Goal: Task Accomplishment & Management: Complete application form

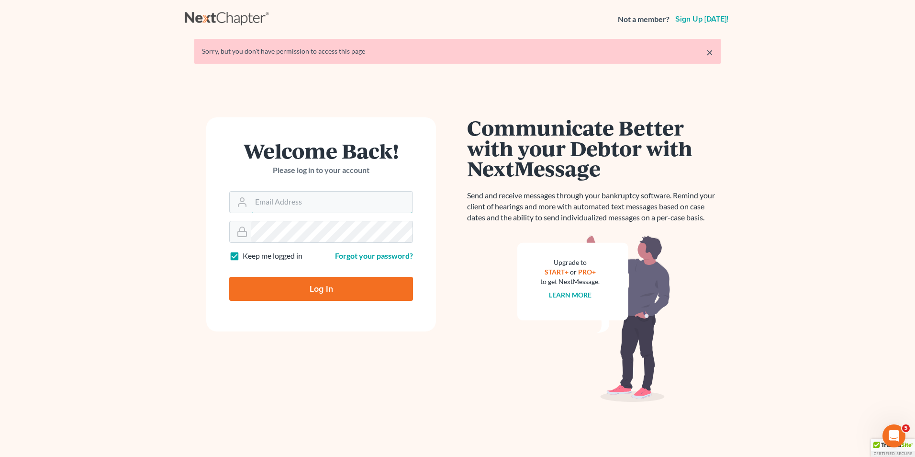
type input "[EMAIL_ADDRESS][DOMAIN_NAME]"
click at [322, 287] on input "Log In" at bounding box center [321, 289] width 184 height 24
type input "Thinking..."
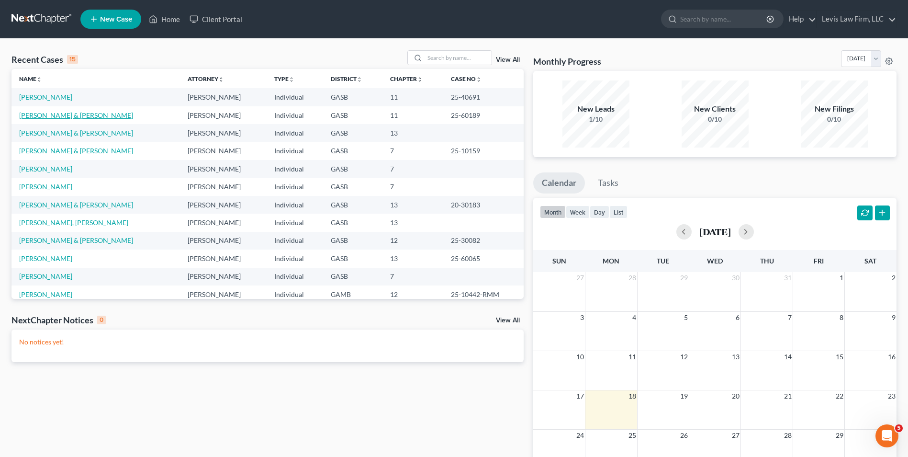
click at [65, 114] on link "[PERSON_NAME] & [PERSON_NAME]" at bounding box center [76, 115] width 114 height 8
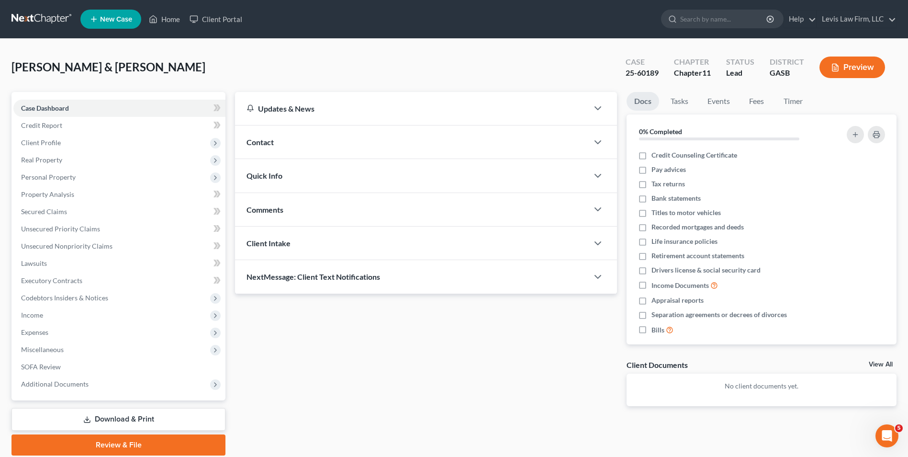
click at [131, 419] on link "Download & Print" at bounding box center [118, 419] width 214 height 23
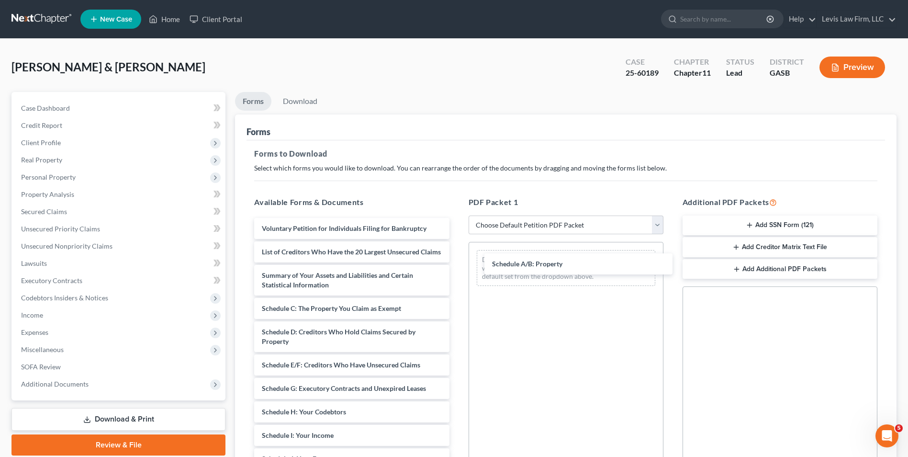
drag, startPoint x: 314, startPoint y: 318, endPoint x: 542, endPoint y: 266, distance: 234.4
click at [457, 263] on div "Schedule A/B: Property Voluntary Petition for Individuals Filing for Bankruptcy…" at bounding box center [352, 435] width 210 height 435
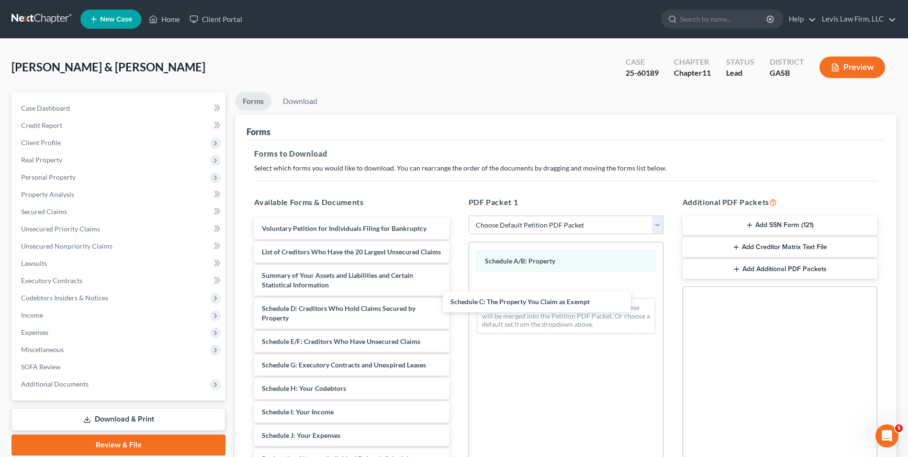
drag, startPoint x: 341, startPoint y: 315, endPoint x: 534, endPoint y: 305, distance: 193.2
click at [457, 295] on div "Schedule C: The Property You Claim as Exempt Voluntary Petition for Individuals…" at bounding box center [352, 423] width 210 height 411
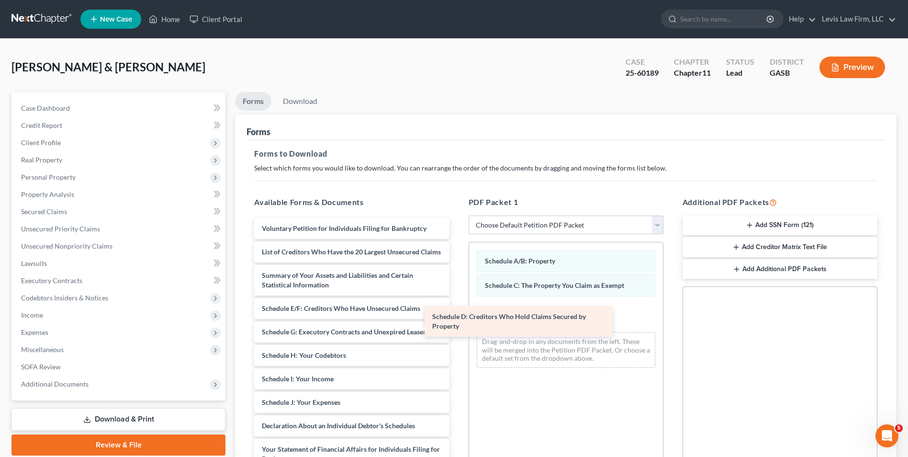
drag, startPoint x: 360, startPoint y: 321, endPoint x: 586, endPoint y: 317, distance: 226.0
click at [457, 319] on div "Schedule D: Creditors Who Hold Claims Secured by Property Voluntary Petition fo…" at bounding box center [352, 407] width 210 height 378
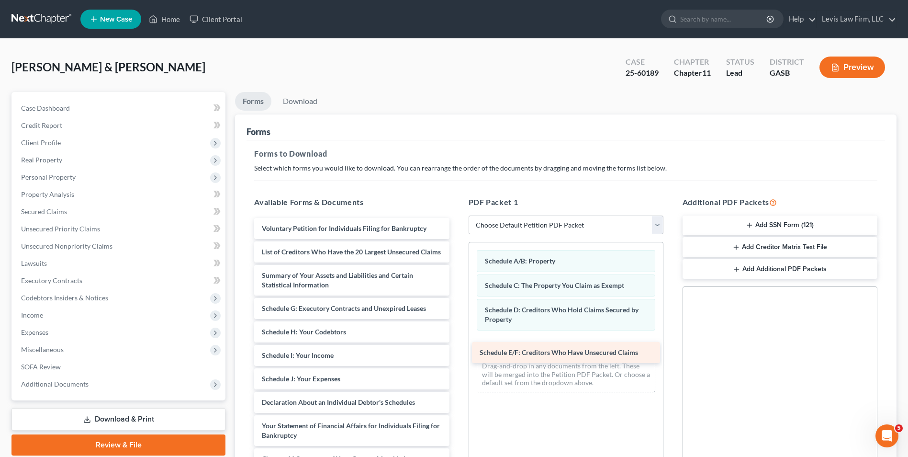
drag, startPoint x: 340, startPoint y: 316, endPoint x: 576, endPoint y: 350, distance: 237.6
click at [457, 350] on div "Schedule E/F: Creditors Who Have Unsecured Claims Voluntary Petition for Indivi…" at bounding box center [352, 395] width 210 height 355
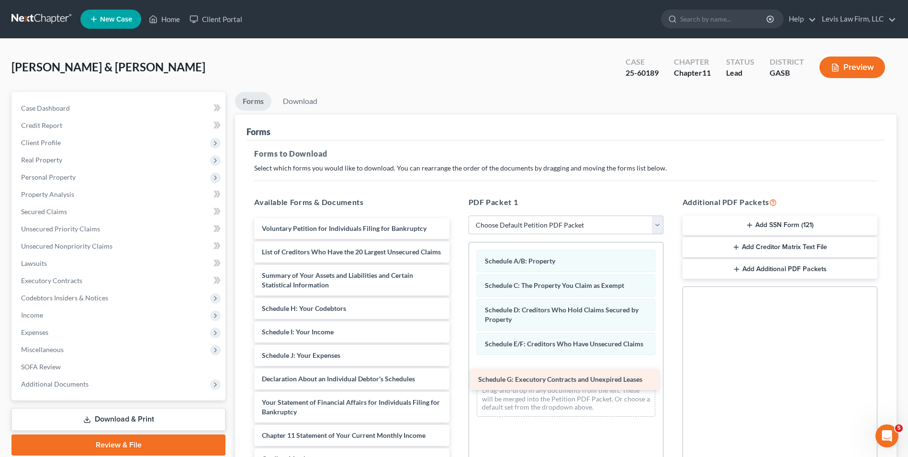
drag, startPoint x: 335, startPoint y: 316, endPoint x: 552, endPoint y: 376, distance: 225.1
click at [457, 376] on div "Schedule G: Executory Contracts and Unexpired Leases Voluntary Petition for Ind…" at bounding box center [352, 383] width 210 height 331
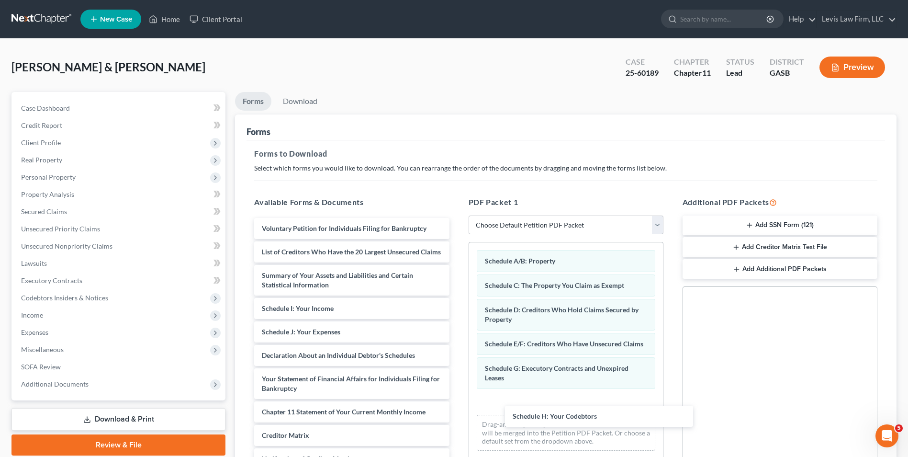
drag, startPoint x: 307, startPoint y: 320, endPoint x: 556, endPoint y: 418, distance: 268.2
click at [457, 414] on div "Schedule H: Your Codebtors Voluntary Petition for Individuals Filing for Bankru…" at bounding box center [352, 372] width 210 height 308
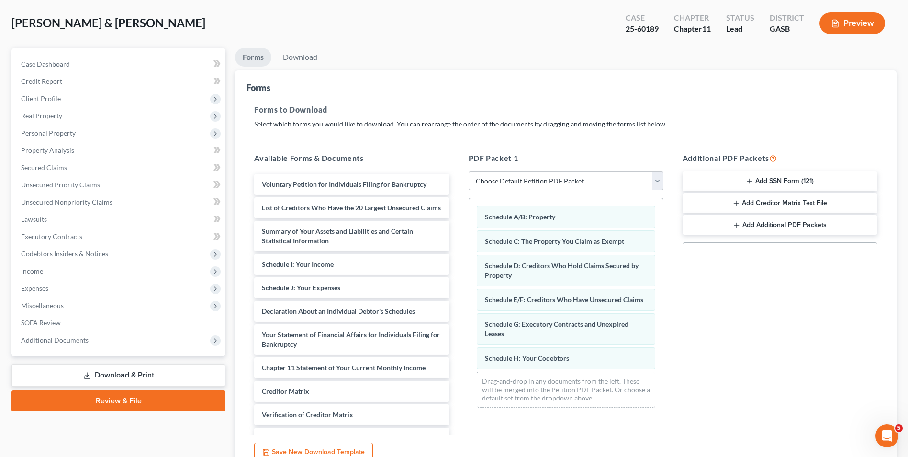
scroll to position [96, 0]
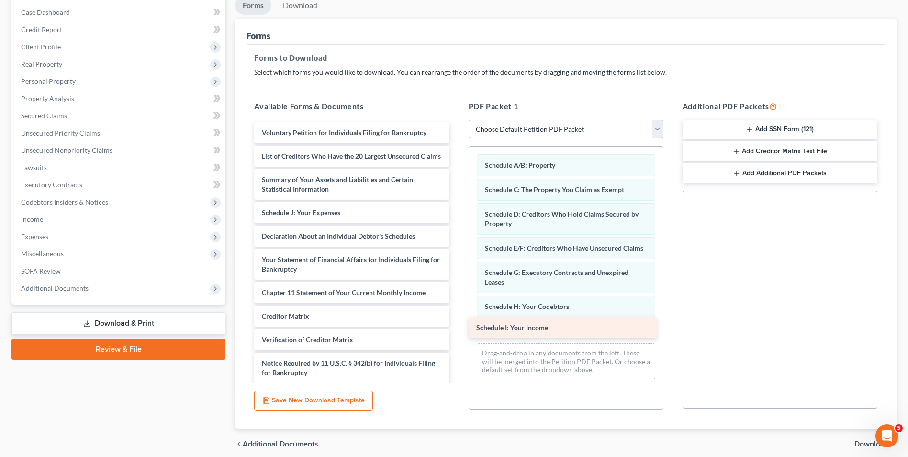
drag, startPoint x: 330, startPoint y: 223, endPoint x: 551, endPoint y: 329, distance: 245.2
click at [457, 329] on div "Schedule I: Your Income Voluntary Petition for Individuals Filing for Bankruptc…" at bounding box center [352, 264] width 210 height 284
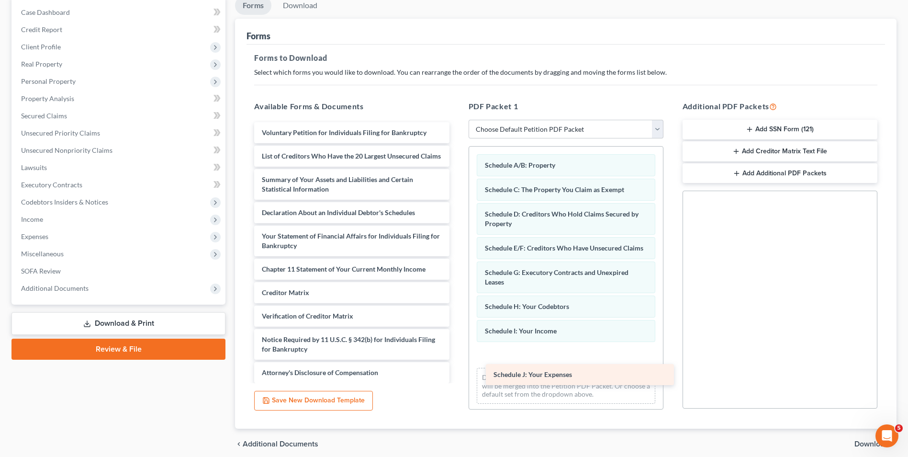
drag, startPoint x: 345, startPoint y: 218, endPoint x: 577, endPoint y: 371, distance: 277.3
click at [457, 371] on div "Schedule J: Your Expenses Voluntary Petition for Individuals Filing for Bankrup…" at bounding box center [352, 252] width 210 height 261
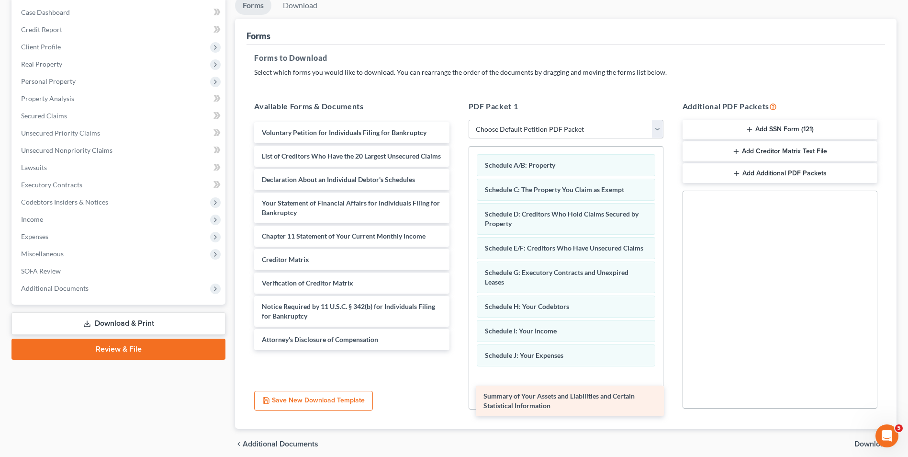
drag, startPoint x: 349, startPoint y: 197, endPoint x: 571, endPoint y: 399, distance: 300.3
click at [457, 350] on div "Summary of Your Assets and Liabilities and Certain Statistical Information Volu…" at bounding box center [352, 236] width 210 height 228
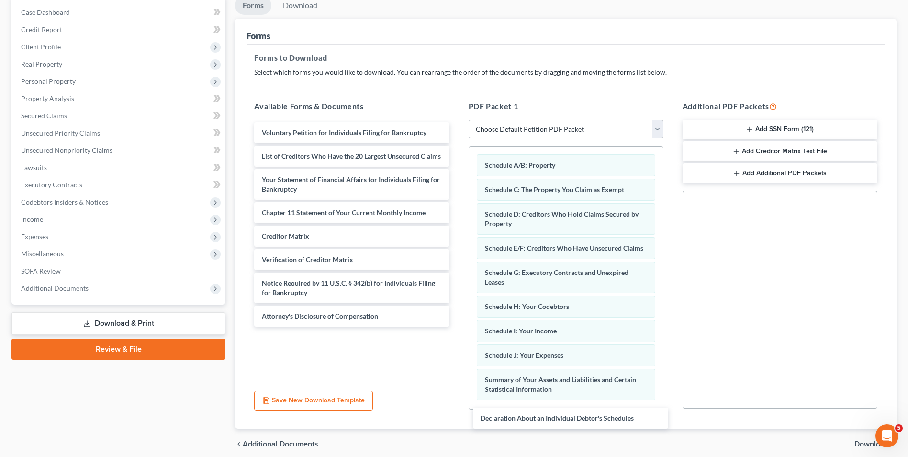
drag, startPoint x: 331, startPoint y: 189, endPoint x: 550, endPoint y: 420, distance: 318.7
click at [457, 327] on div "Declaration About an Individual Debtor's Schedules Voluntary Petition for Indiv…" at bounding box center [352, 224] width 210 height 204
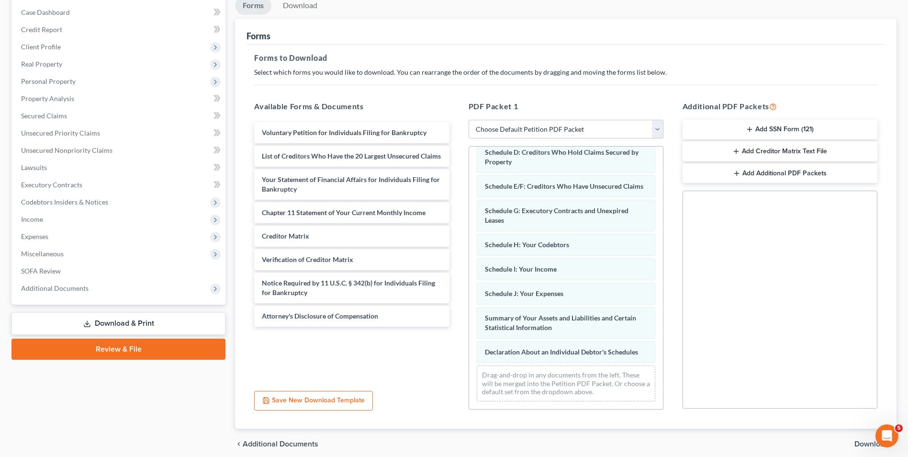
scroll to position [71, 0]
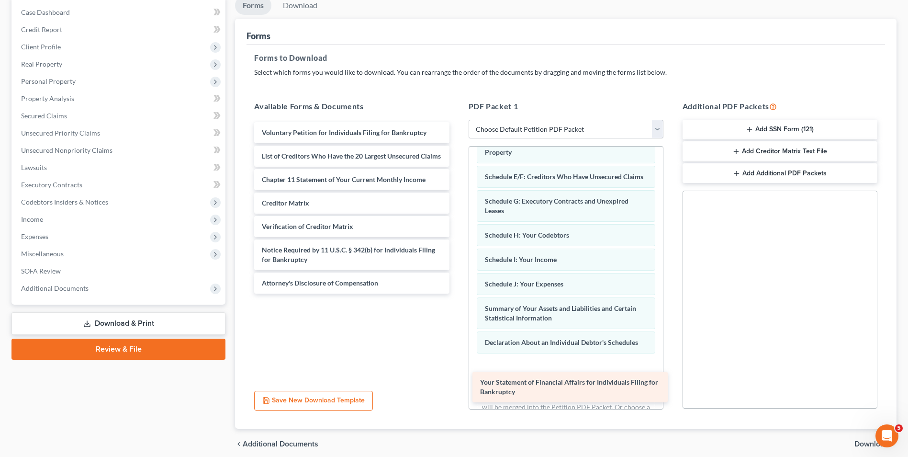
drag, startPoint x: 355, startPoint y: 188, endPoint x: 574, endPoint y: 381, distance: 291.4
click at [457, 293] on div "Your Statement of Financial Affairs for Individuals Filing for Bankruptcy Volun…" at bounding box center [352, 207] width 210 height 171
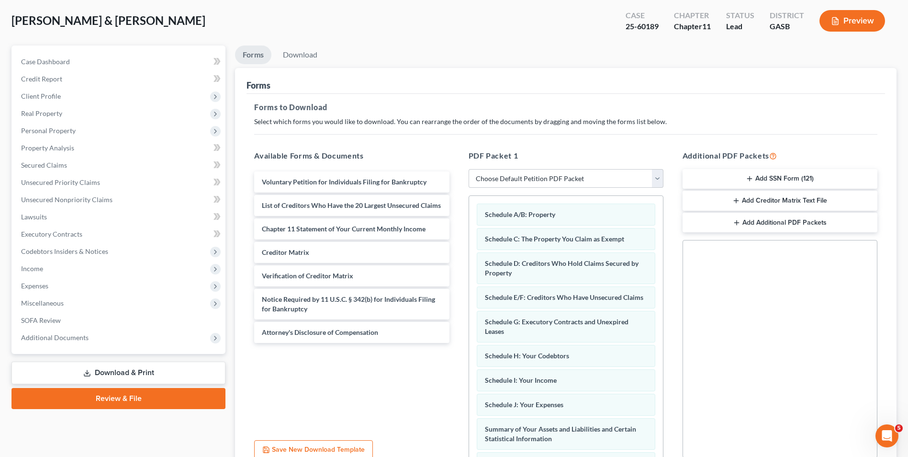
scroll to position [0, 0]
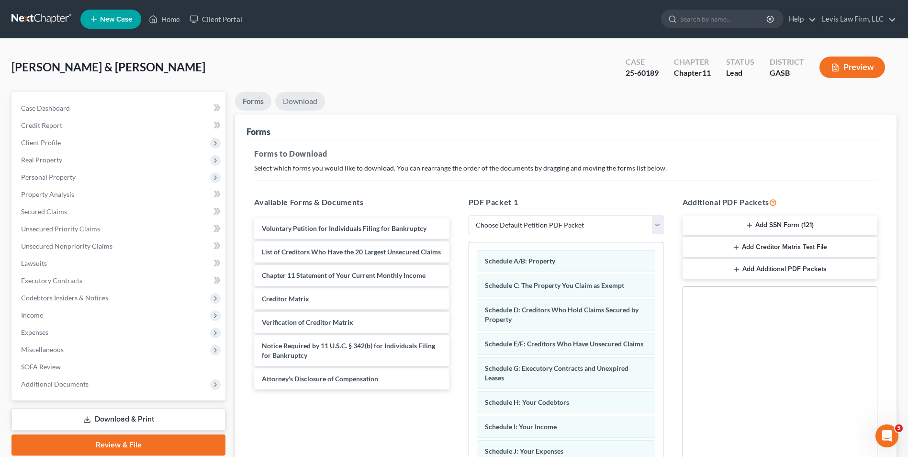
click at [302, 95] on link "Download" at bounding box center [300, 101] width 50 height 19
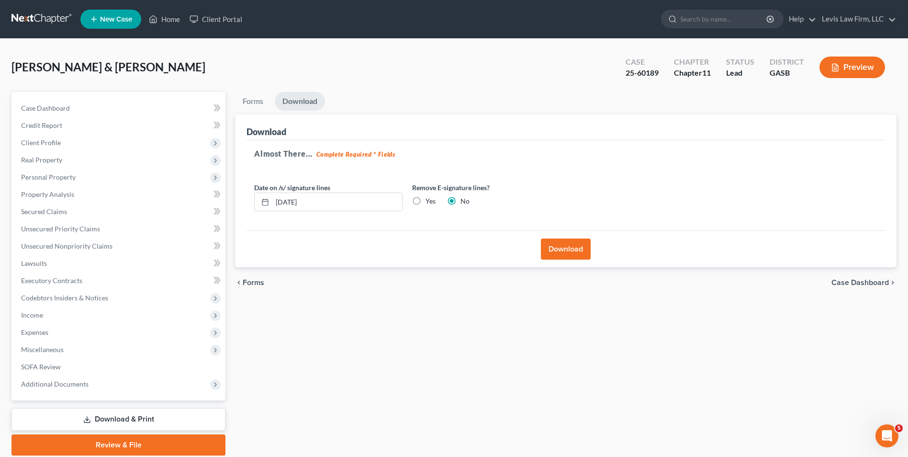
click at [563, 245] on button "Download" at bounding box center [566, 248] width 50 height 21
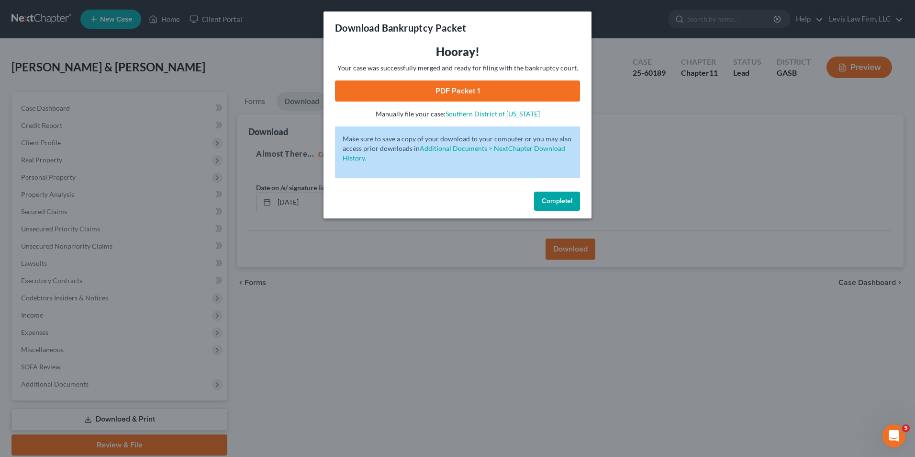
click at [460, 89] on link "PDF Packet 1" at bounding box center [457, 90] width 245 height 21
click at [556, 204] on span "Complete!" at bounding box center [557, 201] width 31 height 8
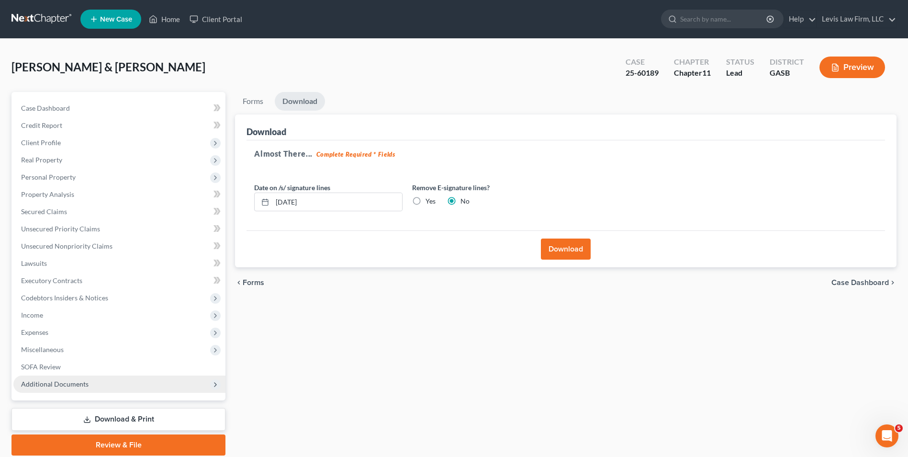
click at [70, 385] on span "Additional Documents" at bounding box center [55, 384] width 68 height 8
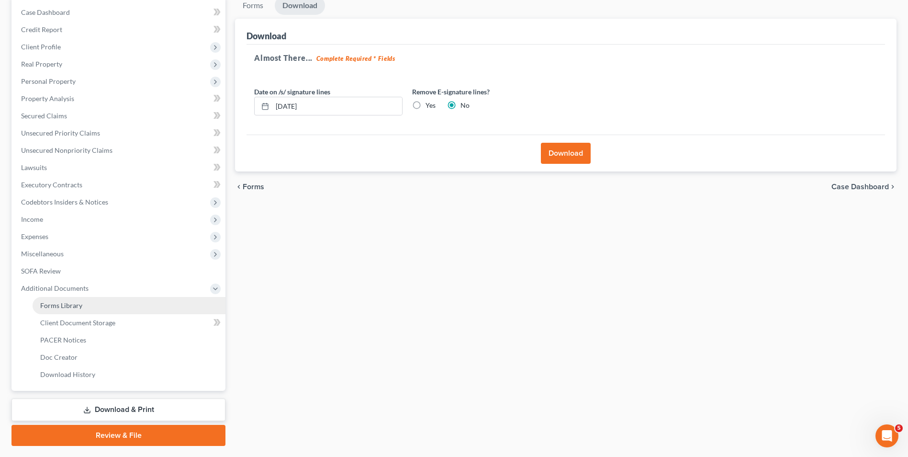
click at [72, 306] on span "Forms Library" at bounding box center [61, 305] width 42 height 8
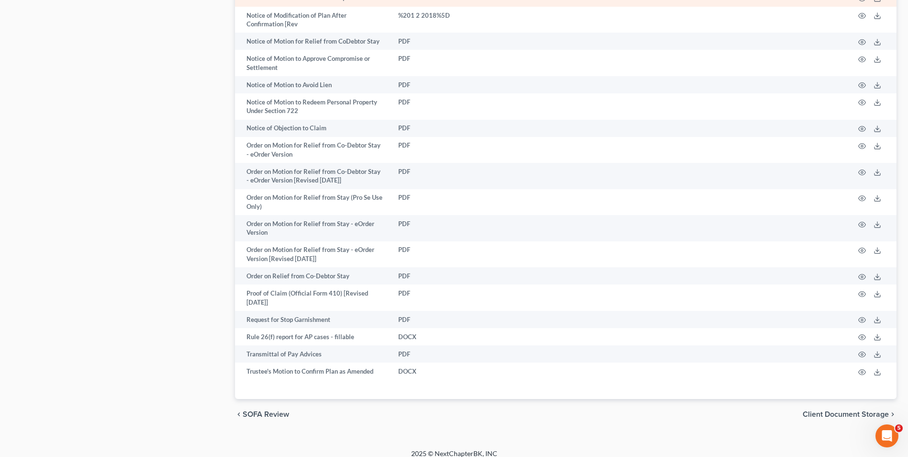
scroll to position [1021, 0]
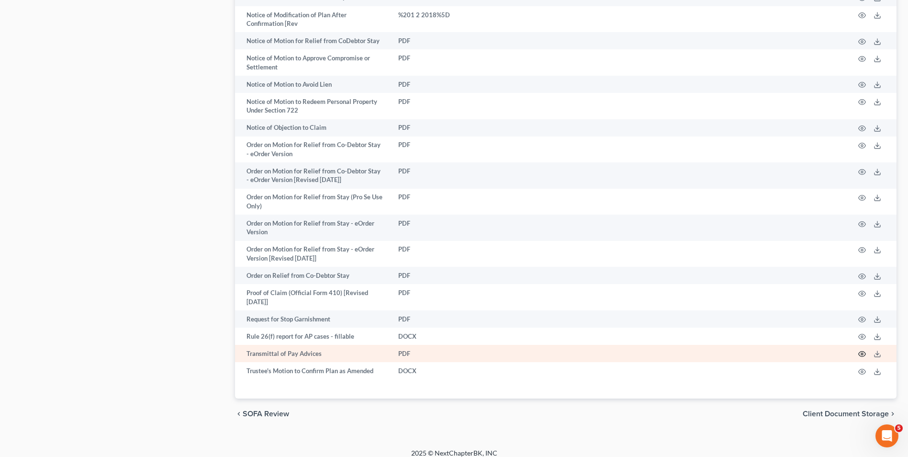
click at [864, 351] on icon "button" at bounding box center [862, 353] width 7 height 5
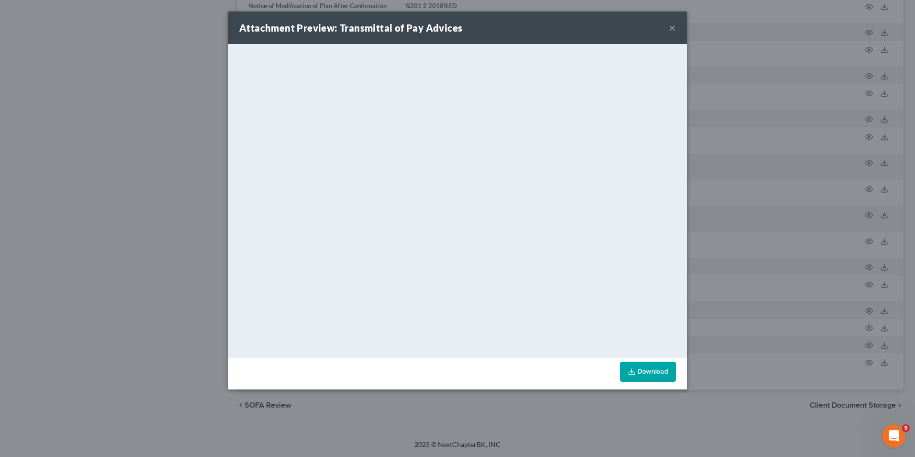
click at [657, 369] on link "Download" at bounding box center [649, 371] width 56 height 20
click at [674, 30] on button "×" at bounding box center [672, 27] width 7 height 11
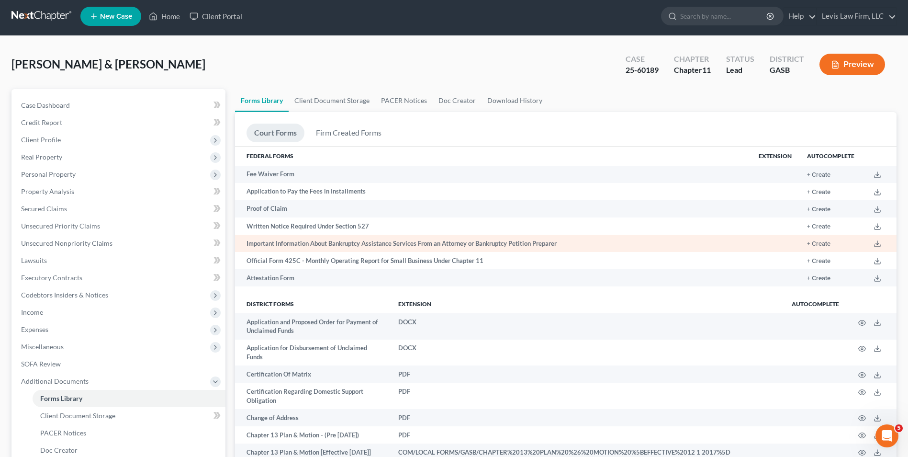
scroll to position [0, 0]
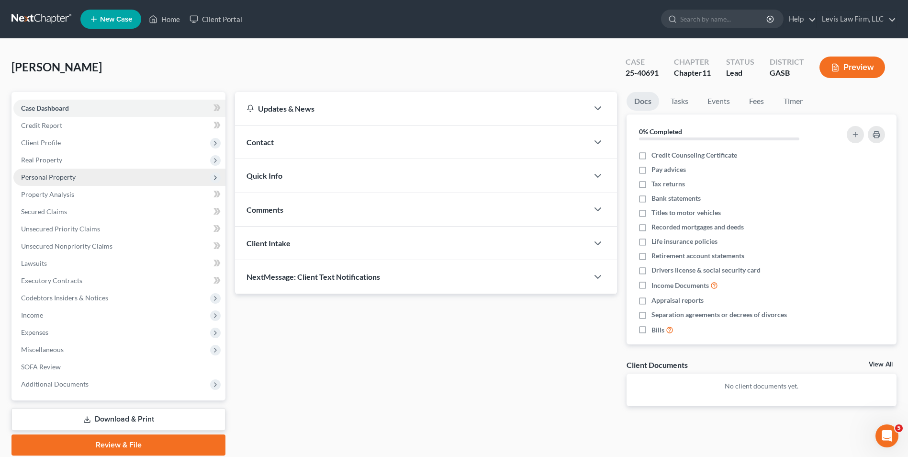
click at [62, 176] on span "Personal Property" at bounding box center [48, 177] width 55 height 8
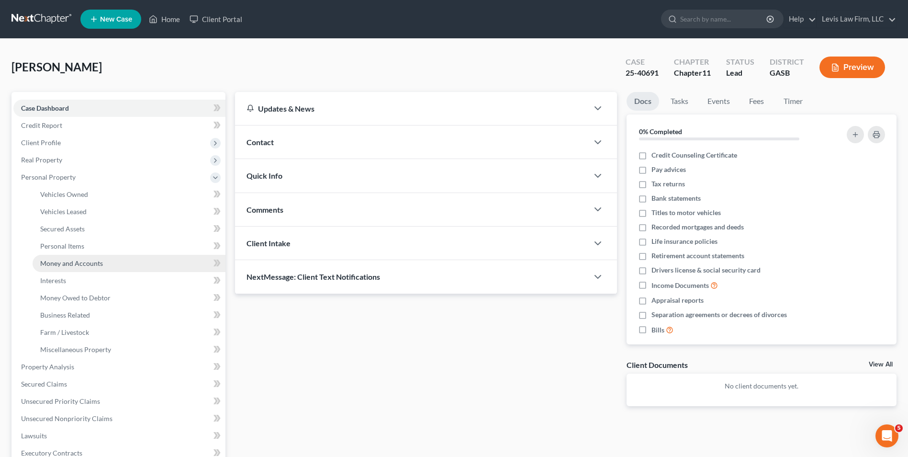
click at [100, 263] on span "Money and Accounts" at bounding box center [71, 263] width 63 height 8
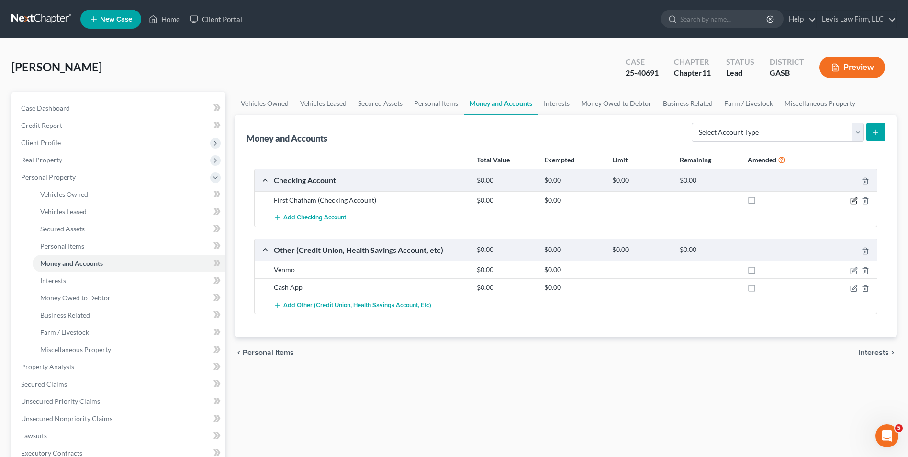
click at [854, 202] on icon "button" at bounding box center [855, 199] width 4 height 4
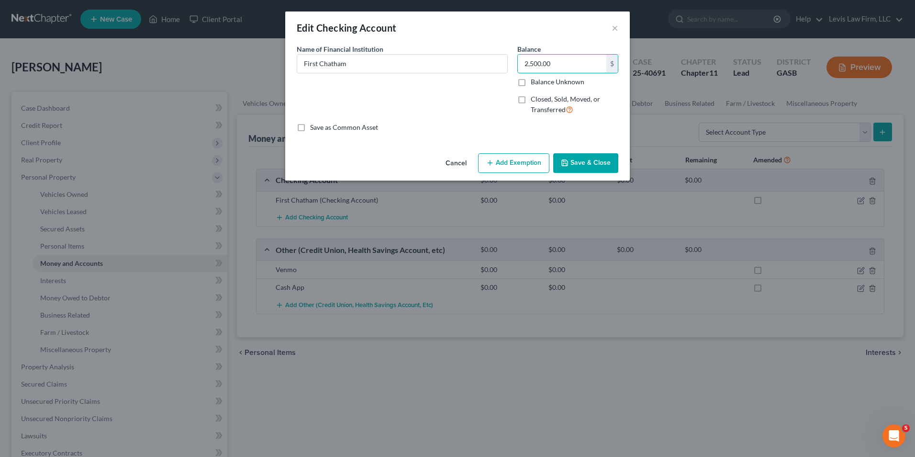
type input "2,500.00"
click at [510, 163] on button "Add Exemption" at bounding box center [513, 163] width 71 height 20
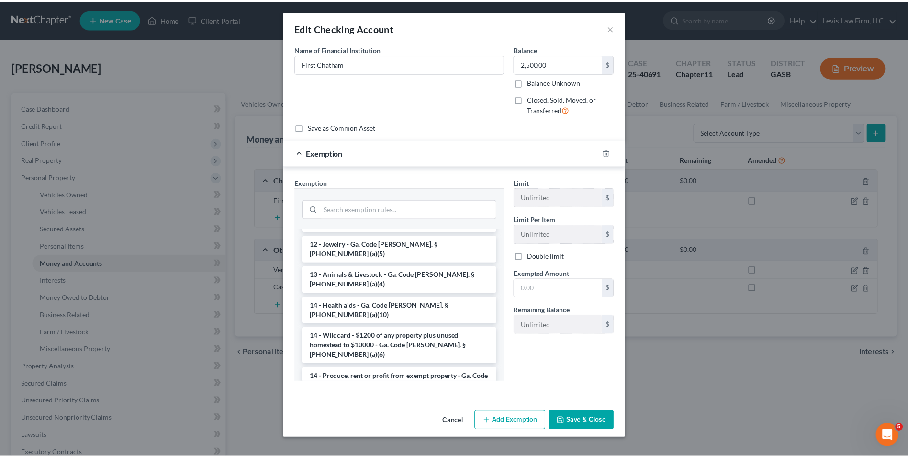
scroll to position [144, 0]
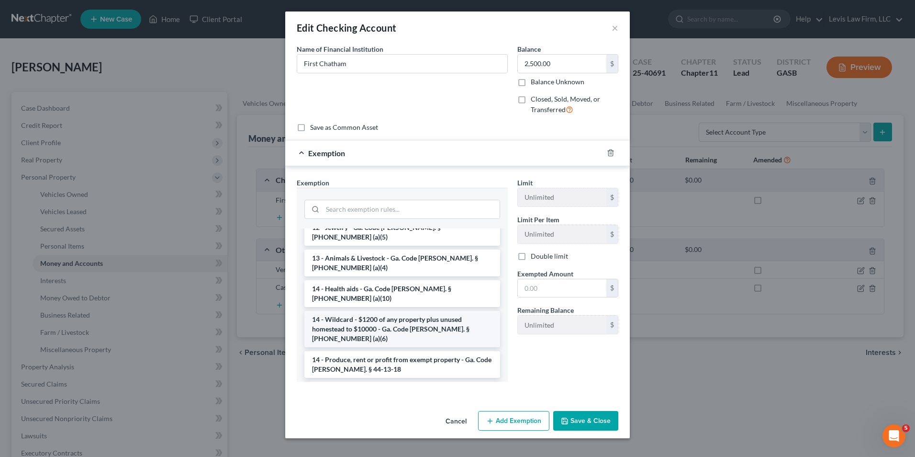
click at [410, 311] on li "14 - Wildcard - $1200 of any property plus unused homestead to $10000 - Ga. Cod…" at bounding box center [403, 329] width 196 height 36
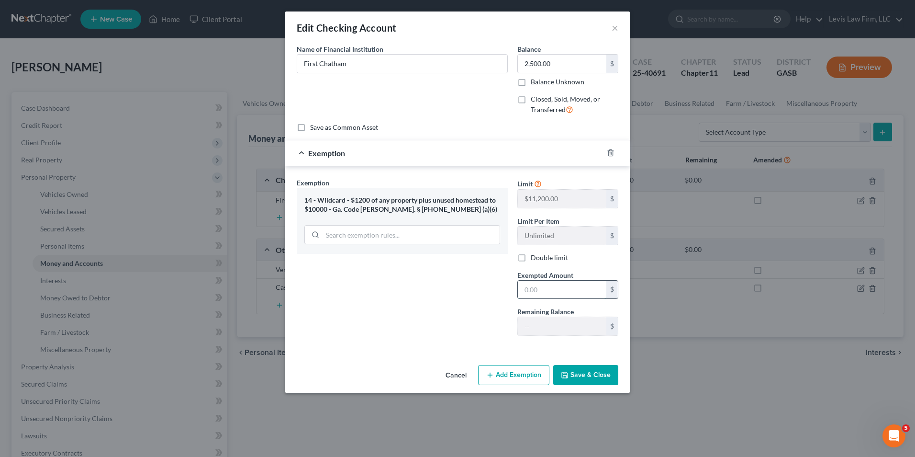
click at [529, 285] on input "text" at bounding box center [562, 290] width 89 height 18
type input "2,500.00"
click at [598, 371] on button "Save & Close" at bounding box center [585, 375] width 65 height 20
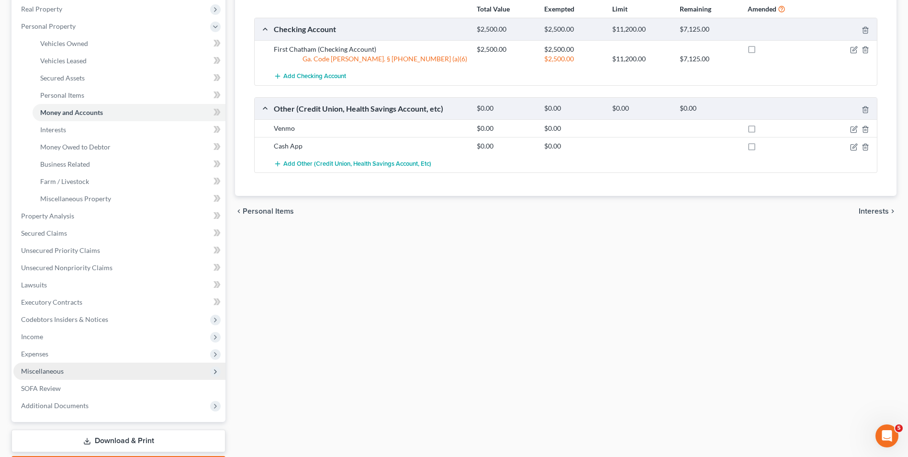
scroll to position [192, 0]
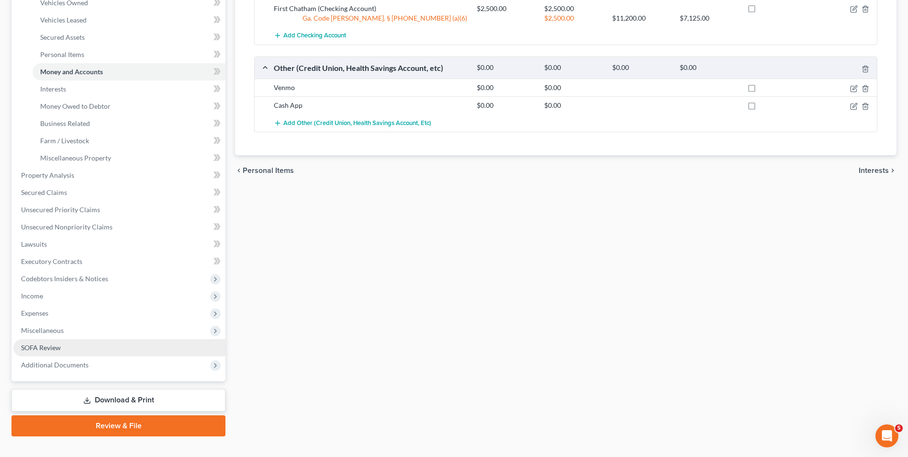
click at [35, 344] on span "SOFA Review" at bounding box center [41, 347] width 40 height 8
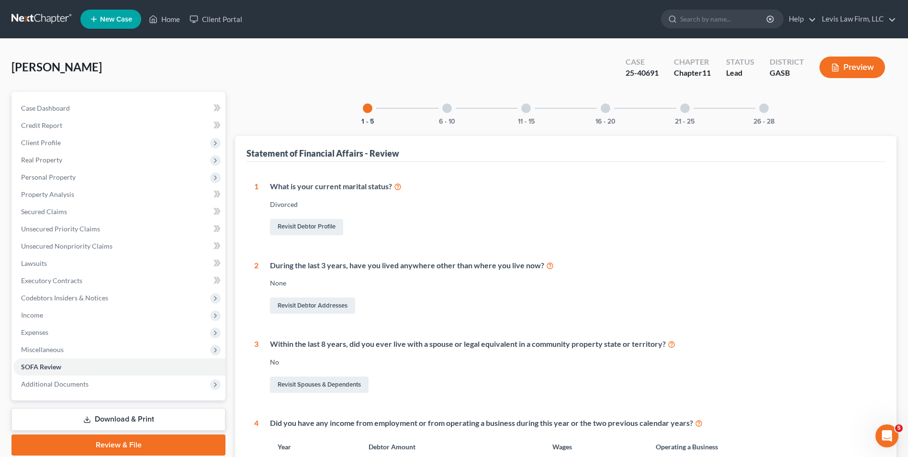
click at [448, 107] on div at bounding box center [447, 108] width 10 height 10
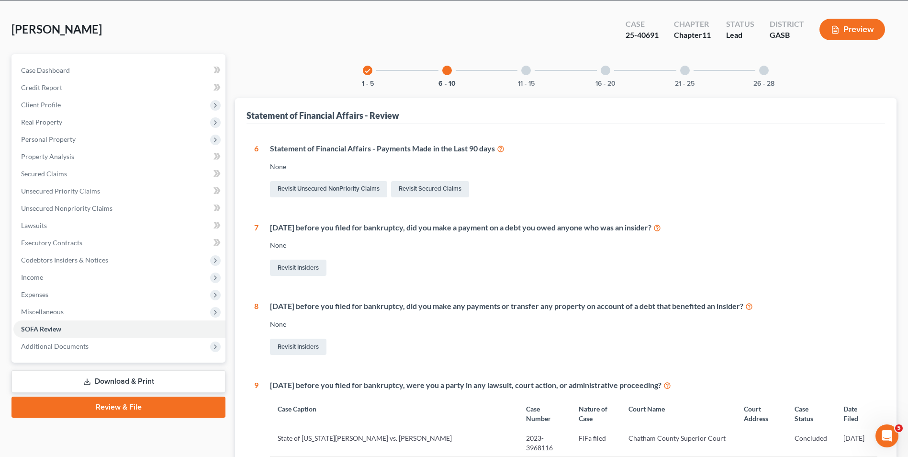
scroll to position [34, 0]
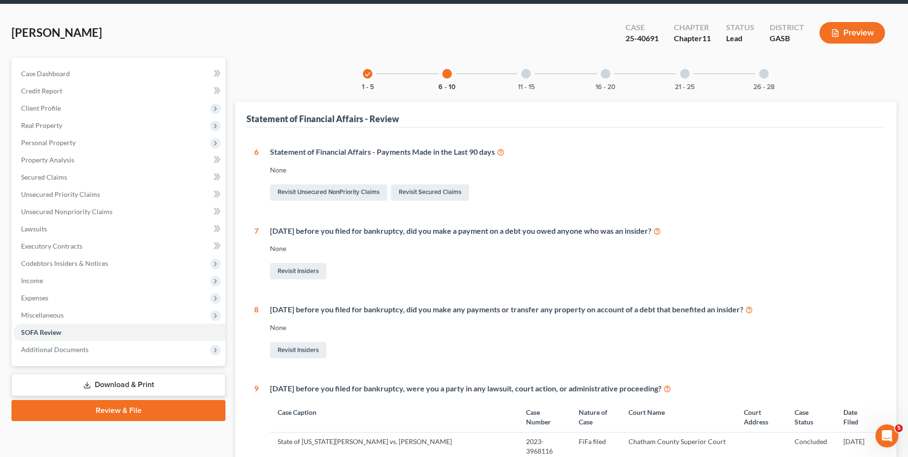
click at [525, 76] on div at bounding box center [526, 74] width 10 height 10
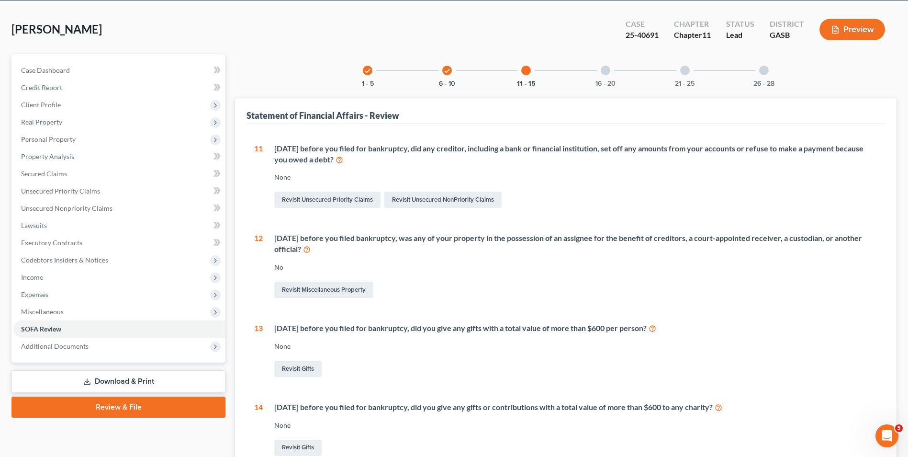
scroll to position [0, 0]
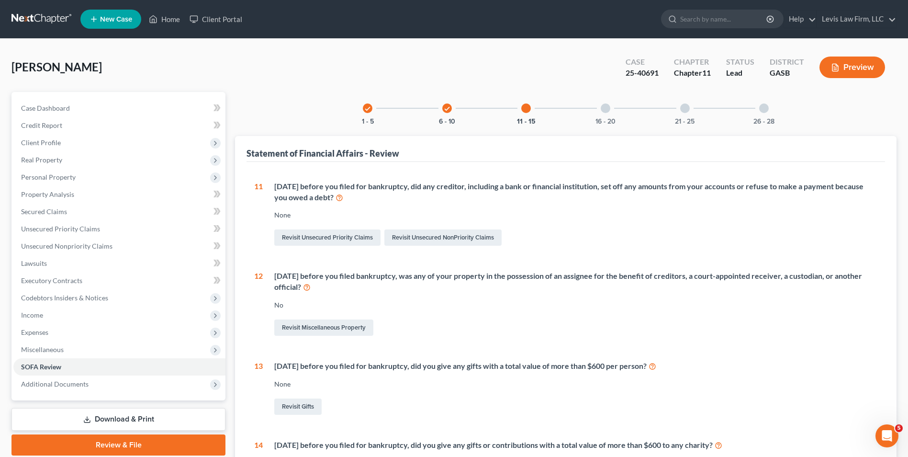
click at [604, 110] on div at bounding box center [606, 108] width 10 height 10
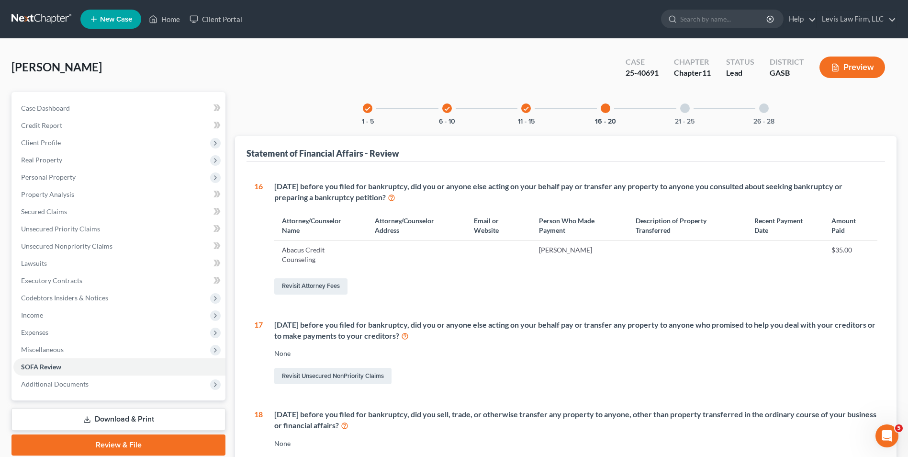
click at [685, 108] on div at bounding box center [685, 108] width 10 height 10
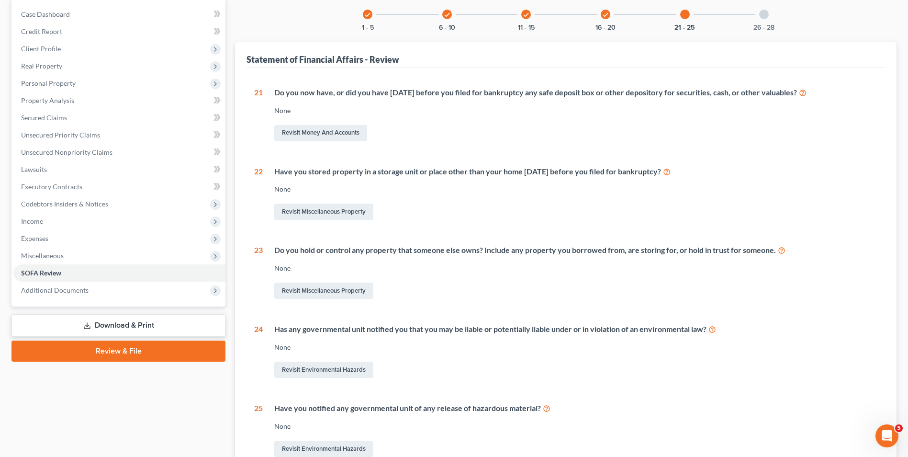
scroll to position [96, 0]
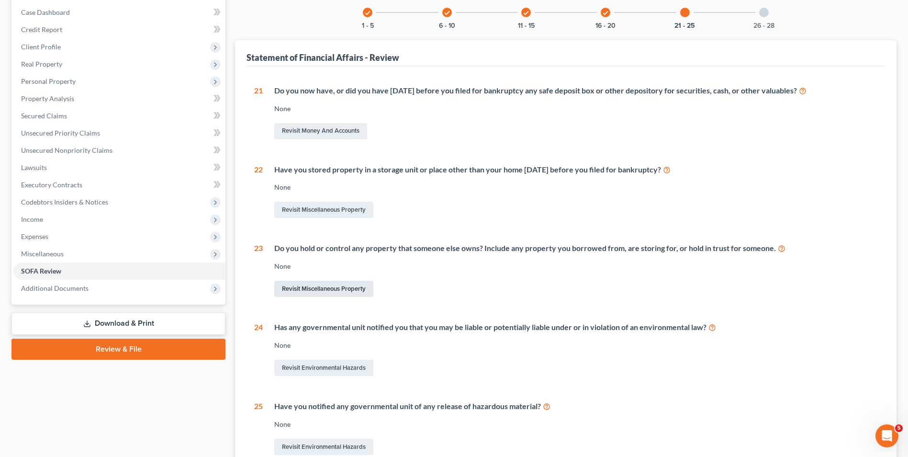
click at [333, 287] on link "Revisit Miscellaneous Property" at bounding box center [323, 289] width 99 height 16
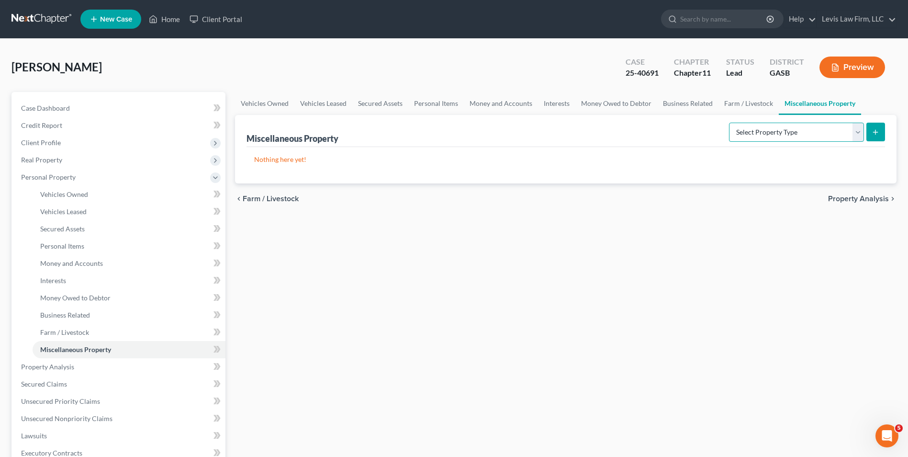
click at [859, 133] on select "Select Property Type Assigned for Creditor Benefit Within 1 Year Holding for An…" at bounding box center [796, 132] width 135 height 19
select select "holding_for_another"
click at [729, 123] on select "Select Property Type Assigned for Creditor Benefit Within 1 Year Holding for An…" at bounding box center [796, 132] width 135 height 19
click at [877, 132] on icon "submit" at bounding box center [876, 132] width 8 height 8
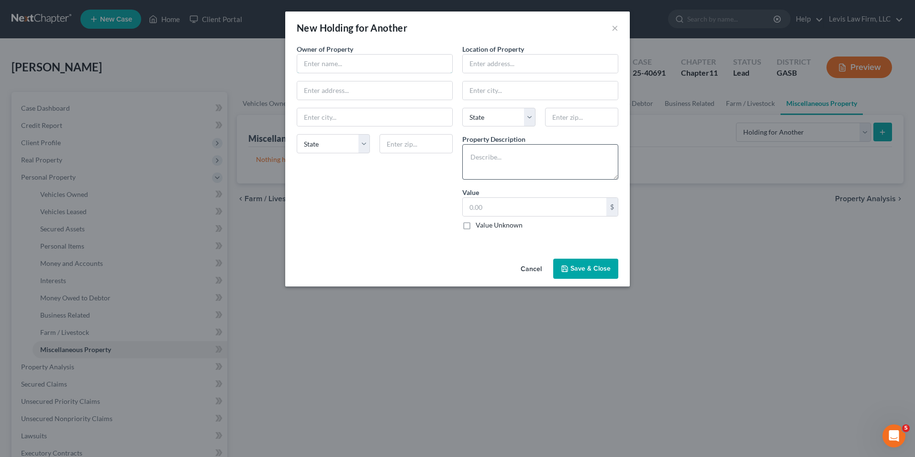
drag, startPoint x: 305, startPoint y: 64, endPoint x: 465, endPoint y: 180, distance: 196.8
click at [306, 65] on input "text" at bounding box center [374, 64] width 155 height 18
type input "Reuben Mark Ward"
click at [477, 59] on input "text" at bounding box center [540, 64] width 155 height 18
type input "3 Bailey Reach"
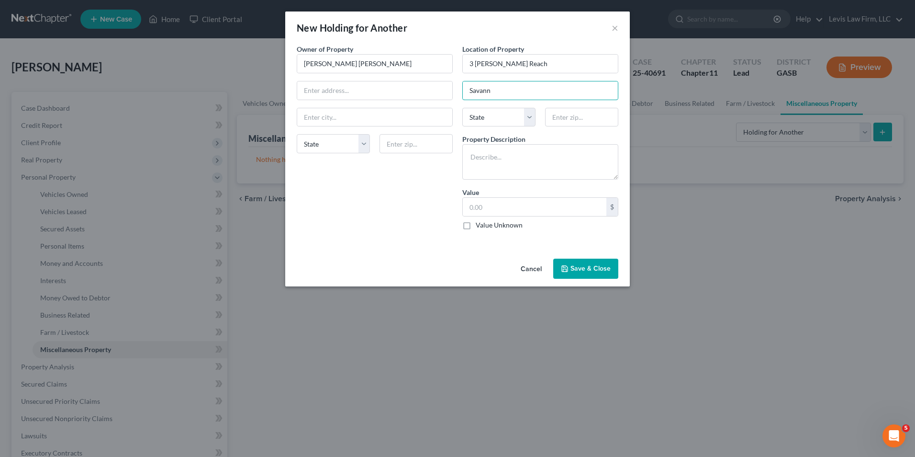
type input "Savannah"
select select "10"
type input "31411"
drag, startPoint x: 485, startPoint y: 154, endPoint x: 605, endPoint y: 195, distance: 126.9
click at [485, 154] on textarea at bounding box center [541, 161] width 156 height 35
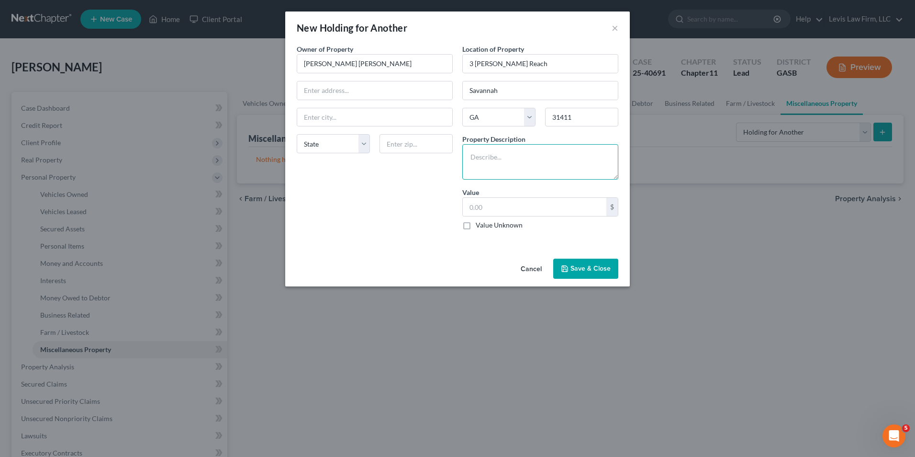
type textarea "z"
type textarea "Mini Cooper Country Man"
click at [587, 267] on button "Save & Close" at bounding box center [585, 269] width 65 height 20
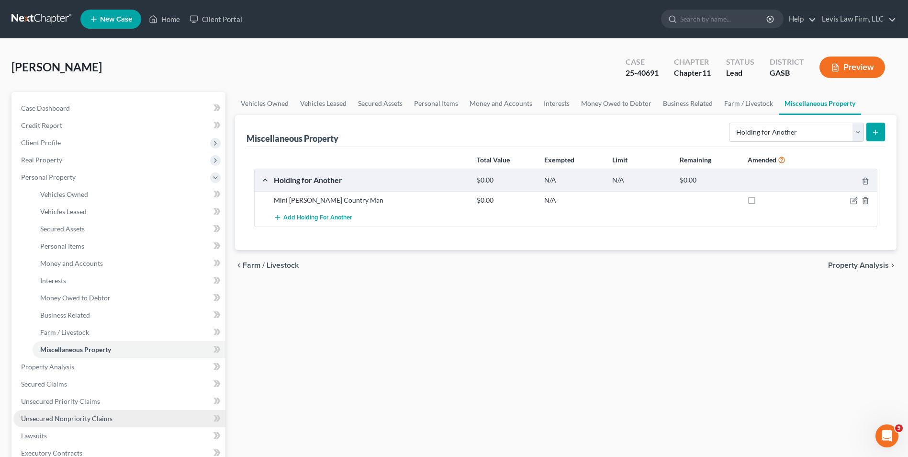
click at [81, 421] on span "Unsecured Nonpriority Claims" at bounding box center [66, 418] width 91 height 8
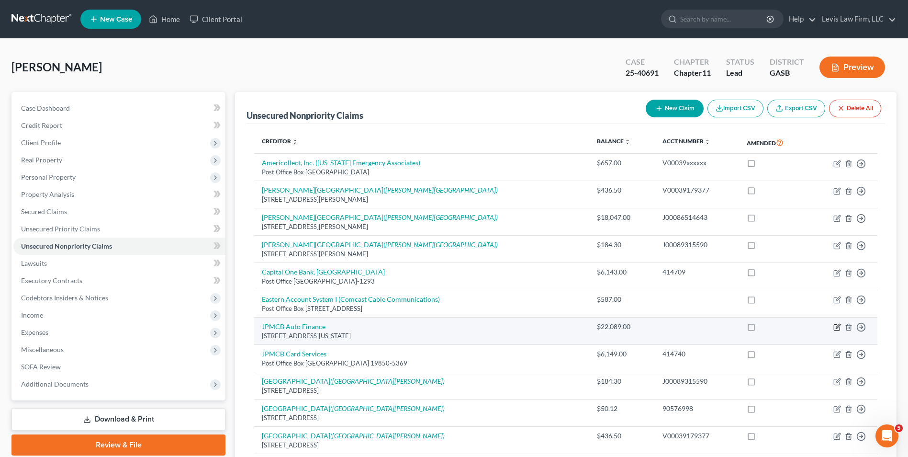
click at [838, 329] on icon "button" at bounding box center [838, 327] width 8 height 8
select select "19"
select select "14"
select select "0"
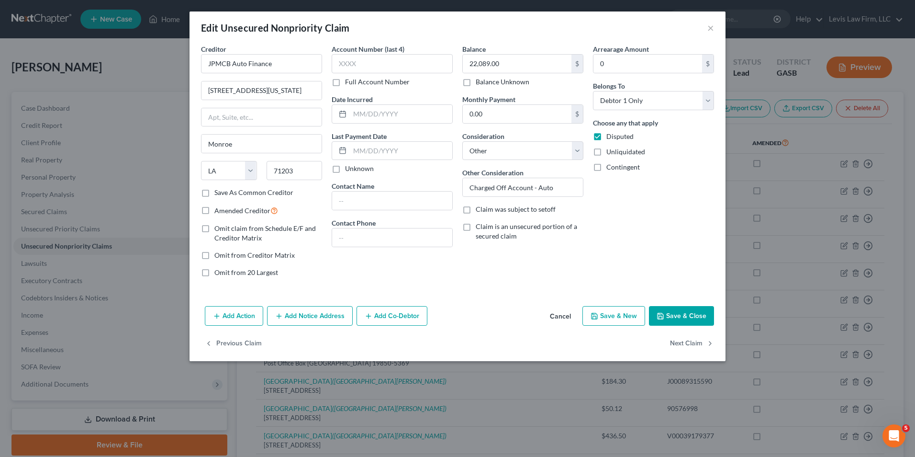
click at [233, 311] on button "Add Action" at bounding box center [234, 316] width 58 height 20
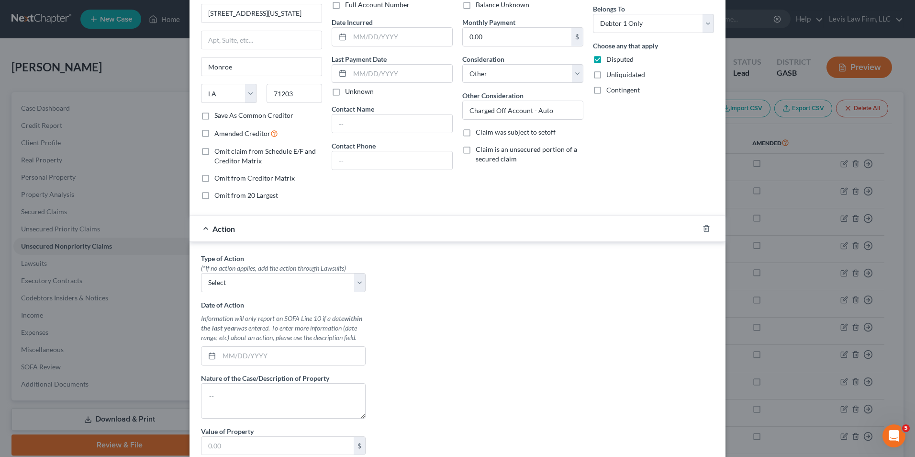
scroll to position [96, 0]
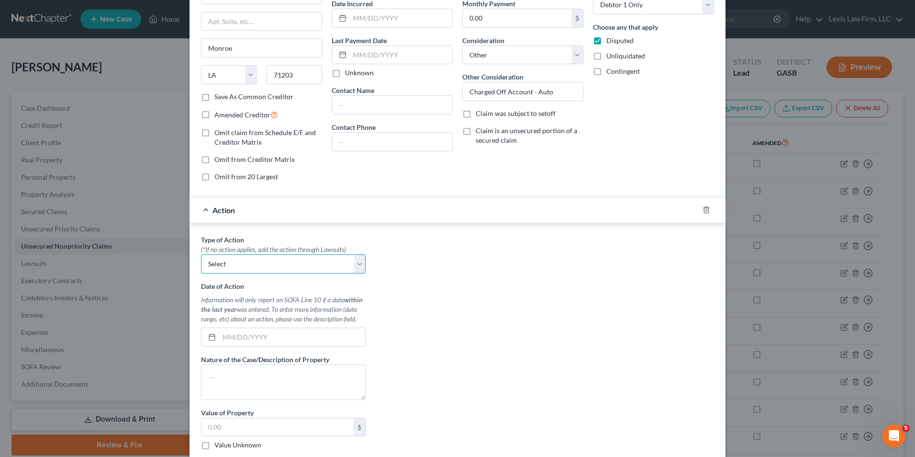
click at [355, 267] on select "Select Repossession Garnishment Foreclosure Personal Injury Attached, Seized, O…" at bounding box center [283, 263] width 165 height 19
select select "0"
click at [201, 254] on select "Select Repossession Garnishment Foreclosure Personal Injury Attached, Seized, O…" at bounding box center [283, 263] width 165 height 19
click at [220, 335] on input "text" at bounding box center [292, 337] width 146 height 18
type input "03/01/2024"
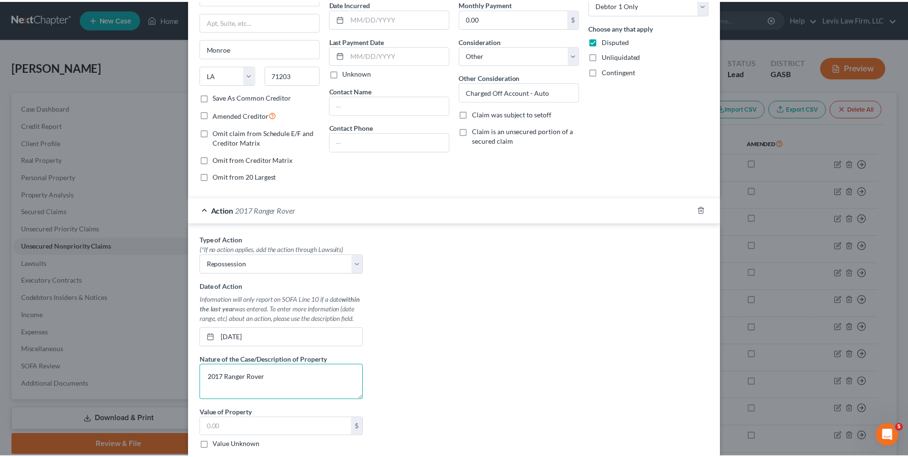
scroll to position [202, 0]
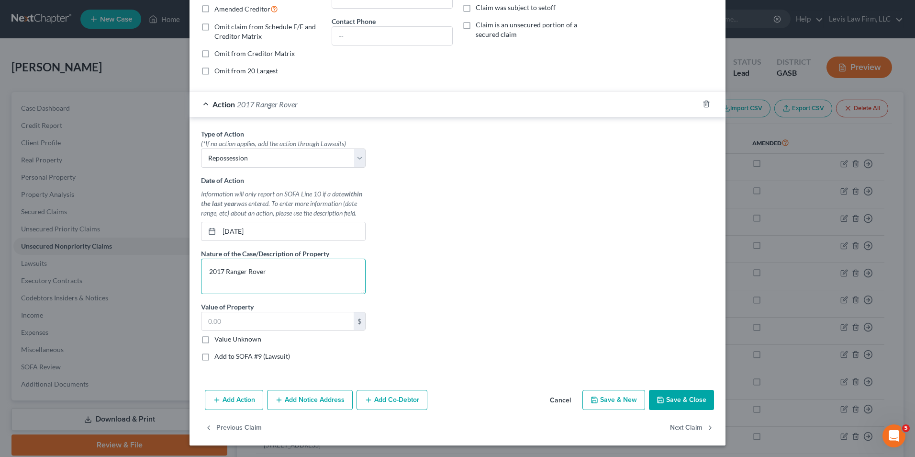
type textarea "2017 Ranger Rover"
click at [659, 402] on polyline "button" at bounding box center [660, 401] width 3 height 2
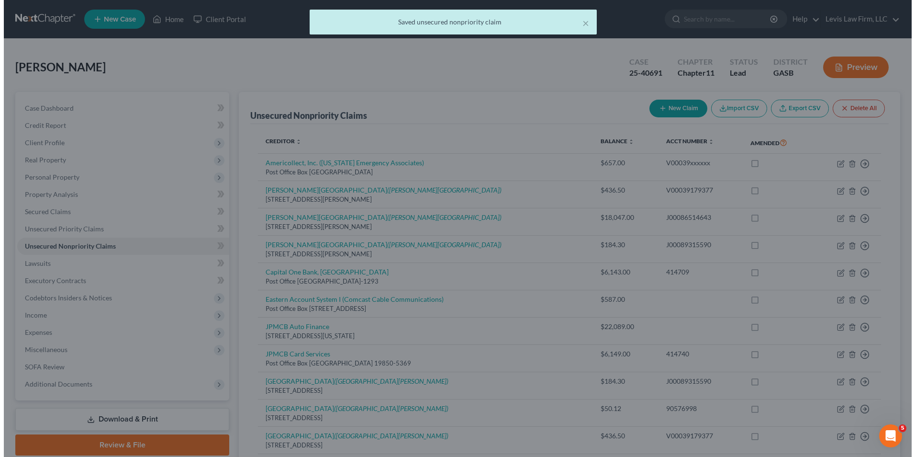
scroll to position [0, 0]
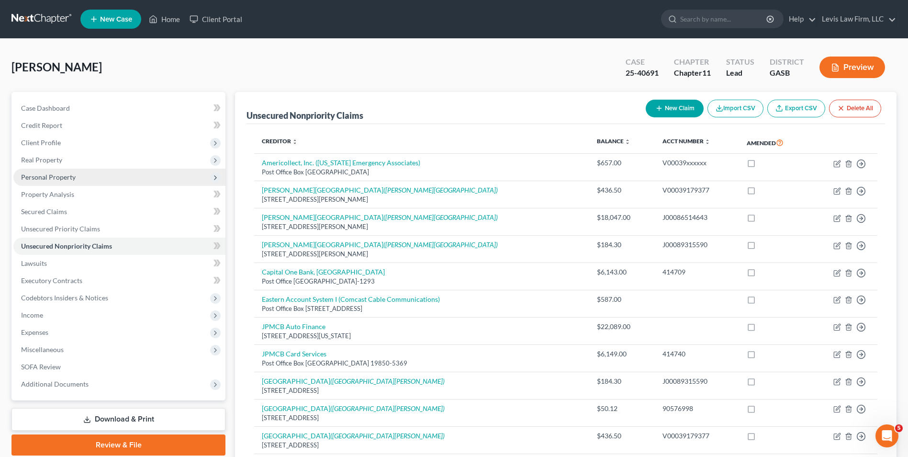
click at [51, 171] on span "Personal Property" at bounding box center [119, 177] width 212 height 17
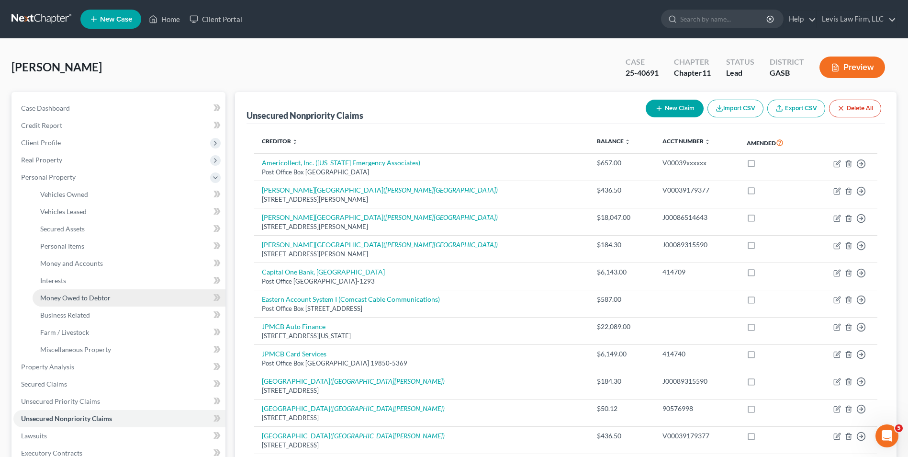
click at [100, 289] on link "Money Owed to Debtor" at bounding box center [129, 297] width 193 height 17
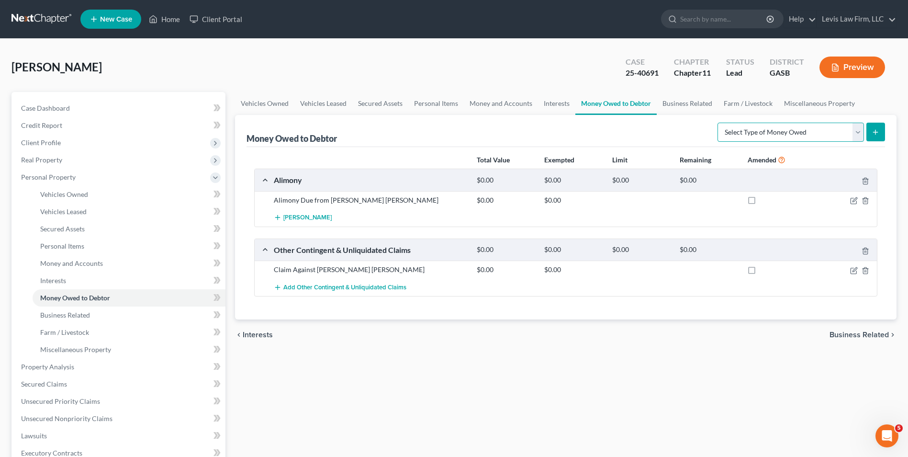
click at [853, 129] on select "Select Type of Money Owed Accounts Receivable Alimony Child Support Claims Agai…" at bounding box center [791, 132] width 147 height 19
select select "expected_tax_refund"
click at [719, 123] on select "Select Type of Money Owed Accounts Receivable Alimony Child Support Claims Agai…" at bounding box center [791, 132] width 147 height 19
click at [881, 128] on button "submit" at bounding box center [876, 132] width 19 height 19
select select "0"
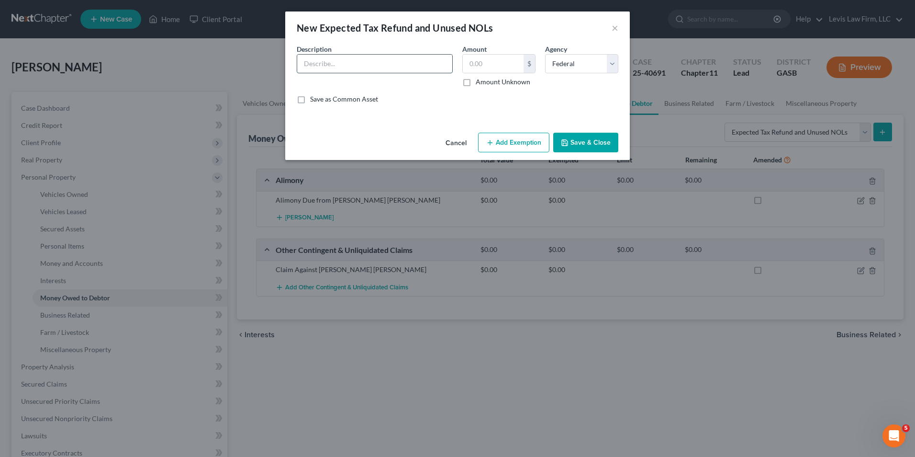
click at [309, 56] on input "text" at bounding box center [374, 64] width 155 height 18
type input "2024 Federal Tax Refund"
type input "6,542.00"
drag, startPoint x: 320, startPoint y: 64, endPoint x: 341, endPoint y: 74, distance: 23.6
click at [320, 63] on input "2024 Federal Tax Refund" at bounding box center [374, 64] width 155 height 18
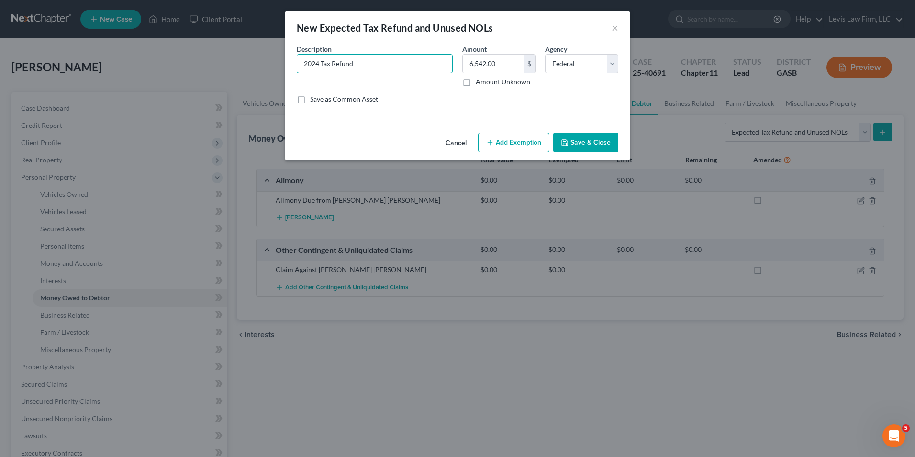
type input "2024 Tax Refund"
click at [514, 137] on button "Add Exemption" at bounding box center [513, 143] width 71 height 20
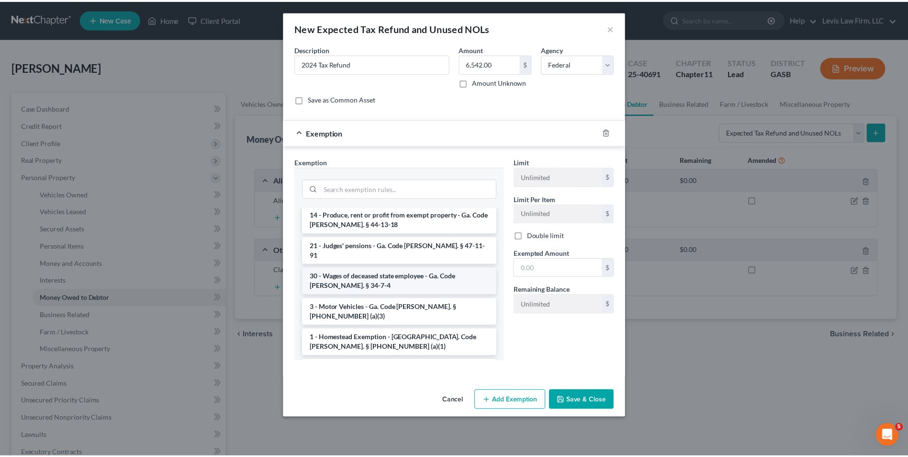
scroll to position [383, 0]
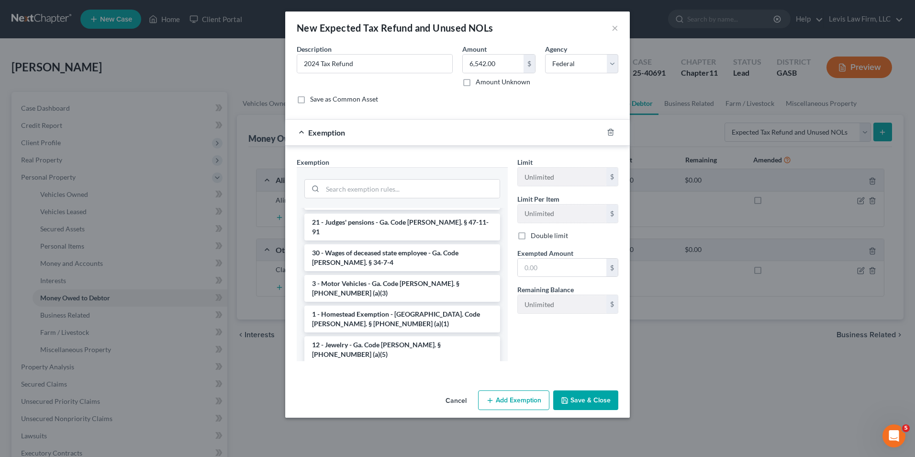
click at [397, 367] on li "14 - Wildcard - $1200 of any property plus unused homestead to $10000 - Ga. Cod…" at bounding box center [403, 385] width 196 height 36
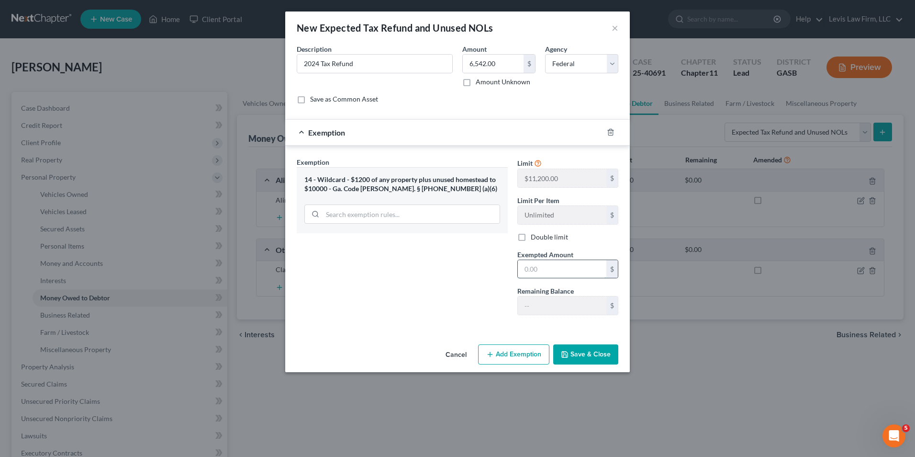
click at [520, 271] on input "text" at bounding box center [562, 269] width 89 height 18
type input "6,542.00"
drag, startPoint x: 592, startPoint y: 356, endPoint x: 607, endPoint y: 363, distance: 16.3
click at [591, 357] on button "Save & Close" at bounding box center [585, 354] width 65 height 20
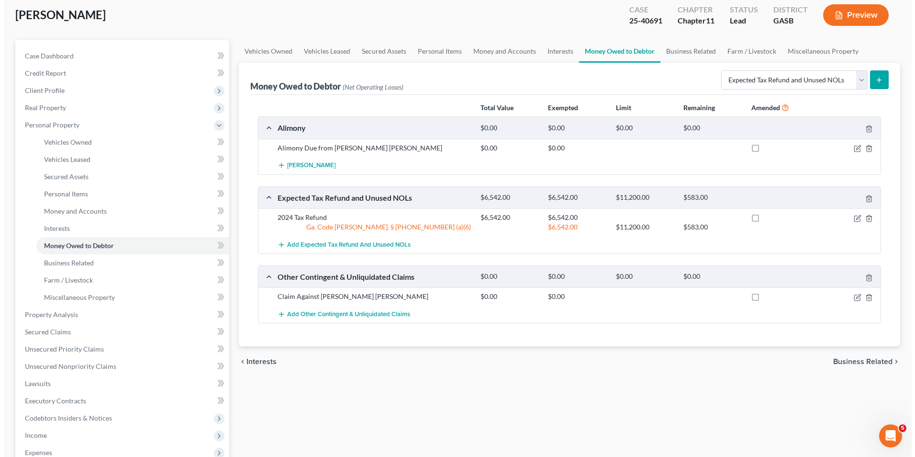
scroll to position [0, 0]
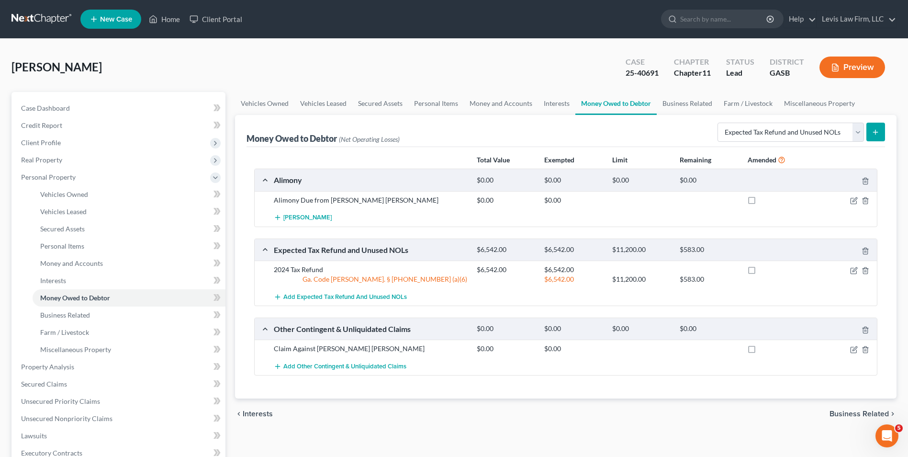
click at [862, 64] on button "Preview" at bounding box center [853, 67] width 66 height 22
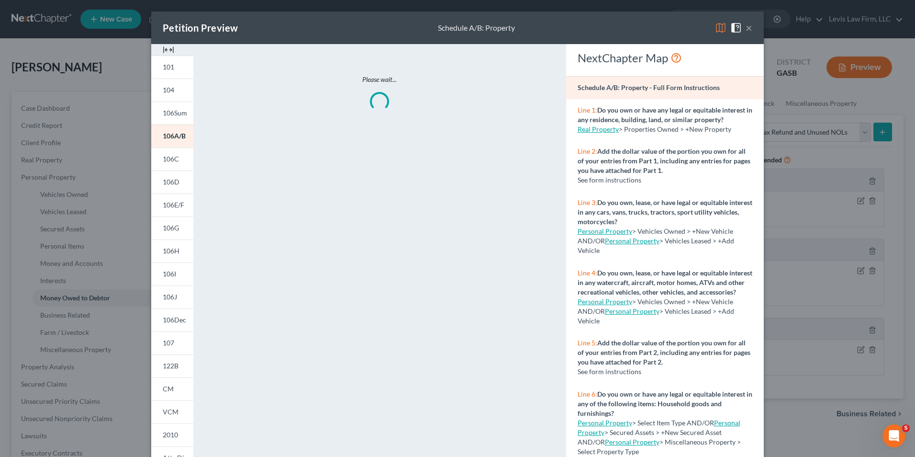
click at [719, 29] on img at bounding box center [720, 27] width 11 height 11
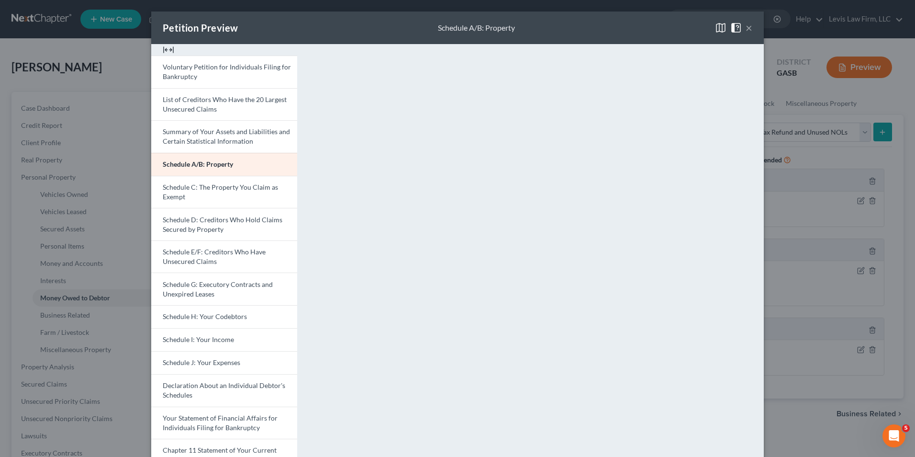
drag, startPoint x: 746, startPoint y: 27, endPoint x: 736, endPoint y: 30, distance: 9.9
click at [746, 27] on button "×" at bounding box center [749, 27] width 7 height 11
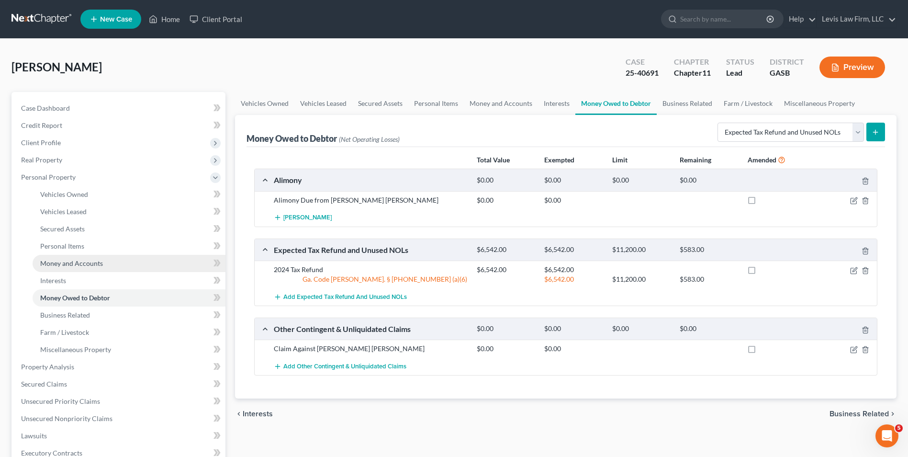
click at [85, 262] on span "Money and Accounts" at bounding box center [71, 263] width 63 height 8
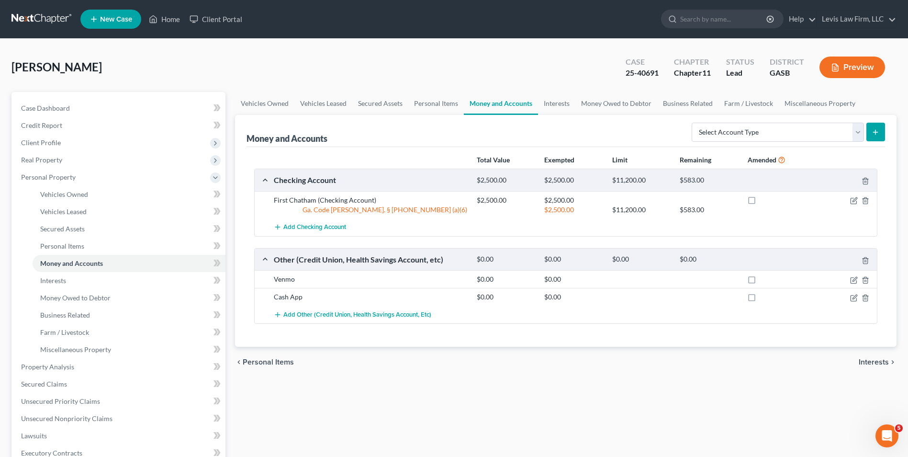
click at [859, 65] on button "Preview" at bounding box center [853, 67] width 66 height 22
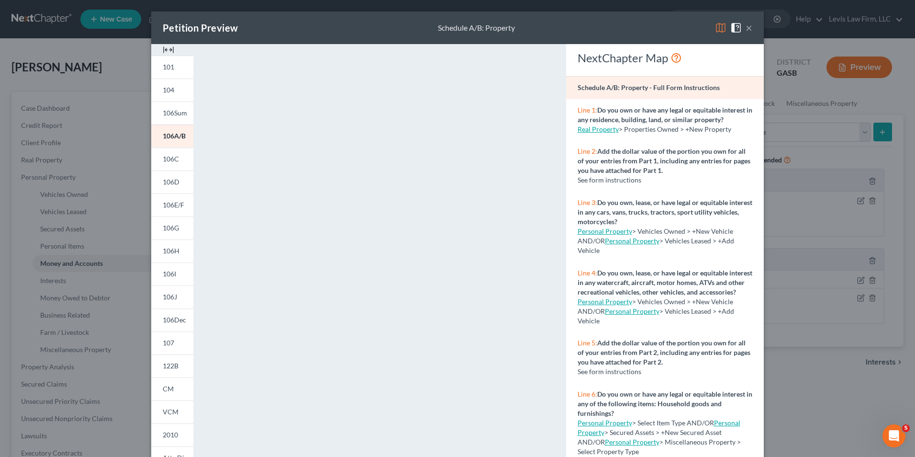
click at [721, 23] on img at bounding box center [720, 27] width 11 height 11
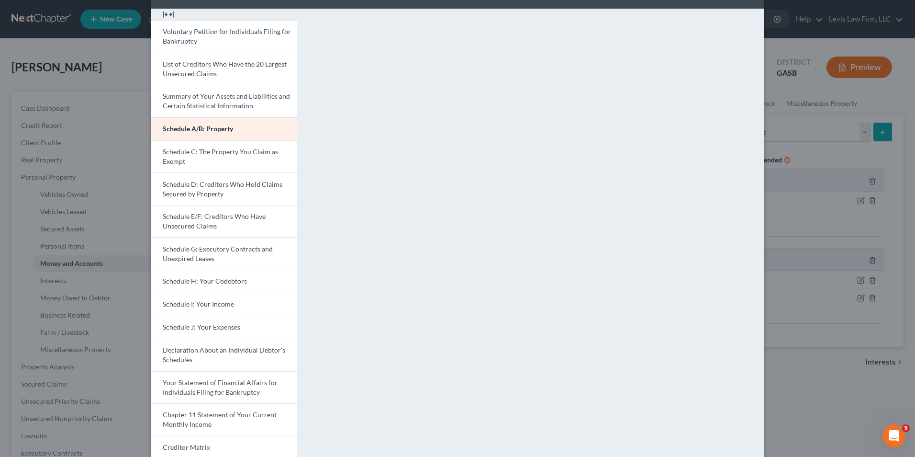
scroll to position [157, 0]
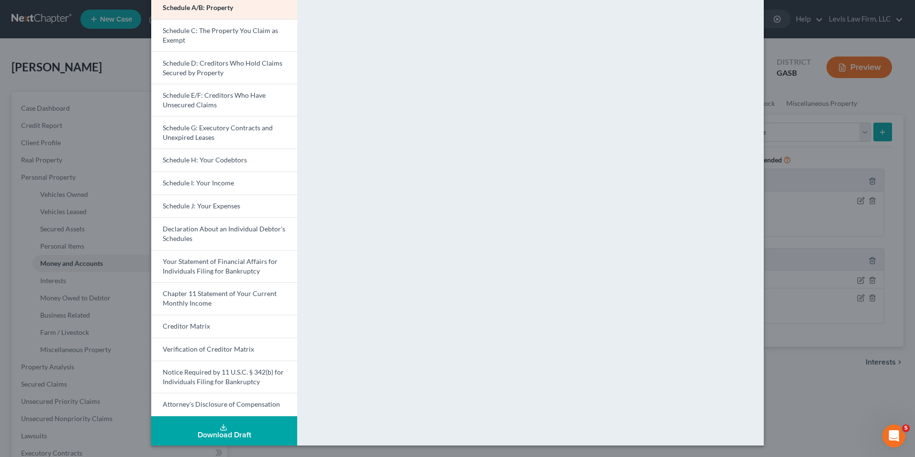
drag, startPoint x: 207, startPoint y: 430, endPoint x: 236, endPoint y: 423, distance: 29.7
click at [207, 431] on div "Download Draft" at bounding box center [224, 435] width 131 height 8
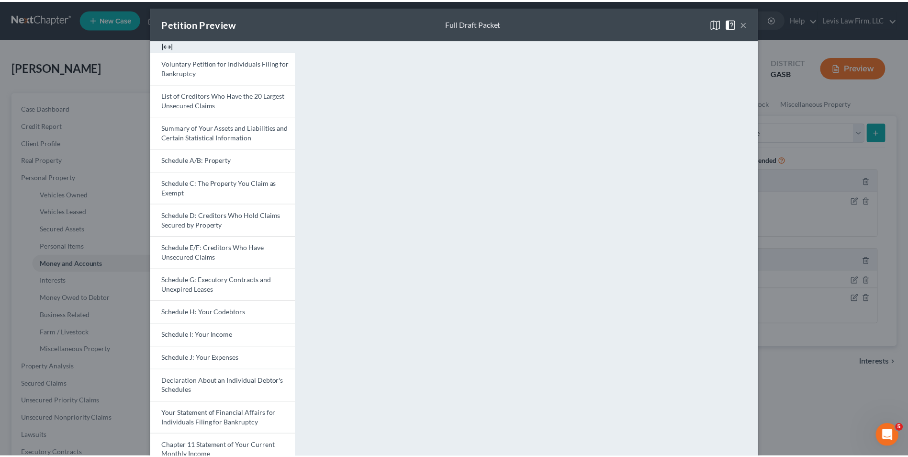
scroll to position [0, 0]
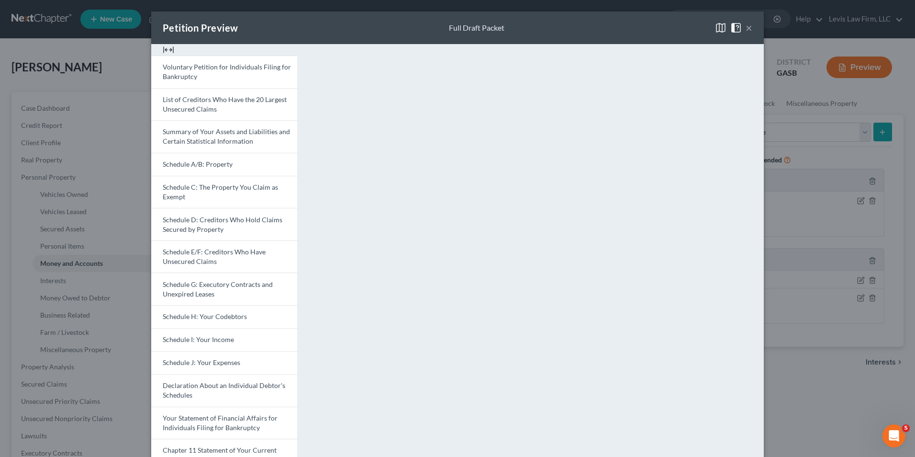
click at [829, 147] on div "Petition Preview Full Draft Packet × Voluntary Petition for Individuals Filing …" at bounding box center [457, 228] width 915 height 457
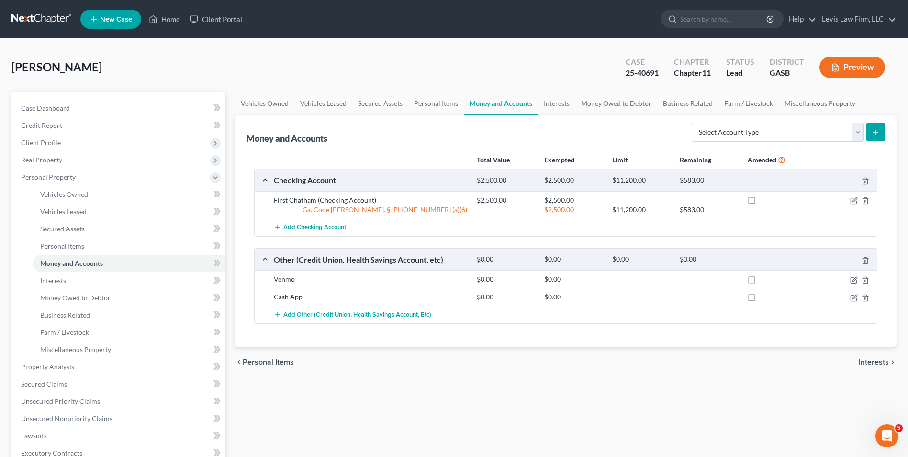
click at [371, 357] on div "chevron_left Personal Items Interests chevron_right" at bounding box center [566, 362] width 662 height 31
click at [168, 17] on link "Home" at bounding box center [164, 19] width 41 height 17
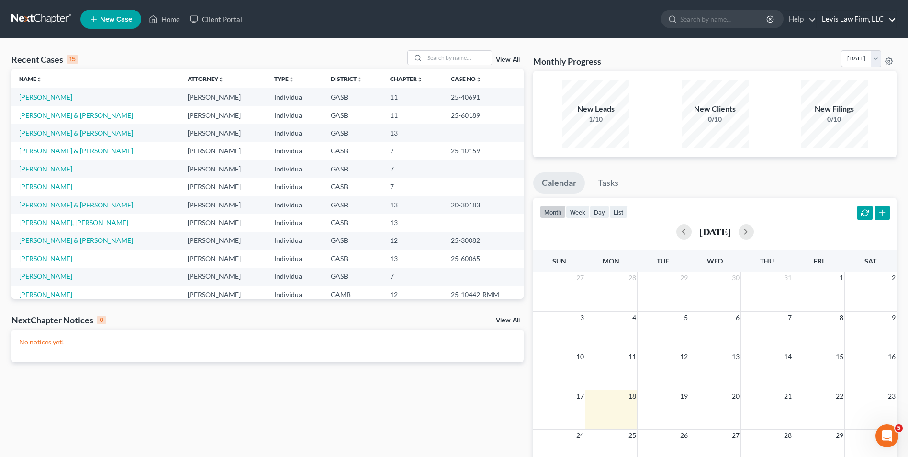
click at [850, 21] on link "Levis Law Firm, LLC" at bounding box center [856, 19] width 79 height 17
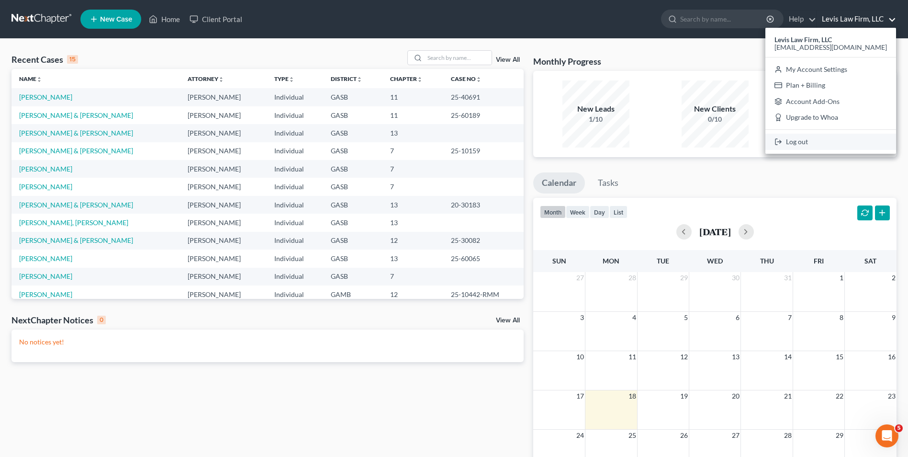
click at [806, 141] on link "Log out" at bounding box center [831, 142] width 131 height 16
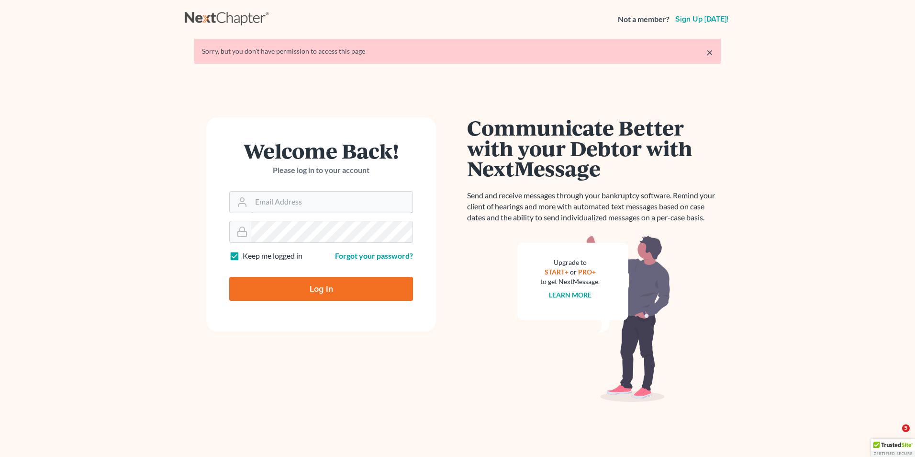
type input "[EMAIL_ADDRESS][DOMAIN_NAME]"
click at [315, 296] on input "Log In" at bounding box center [321, 289] width 184 height 24
type input "Thinking..."
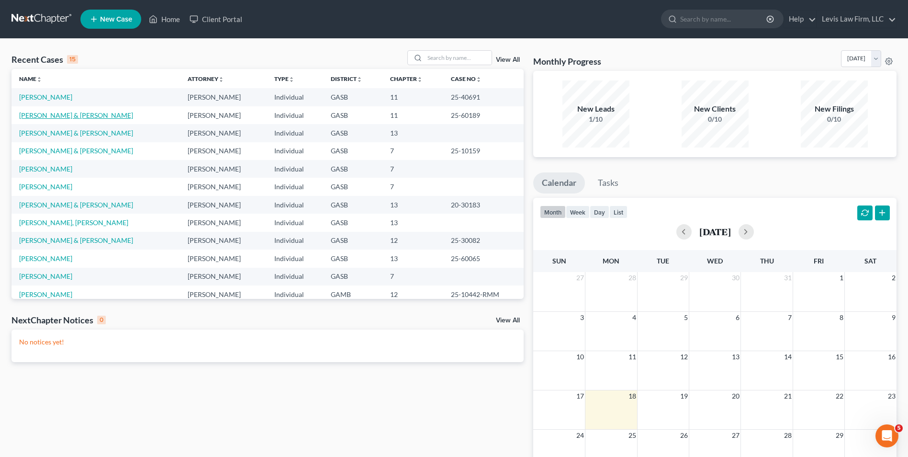
click at [72, 115] on link "[PERSON_NAME] & [PERSON_NAME]" at bounding box center [76, 115] width 114 height 8
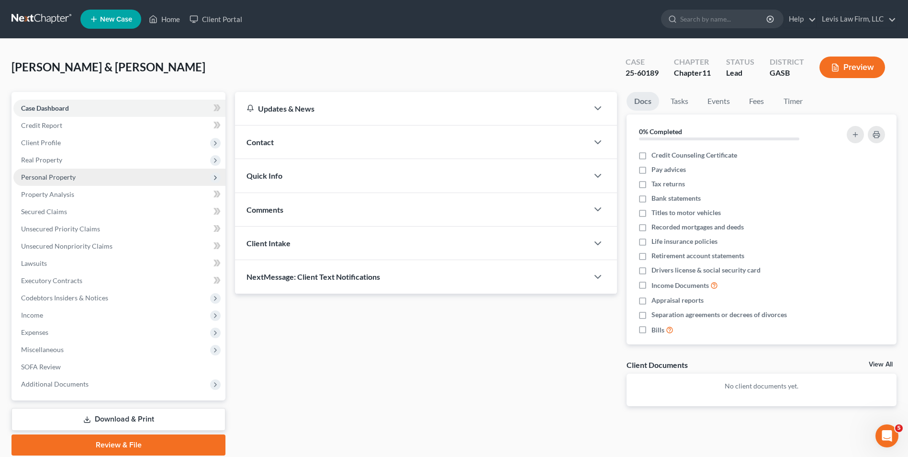
click at [53, 176] on span "Personal Property" at bounding box center [48, 177] width 55 height 8
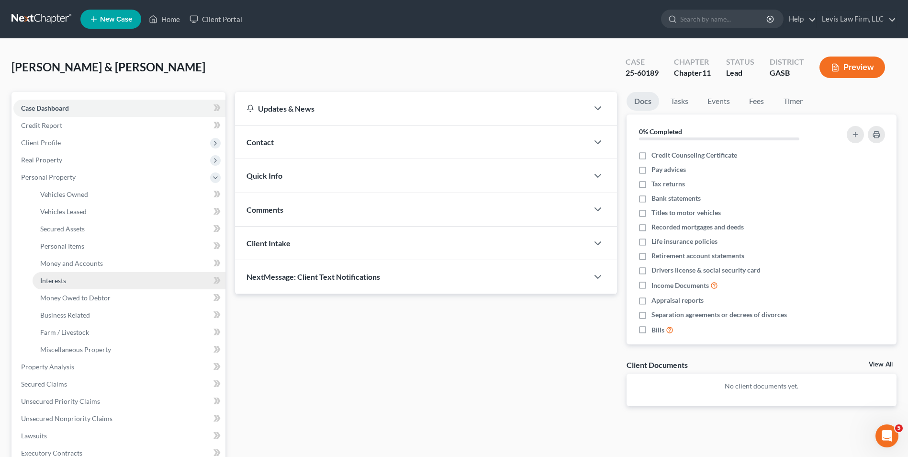
click at [55, 279] on span "Interests" at bounding box center [53, 280] width 26 height 8
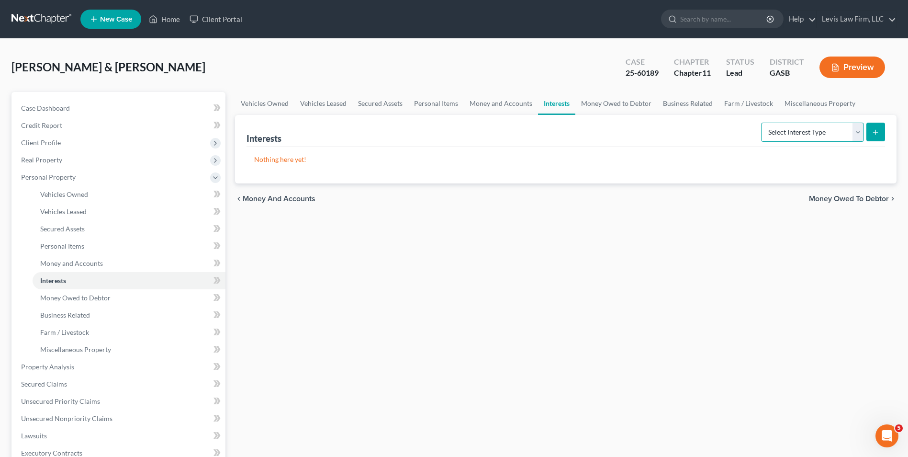
click at [860, 134] on select "Select Interest Type 401K Annuity Bond Education IRA Government Bond Government…" at bounding box center [812, 132] width 103 height 19
click at [858, 133] on select "Select Interest Type 401K Annuity Bond Education IRA Government Bond Government…" at bounding box center [812, 132] width 103 height 19
select select "other_retirement_plan"
click at [762, 123] on select "Select Interest Type 401K Annuity Bond Education IRA Government Bond Government…" at bounding box center [812, 132] width 103 height 19
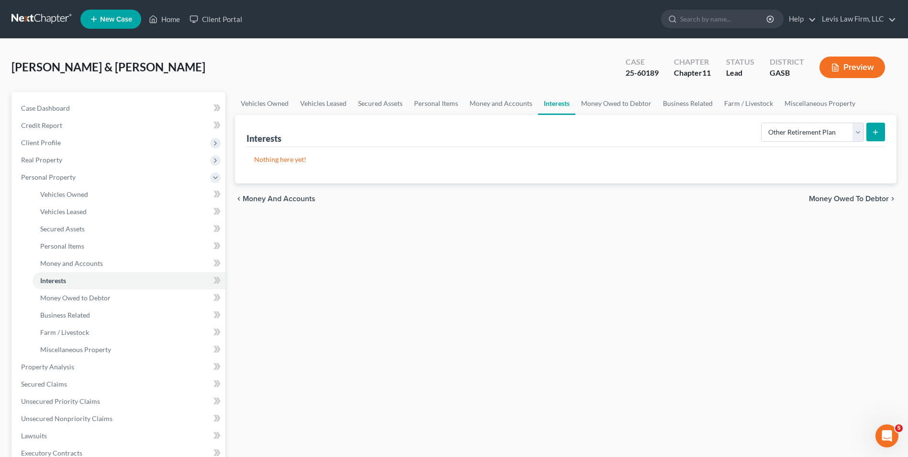
click at [878, 129] on icon "submit" at bounding box center [876, 132] width 8 height 8
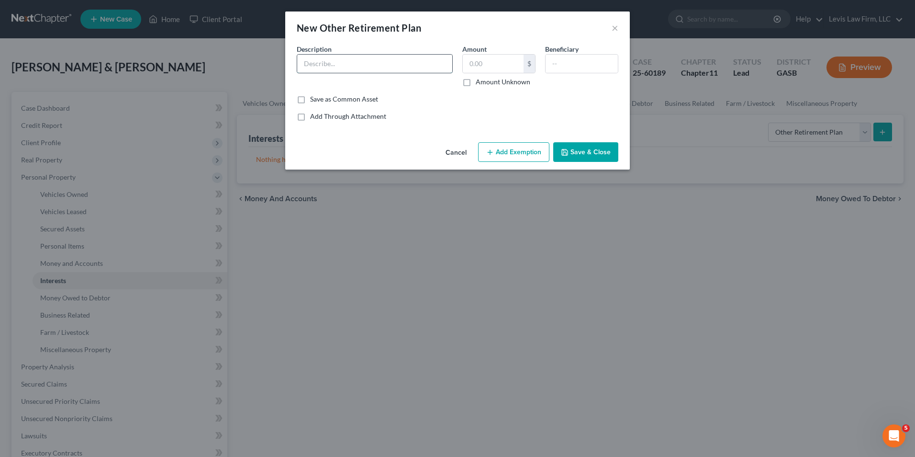
click at [307, 59] on input "text" at bounding box center [374, 64] width 155 height 18
type input "Teacher Retirement"
click at [476, 80] on label "Amount Unknown" at bounding box center [503, 82] width 55 height 10
click at [480, 80] on input "Amount Unknown" at bounding box center [483, 80] width 6 height 6
checkbox input "true"
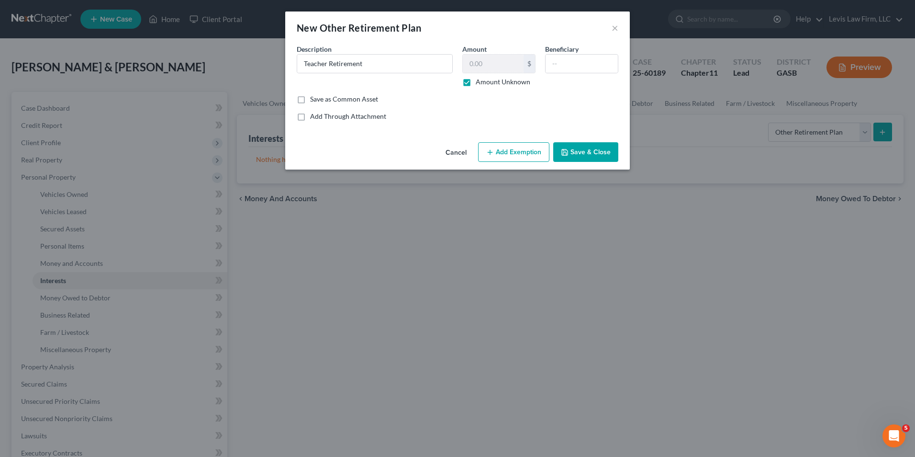
click at [593, 154] on button "Save & Close" at bounding box center [585, 152] width 65 height 20
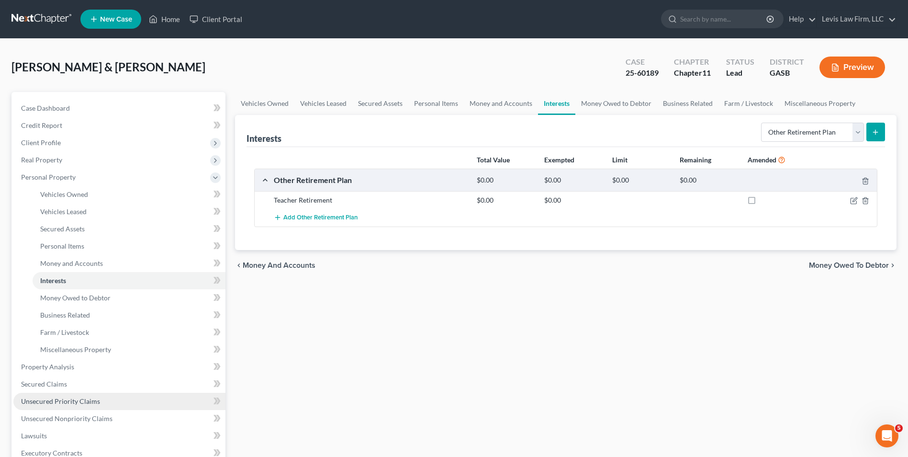
click at [75, 400] on span "Unsecured Priority Claims" at bounding box center [60, 401] width 79 height 8
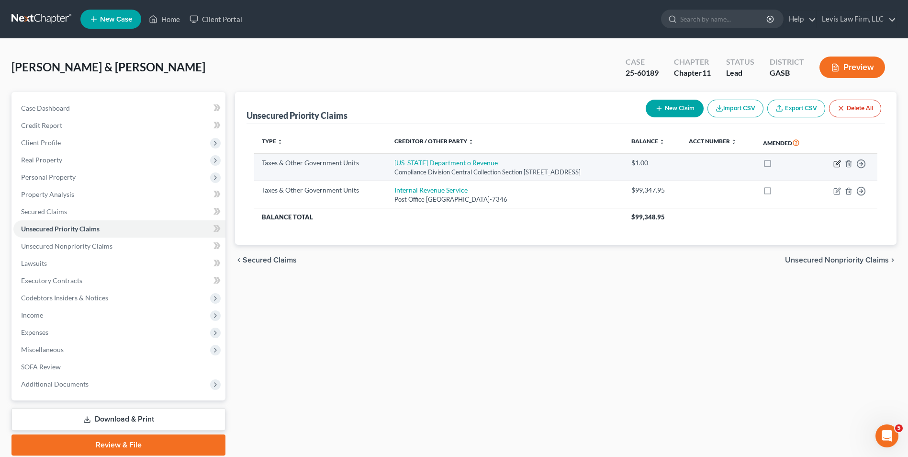
click at [839, 168] on icon "button" at bounding box center [838, 164] width 8 height 8
select select "2"
select select "10"
select select "2"
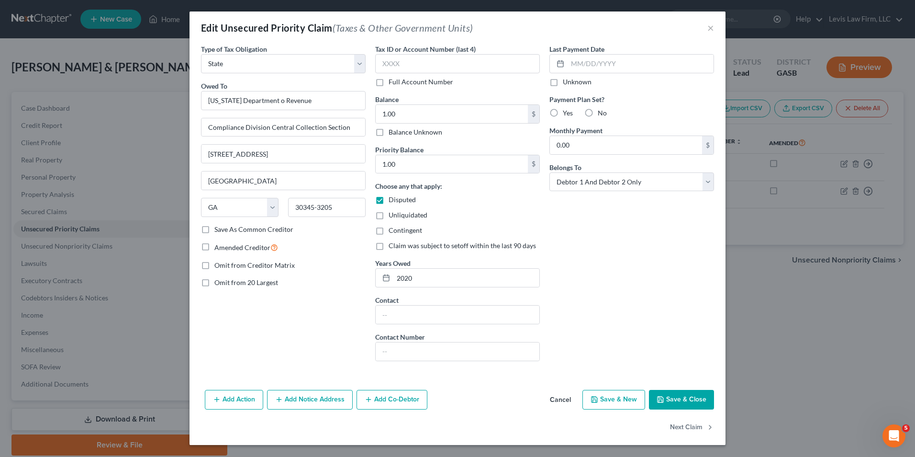
click at [696, 397] on button "Save & Close" at bounding box center [681, 400] width 65 height 20
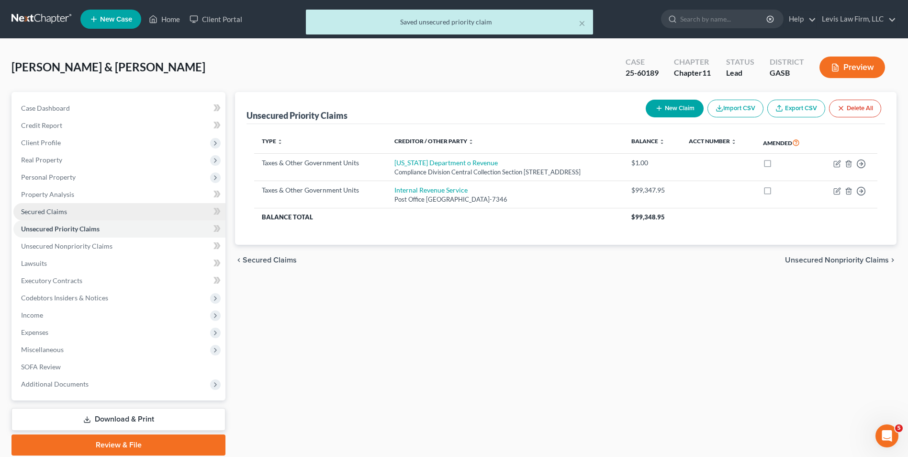
click at [51, 210] on span "Secured Claims" at bounding box center [44, 211] width 46 height 8
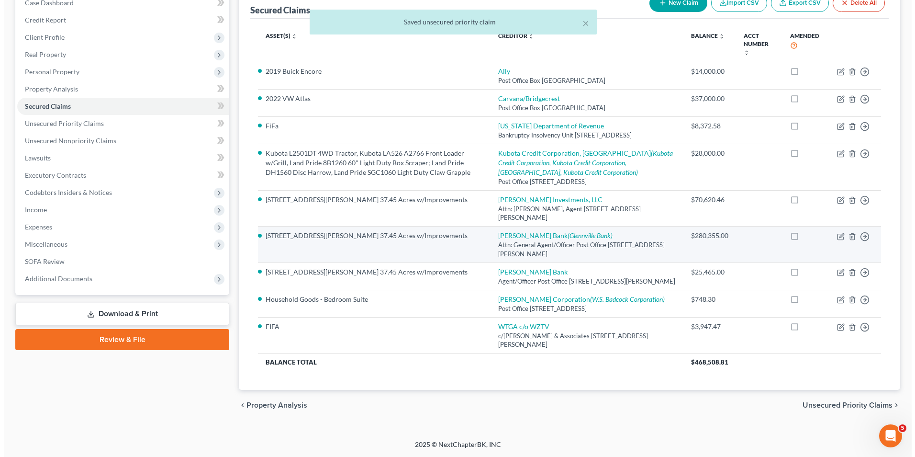
scroll to position [109, 0]
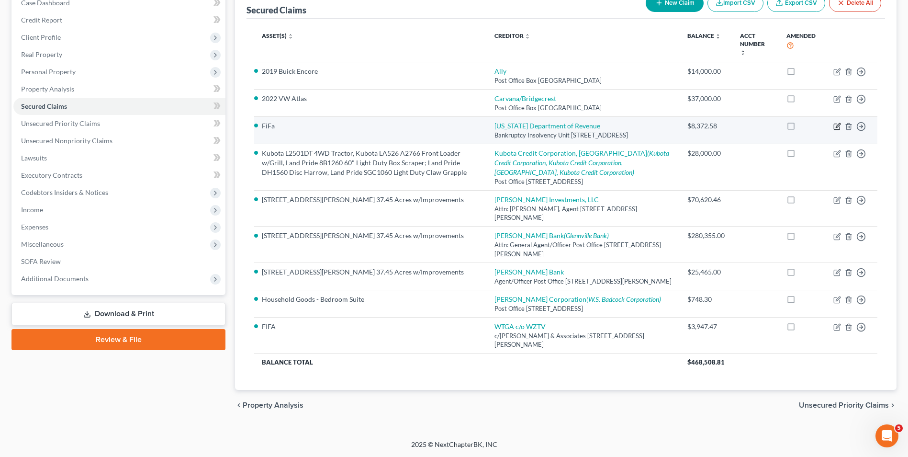
click at [837, 123] on icon "button" at bounding box center [838, 125] width 4 height 4
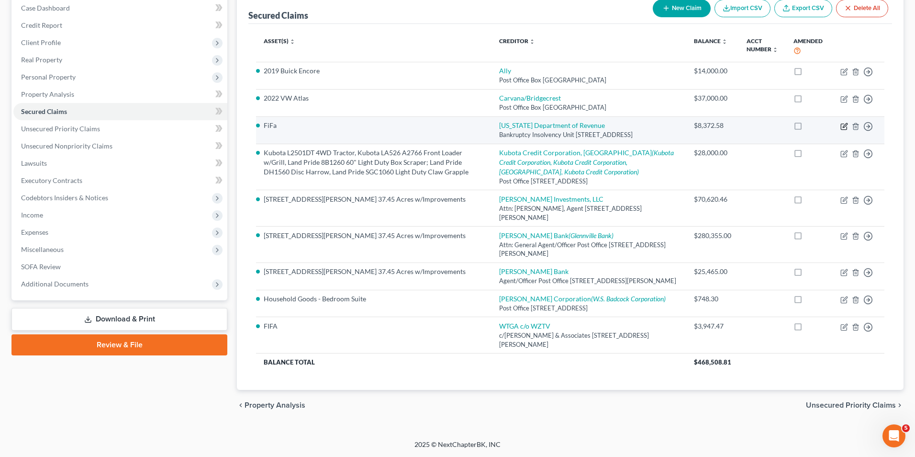
select select "10"
select select "0"
select select "2"
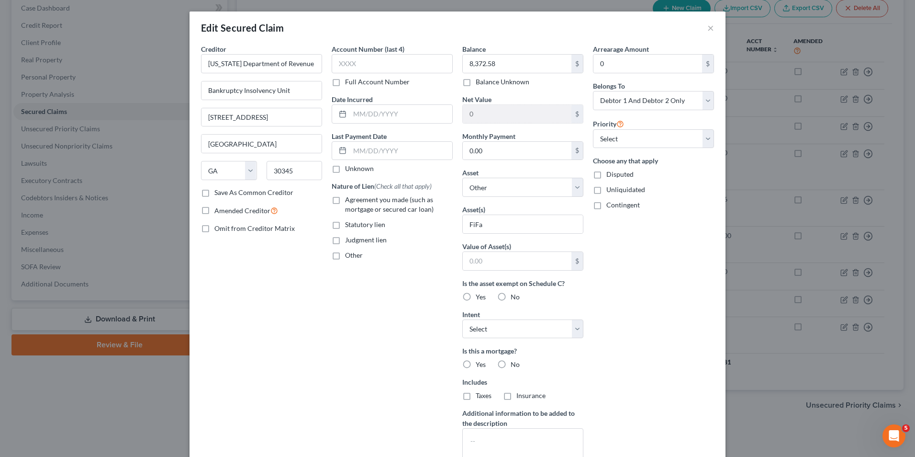
click at [607, 176] on label "Disputed" at bounding box center [620, 174] width 27 height 10
click at [610, 176] on input "Disputed" at bounding box center [613, 172] width 6 height 6
checkbox input "true"
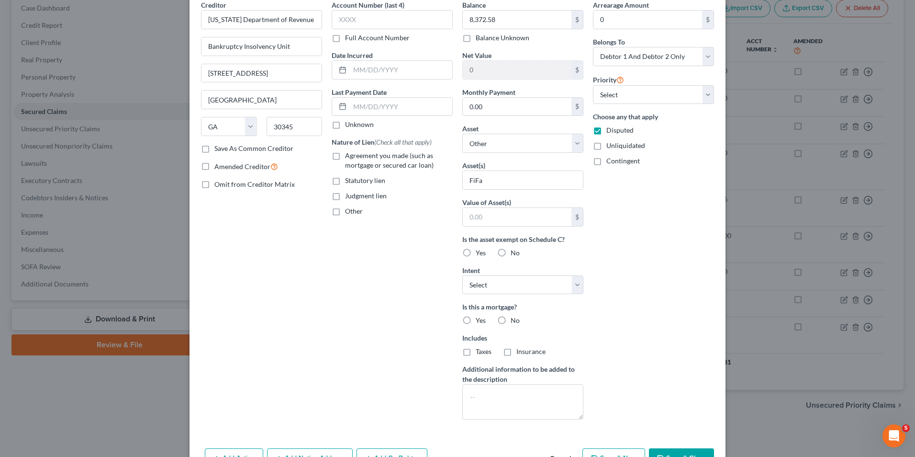
scroll to position [102, 0]
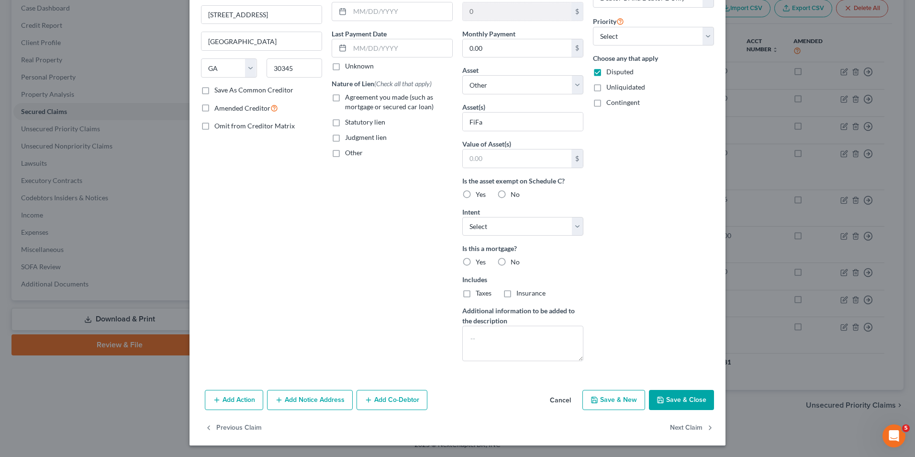
click at [683, 399] on button "Save & Close" at bounding box center [681, 400] width 65 height 20
select select
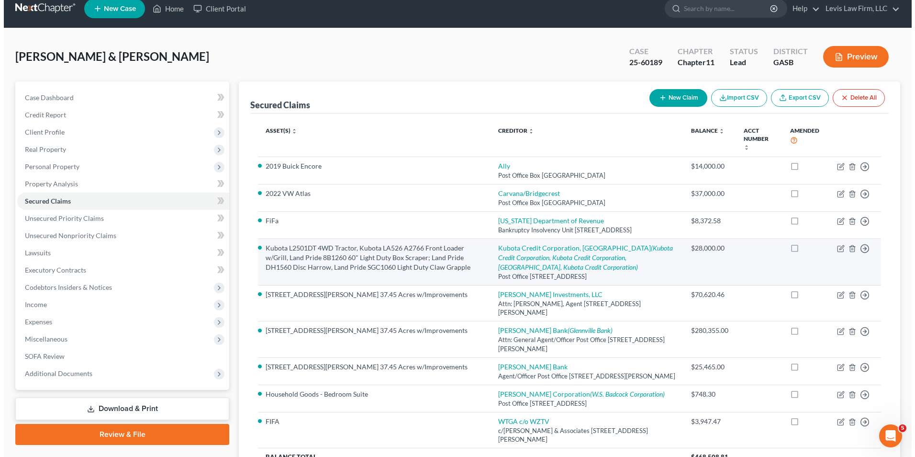
scroll to position [0, 0]
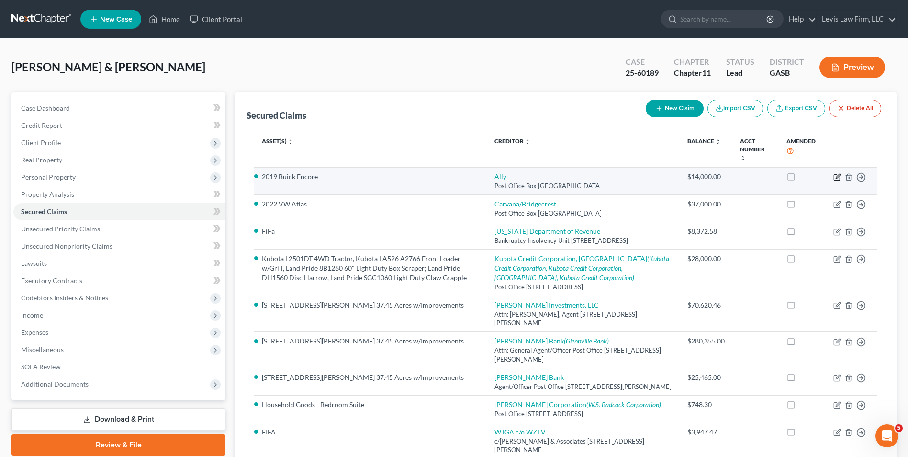
click at [837, 174] on icon "button" at bounding box center [838, 176] width 4 height 4
select select "24"
select select "3"
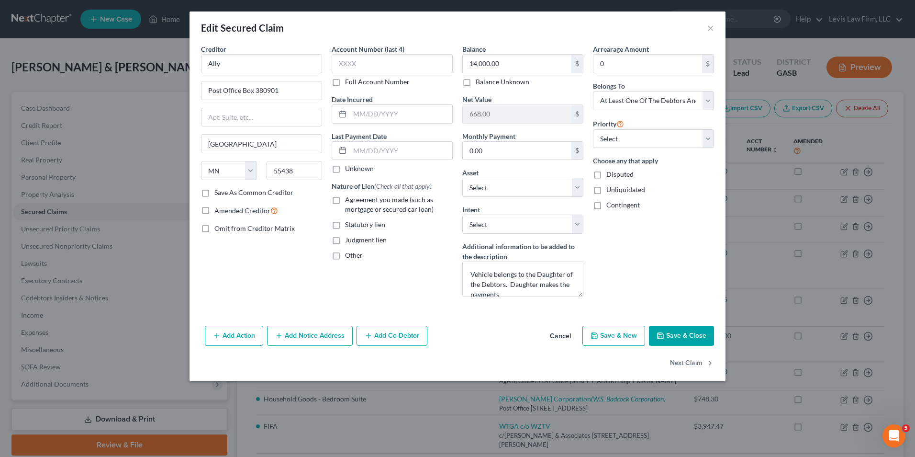
click at [398, 335] on button "Add Co-Debtor" at bounding box center [392, 336] width 71 height 20
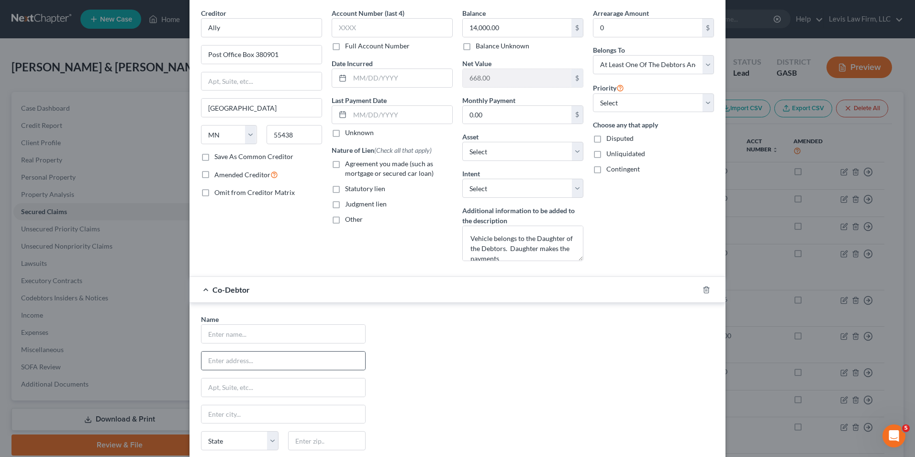
scroll to position [96, 0]
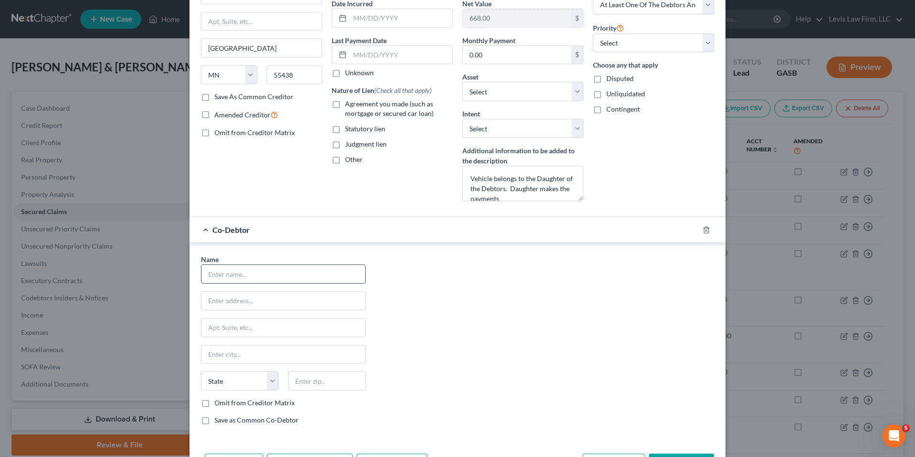
click at [205, 275] on input "text" at bounding box center [284, 274] width 164 height 18
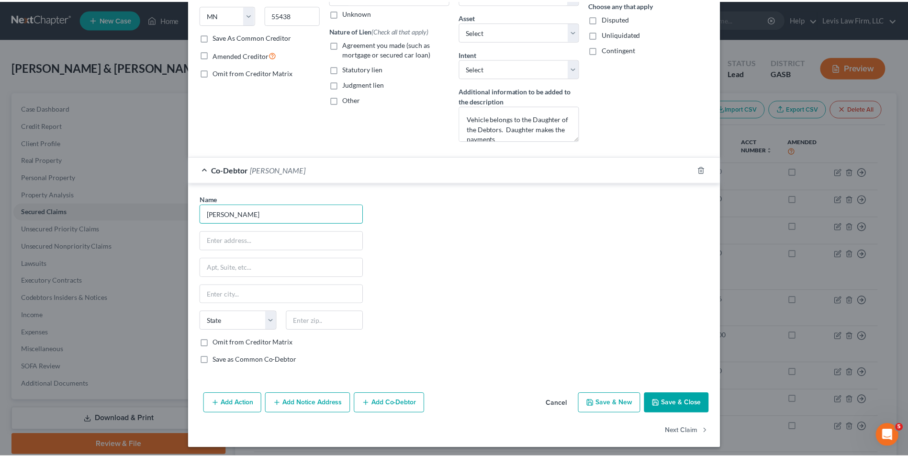
scroll to position [159, 0]
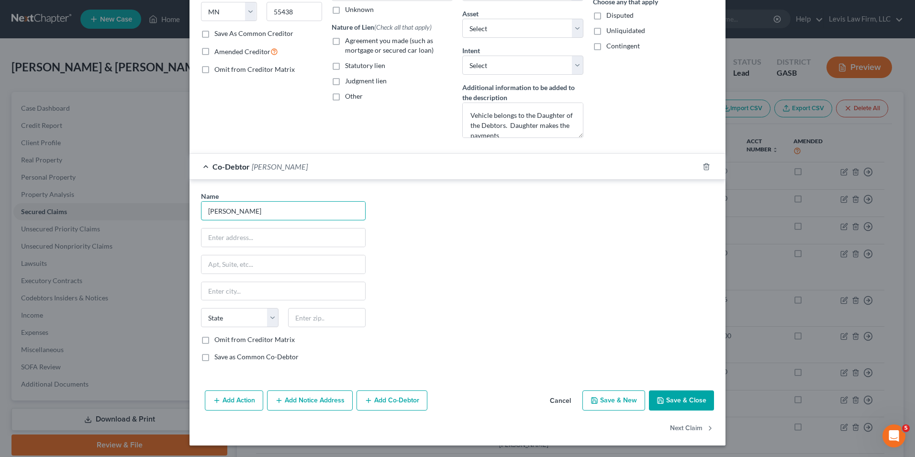
type input "Macy Helmuth Durst"
click at [678, 399] on button "Save & Close" at bounding box center [681, 400] width 65 height 20
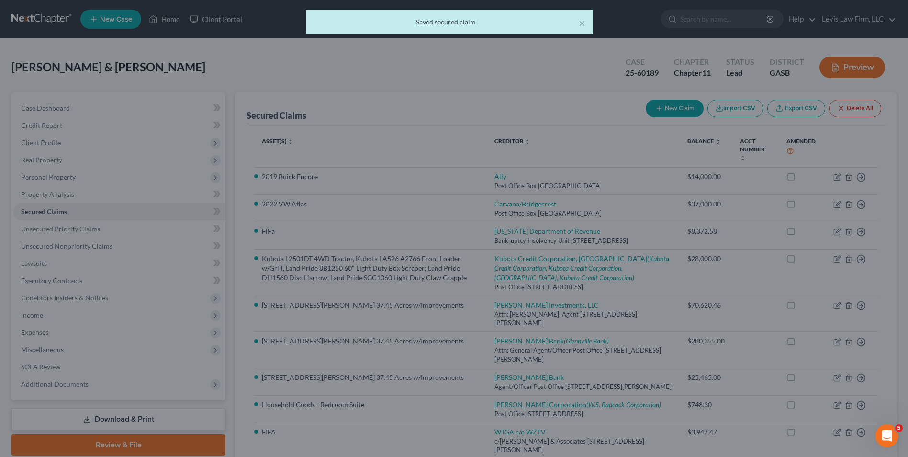
scroll to position [0, 0]
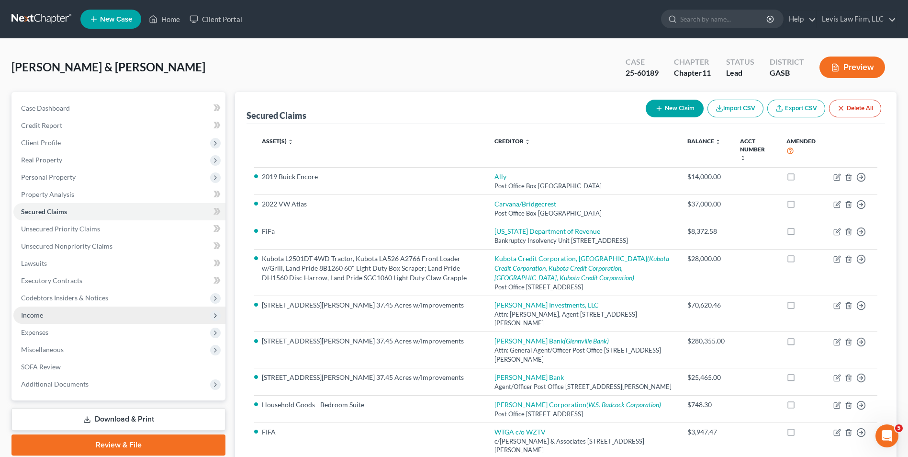
click at [50, 317] on span "Income" at bounding box center [119, 314] width 212 height 17
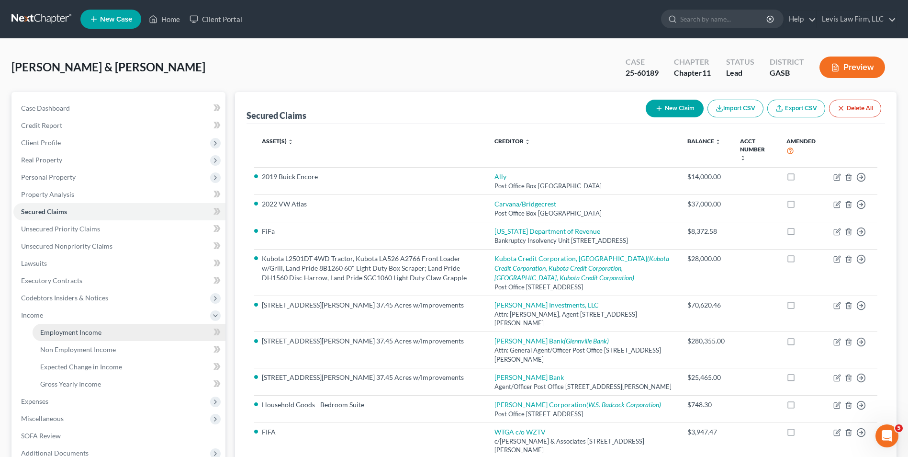
click at [63, 330] on span "Employment Income" at bounding box center [70, 332] width 61 height 8
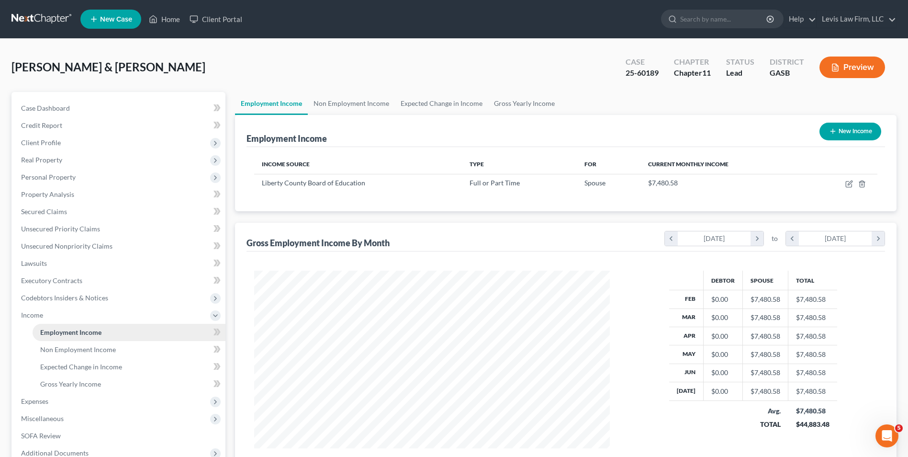
scroll to position [178, 374]
click at [425, 105] on link "Expected Change in Income" at bounding box center [441, 103] width 93 height 23
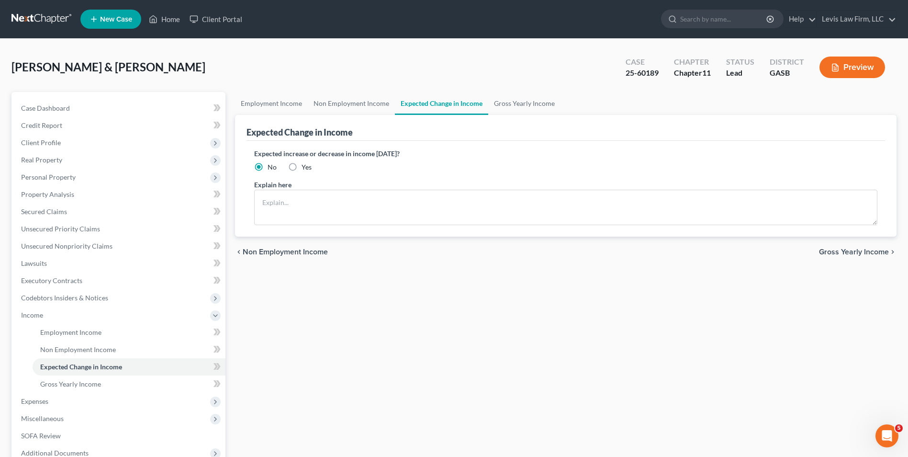
click at [302, 167] on label "Yes" at bounding box center [307, 167] width 10 height 10
click at [305, 167] on input "Yes" at bounding box center [308, 165] width 6 height 6
radio input "true"
click at [266, 196] on textarea at bounding box center [565, 207] width 623 height 35
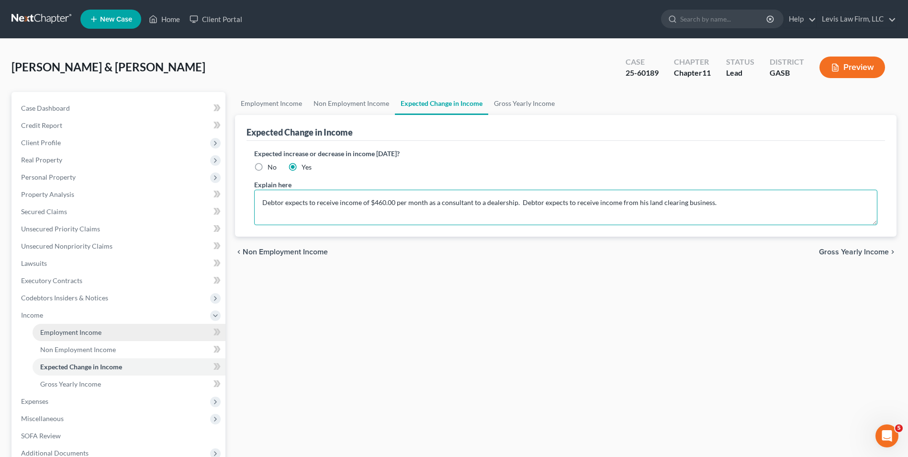
type textarea "Debtor expects to receive income of $460.00 per month as a consultant to a deal…"
click at [89, 330] on span "Employment Income" at bounding box center [70, 332] width 61 height 8
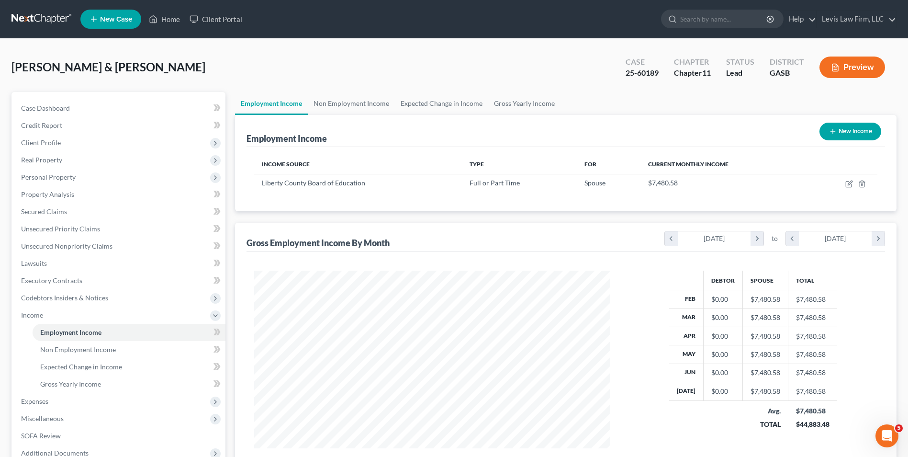
scroll to position [178, 374]
click at [38, 404] on span "Expenses" at bounding box center [34, 401] width 27 height 8
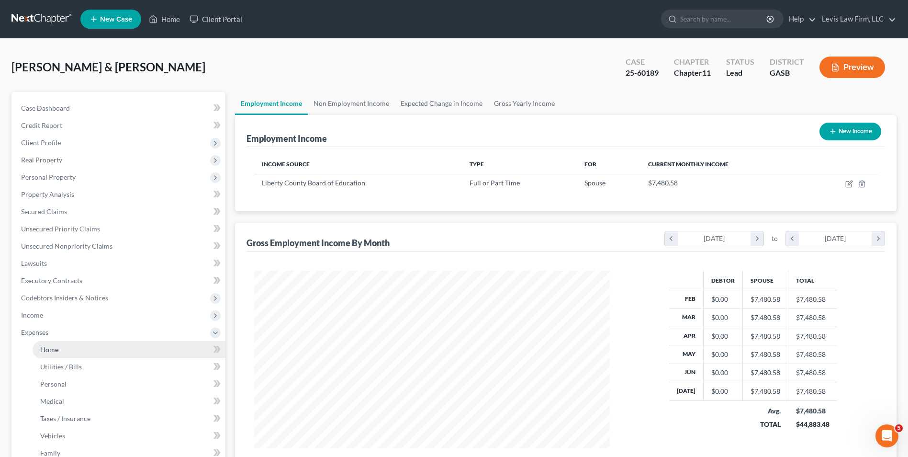
click at [52, 351] on span "Home" at bounding box center [49, 349] width 18 height 8
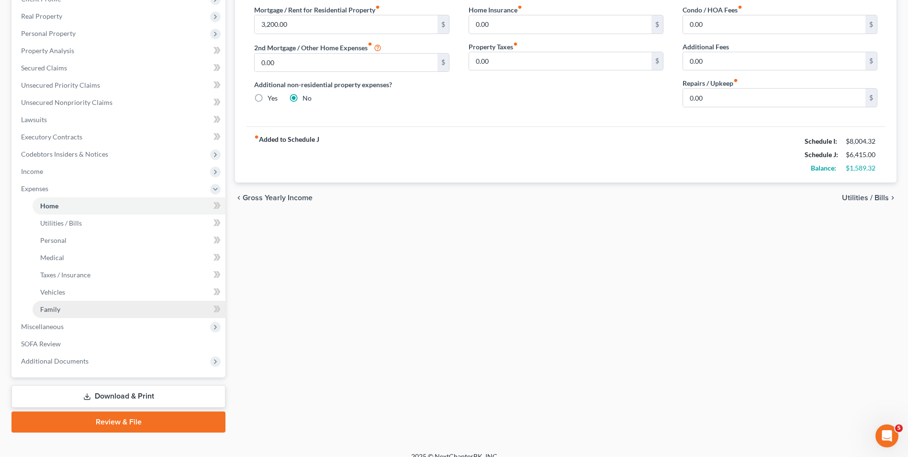
drag, startPoint x: 63, startPoint y: 307, endPoint x: 71, endPoint y: 310, distance: 8.0
click at [63, 307] on link "Family" at bounding box center [129, 309] width 193 height 17
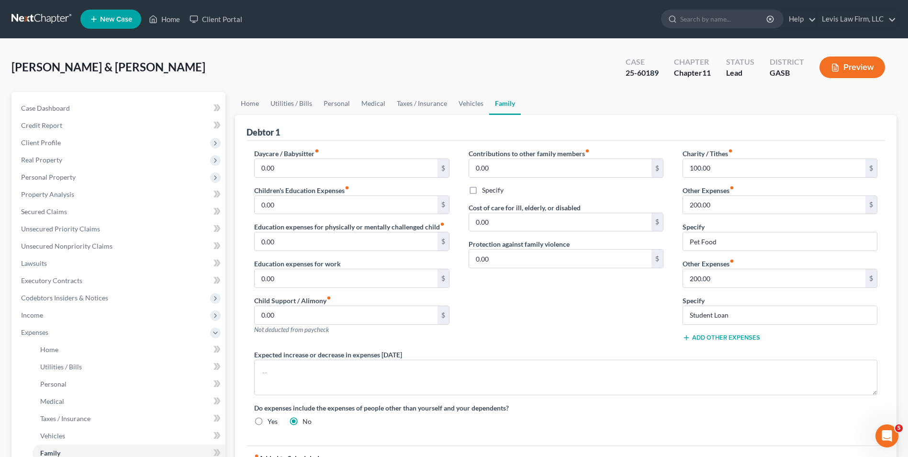
click at [268, 420] on label "Yes" at bounding box center [273, 422] width 10 height 10
click at [271, 420] on input "Yes" at bounding box center [274, 420] width 6 height 6
radio input "true"
radio input "false"
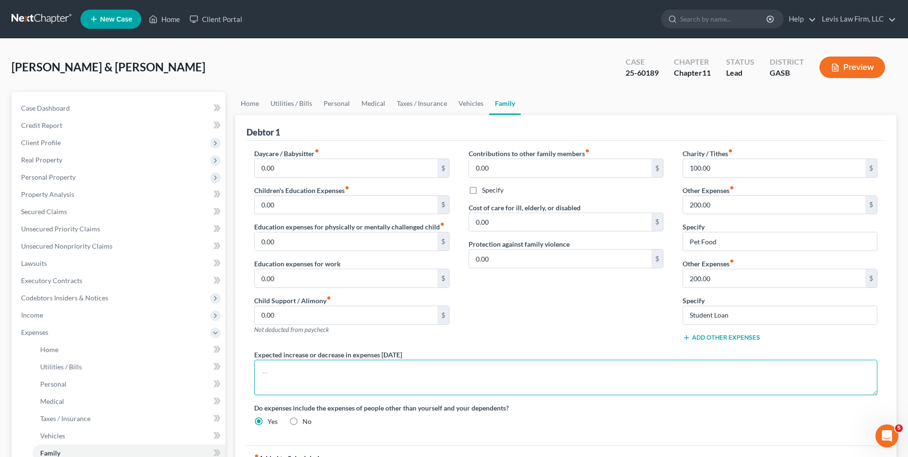
click at [267, 371] on textarea at bounding box center [565, 377] width 623 height 35
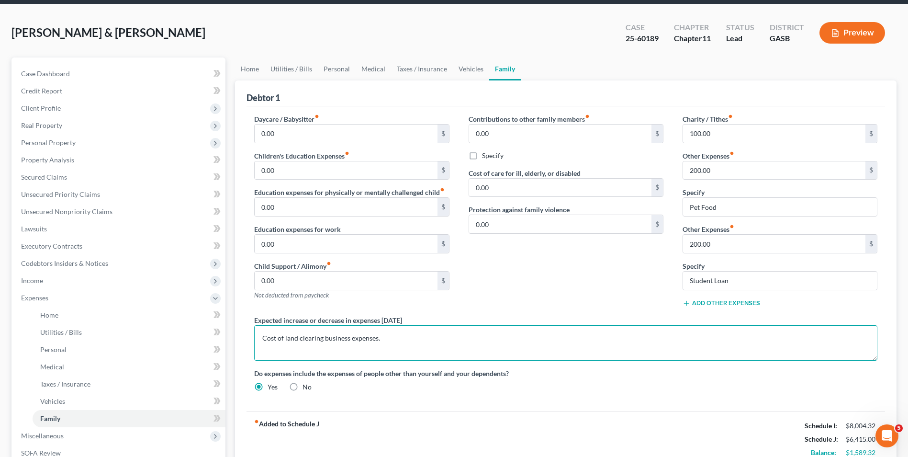
scroll to position [144, 0]
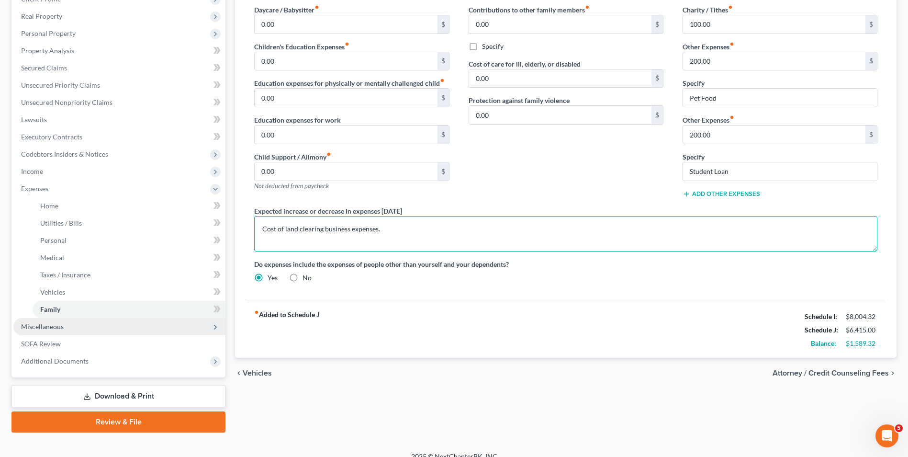
type textarea "Cost of land clearing business expenses."
click at [60, 326] on span "Miscellaneous" at bounding box center [42, 326] width 43 height 8
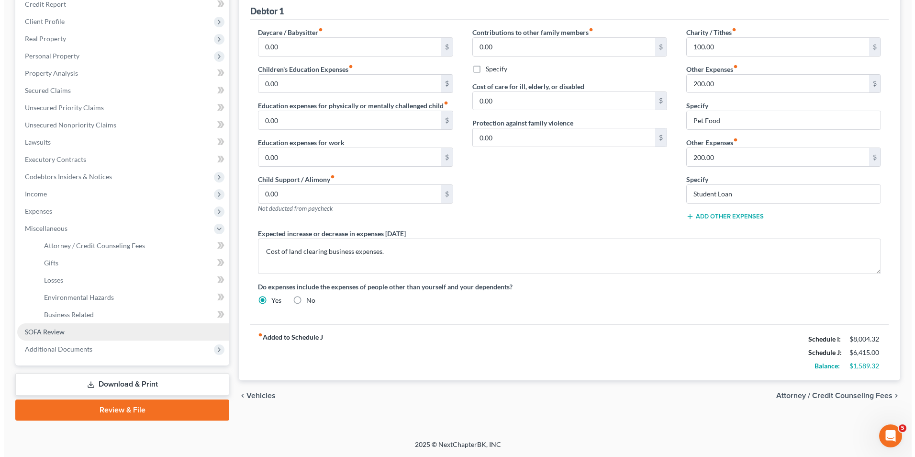
scroll to position [121, 0]
click at [39, 333] on span "SOFA Review" at bounding box center [41, 331] width 40 height 8
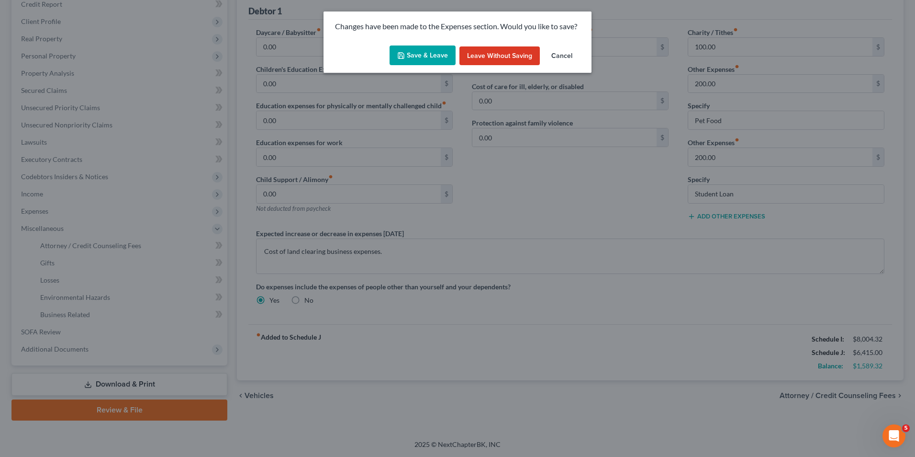
drag, startPoint x: 440, startPoint y: 56, endPoint x: 440, endPoint y: 76, distance: 20.1
click at [440, 56] on button "Save & Leave" at bounding box center [423, 55] width 66 height 20
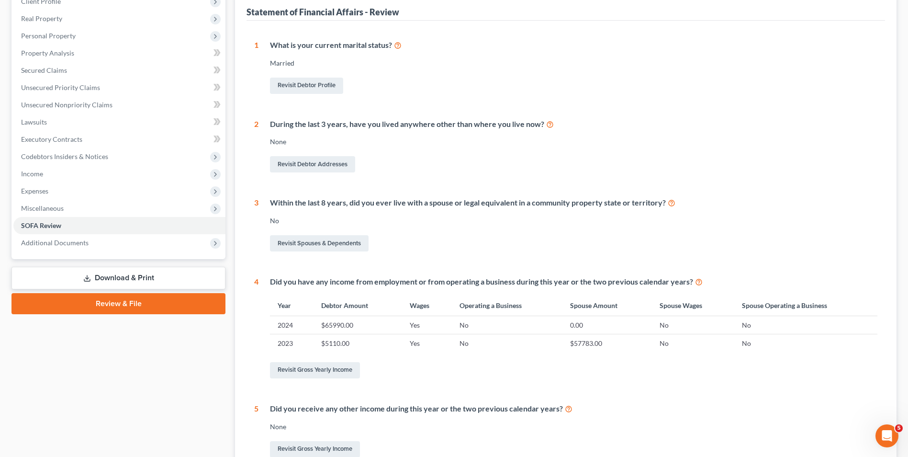
scroll to position [144, 0]
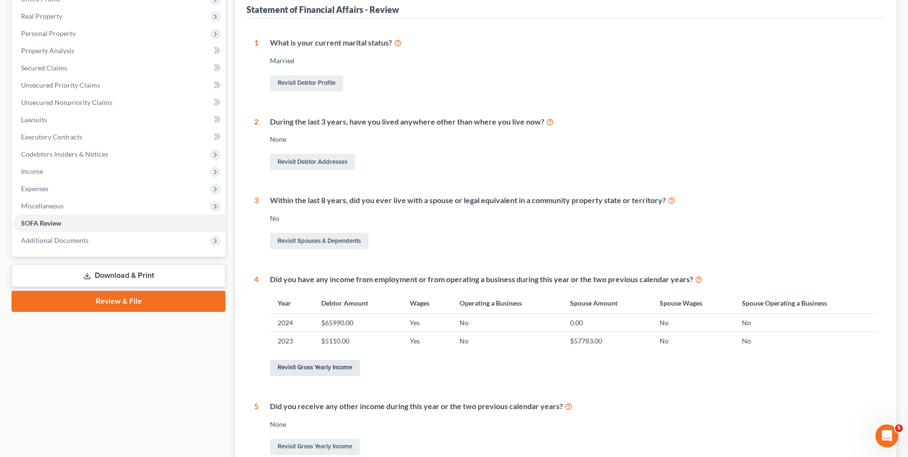
click at [310, 369] on link "Revisit Gross Yearly Income" at bounding box center [315, 368] width 90 height 16
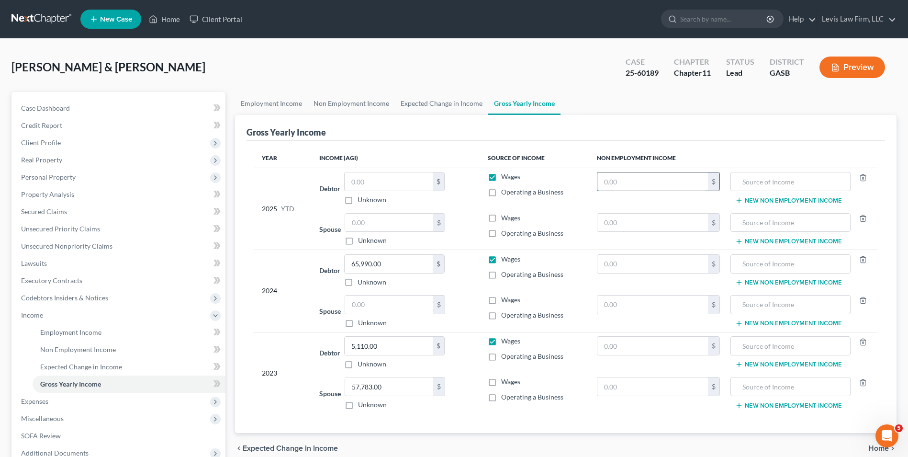
click at [598, 181] on input "text" at bounding box center [653, 181] width 111 height 18
click at [348, 223] on input "text" at bounding box center [389, 223] width 88 height 18
click at [501, 217] on label "Wages" at bounding box center [510, 218] width 19 height 10
click at [505, 217] on input "Wages" at bounding box center [508, 216] width 6 height 6
checkbox input "true"
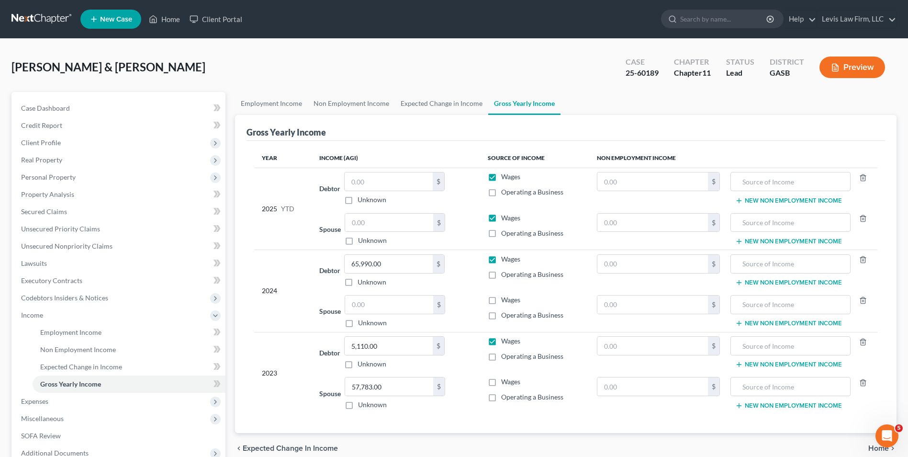
click at [501, 176] on label "Wages" at bounding box center [510, 177] width 19 height 10
click at [505, 176] on input "Wages" at bounding box center [508, 175] width 6 height 6
checkbox input "false"
click at [350, 224] on input "text" at bounding box center [389, 223] width 88 height 18
type input "51,917.56"
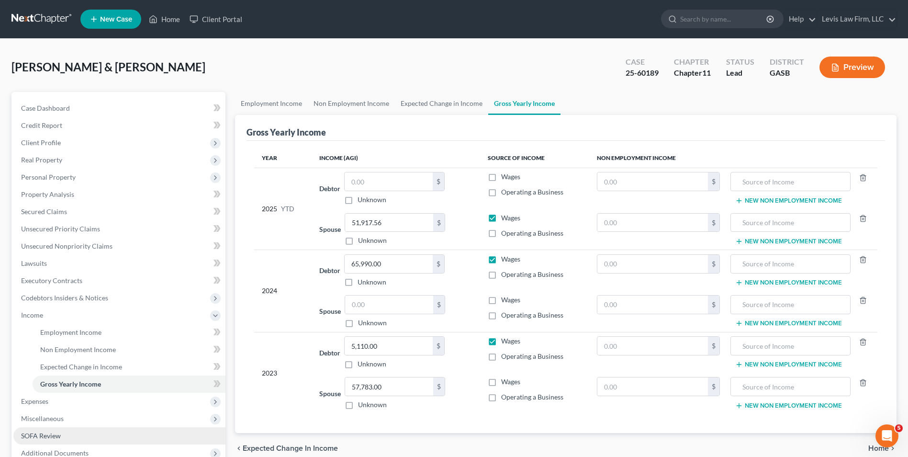
click at [56, 435] on span "SOFA Review" at bounding box center [41, 435] width 40 height 8
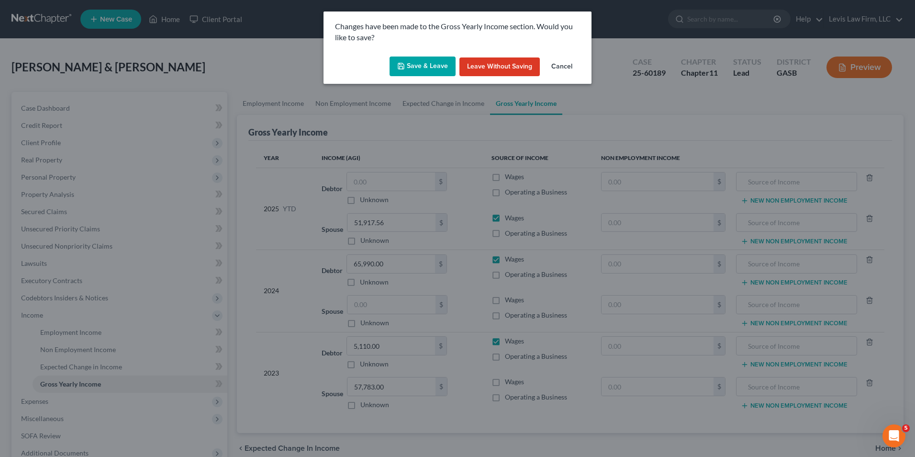
drag, startPoint x: 412, startPoint y: 63, endPoint x: 415, endPoint y: 73, distance: 10.6
click at [412, 62] on button "Save & Leave" at bounding box center [423, 66] width 66 height 20
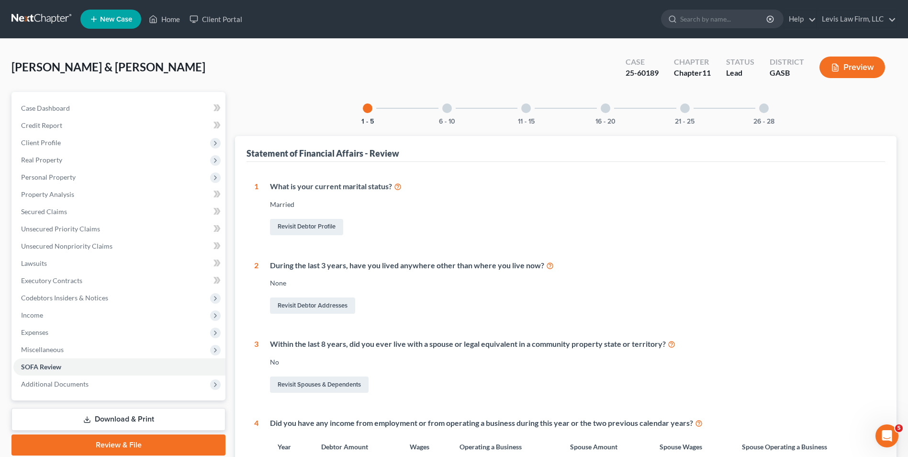
scroll to position [239, 0]
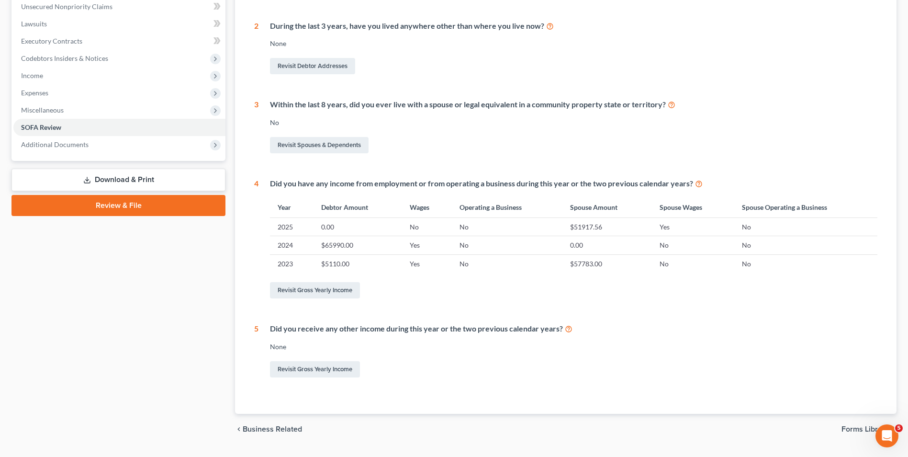
click at [144, 179] on link "Download & Print" at bounding box center [118, 180] width 214 height 23
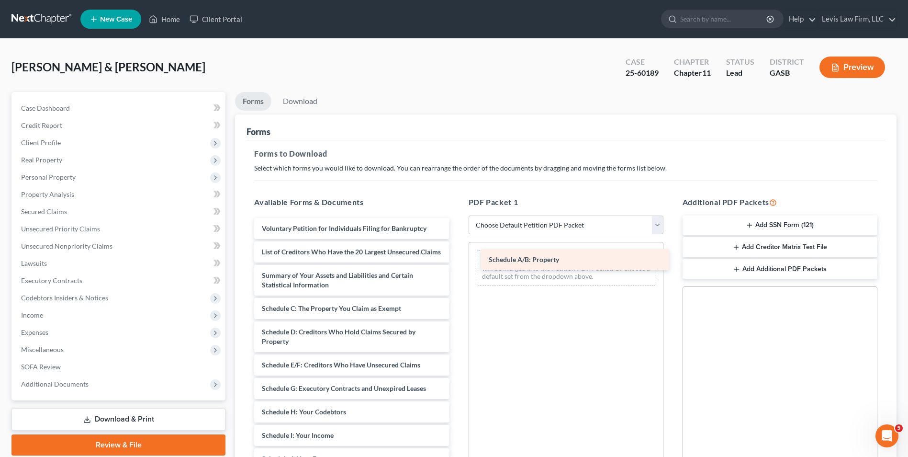
drag, startPoint x: 319, startPoint y: 318, endPoint x: 542, endPoint y: 257, distance: 230.8
click at [457, 258] on div "Schedule A/B: Property Voluntary Petition for Individuals Filing for Bankruptcy…" at bounding box center [352, 435] width 210 height 435
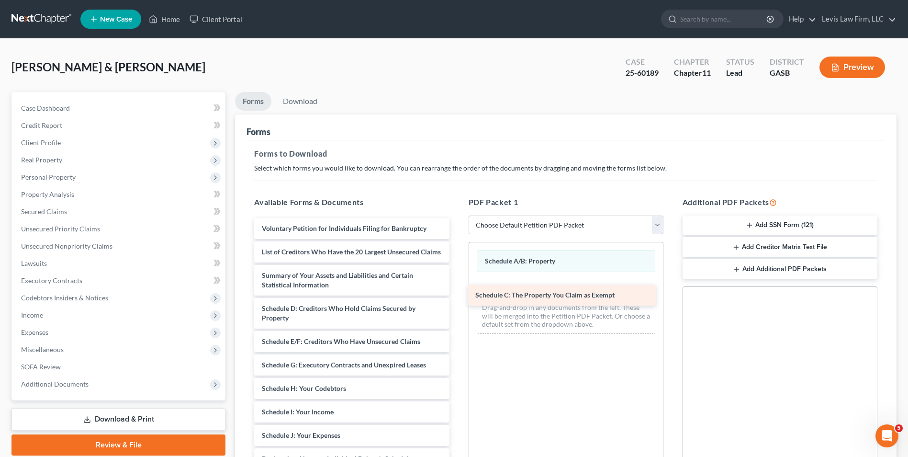
drag, startPoint x: 327, startPoint y: 316, endPoint x: 540, endPoint y: 286, distance: 214.2
click at [457, 286] on div "Schedule C: The Property You Claim as Exempt Voluntary Petition for Individuals…" at bounding box center [352, 423] width 210 height 411
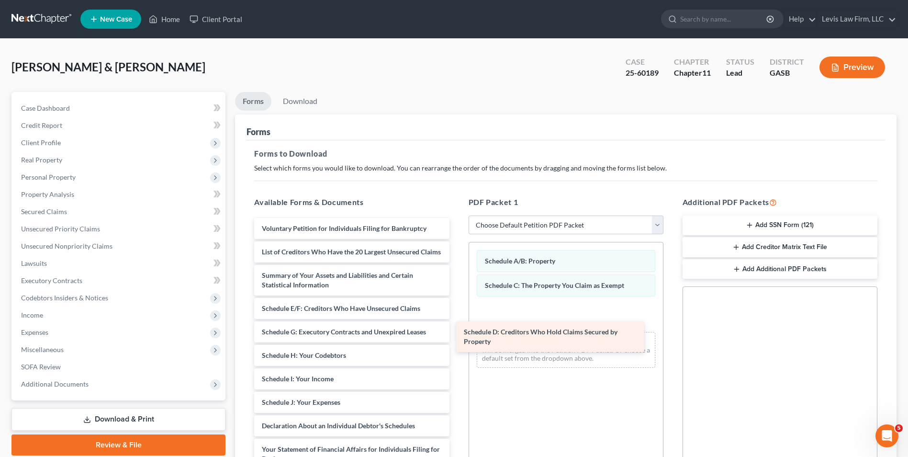
drag, startPoint x: 335, startPoint y: 318, endPoint x: 543, endPoint y: 307, distance: 208.5
click at [457, 308] on div "Schedule D: Creditors Who Hold Claims Secured by Property Voluntary Petition fo…" at bounding box center [352, 407] width 210 height 378
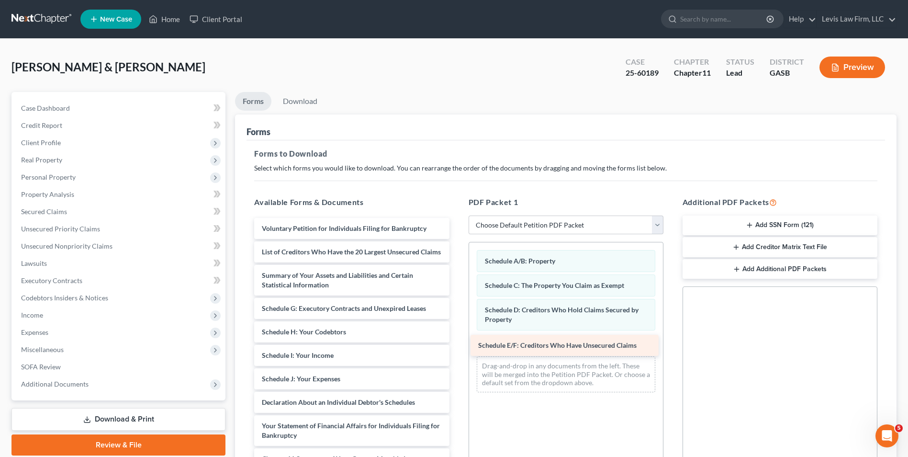
drag, startPoint x: 339, startPoint y: 318, endPoint x: 556, endPoint y: 346, distance: 218.2
click at [457, 346] on div "Schedule E/F: Creditors Who Have Unsecured Claims Voluntary Petition for Indivi…" at bounding box center [352, 395] width 210 height 355
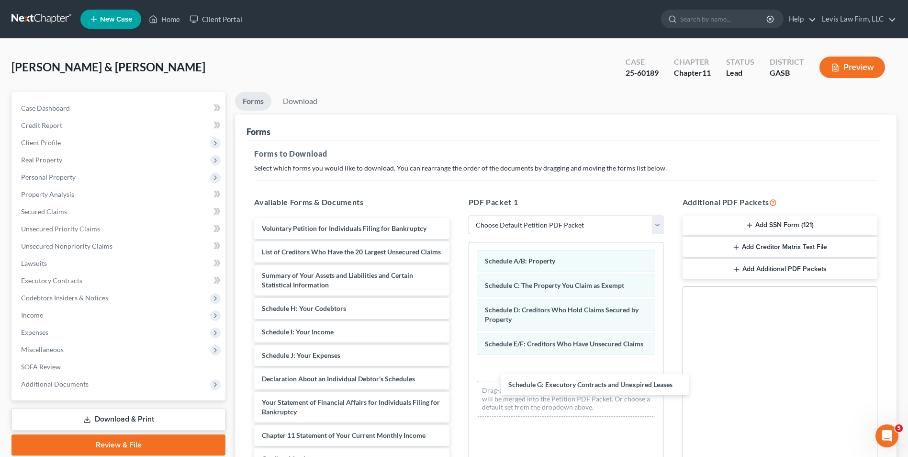
drag, startPoint x: 363, startPoint y: 312, endPoint x: 578, endPoint y: 357, distance: 219.5
click at [457, 366] on div "Schedule G: Executory Contracts and Unexpired Leases Voluntary Petition for Ind…" at bounding box center [352, 383] width 210 height 331
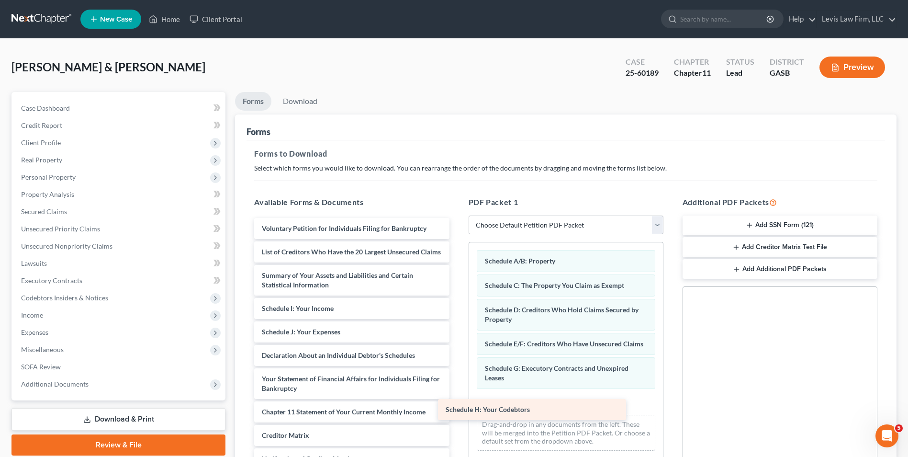
drag, startPoint x: 316, startPoint y: 313, endPoint x: 529, endPoint y: 403, distance: 230.7
click at [457, 403] on div "Schedule H: Your Codebtors Voluntary Petition for Individuals Filing for Bankru…" at bounding box center [352, 372] width 210 height 308
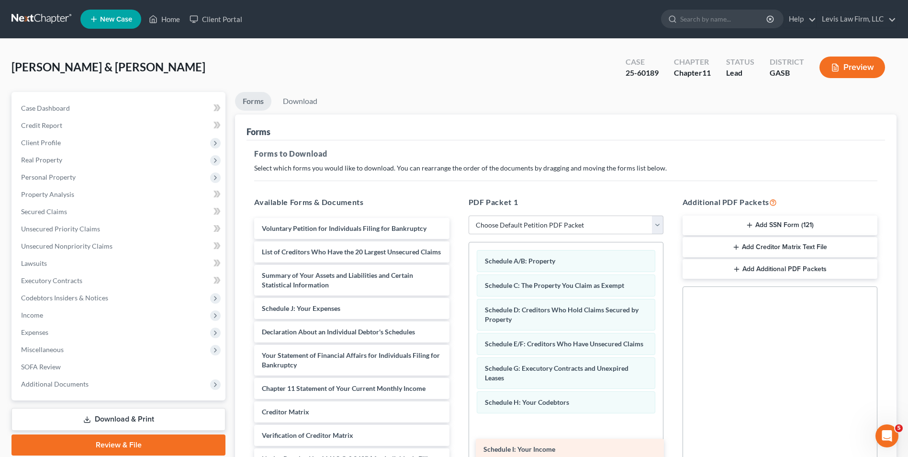
drag, startPoint x: 325, startPoint y: 312, endPoint x: 546, endPoint y: 424, distance: 247.7
click at [457, 423] on div "Schedule I: Your Income Voluntary Petition for Individuals Filing for Bankruptc…" at bounding box center [352, 360] width 210 height 284
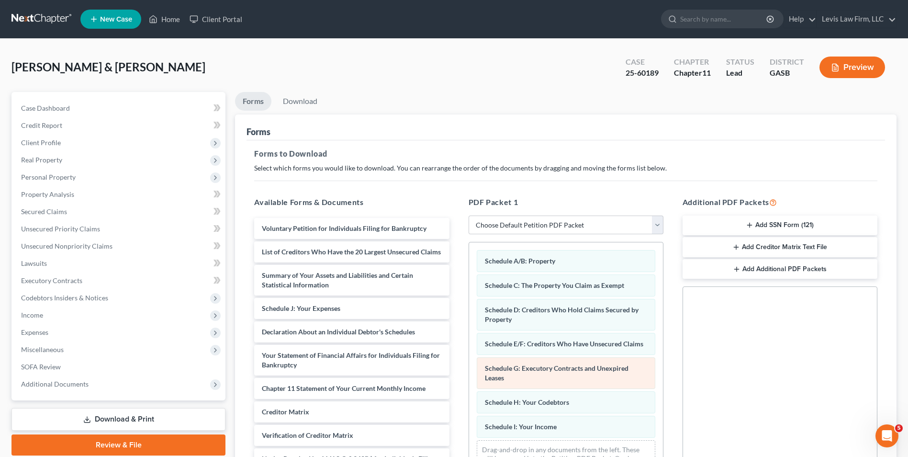
scroll to position [135, 0]
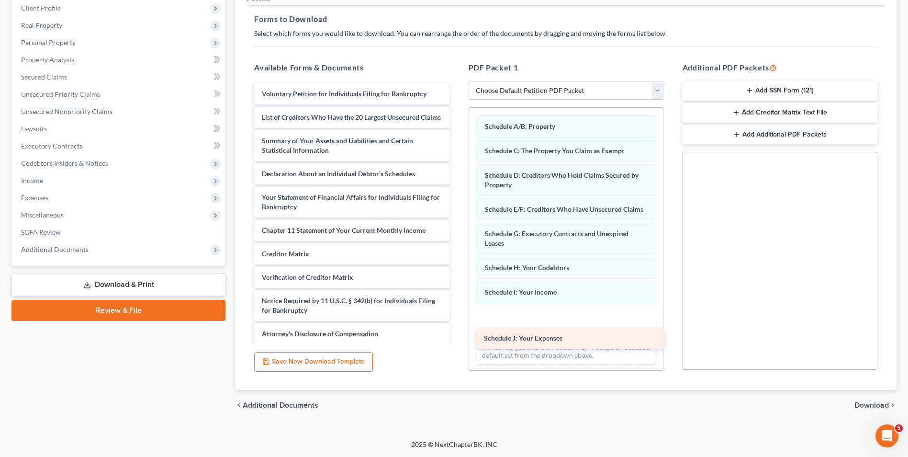
drag, startPoint x: 342, startPoint y: 184, endPoint x: 569, endPoint y: 334, distance: 271.6
click at [457, 334] on div "Schedule J: Your Expenses Voluntary Petition for Individuals Filing for Bankrup…" at bounding box center [352, 213] width 210 height 261
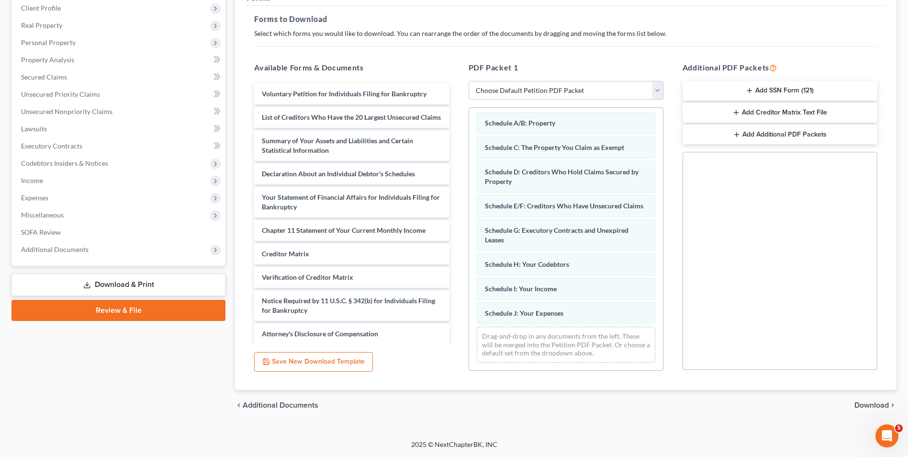
scroll to position [13, 0]
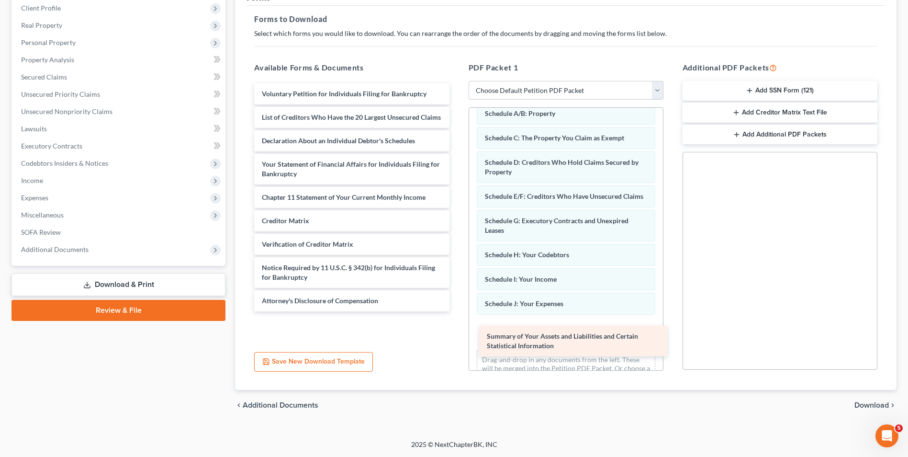
drag, startPoint x: 362, startPoint y: 153, endPoint x: 583, endPoint y: 335, distance: 286.0
click at [457, 311] on div "Summary of Your Assets and Liabilities and Certain Statistical Information Volu…" at bounding box center [352, 197] width 210 height 228
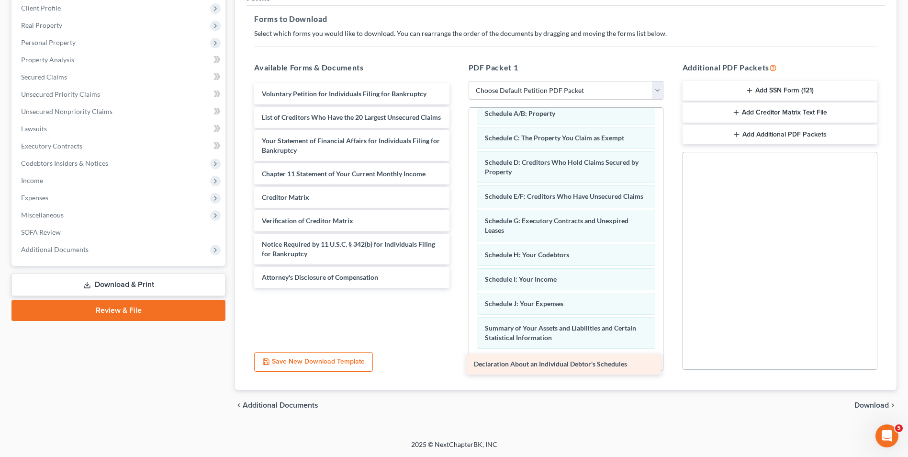
drag, startPoint x: 381, startPoint y: 145, endPoint x: 595, endPoint y: 359, distance: 303.3
click at [457, 288] on div "Declaration About an Individual Debtor's Schedules Voluntary Petition for Indiv…" at bounding box center [352, 185] width 210 height 204
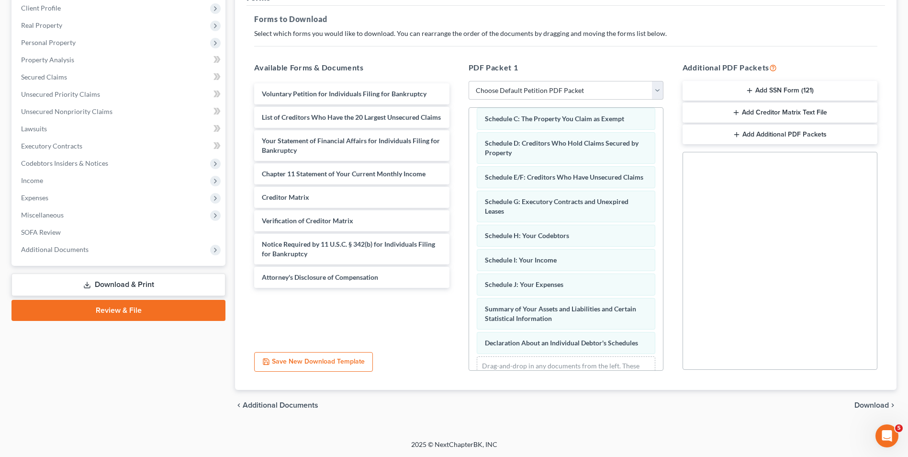
scroll to position [71, 0]
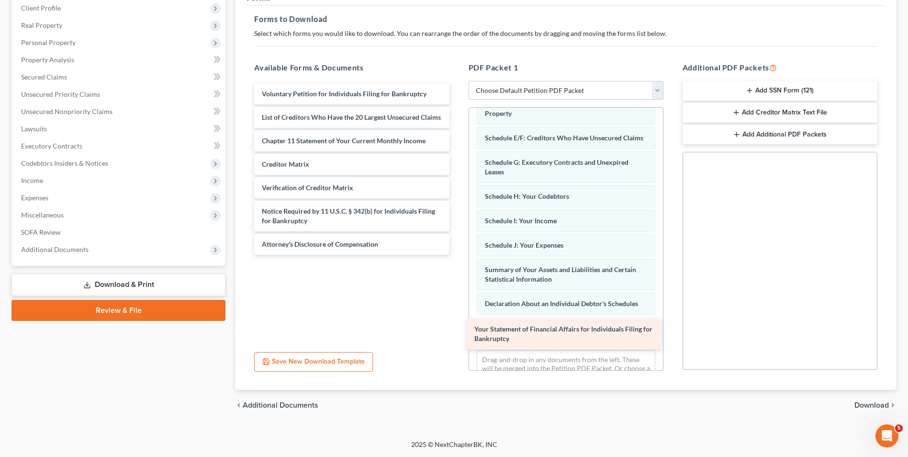
drag, startPoint x: 332, startPoint y: 154, endPoint x: 544, endPoint y: 333, distance: 277.6
click at [457, 255] on div "Your Statement of Financial Affairs for Individuals Filing for Bankruptcy Volun…" at bounding box center [352, 168] width 210 height 171
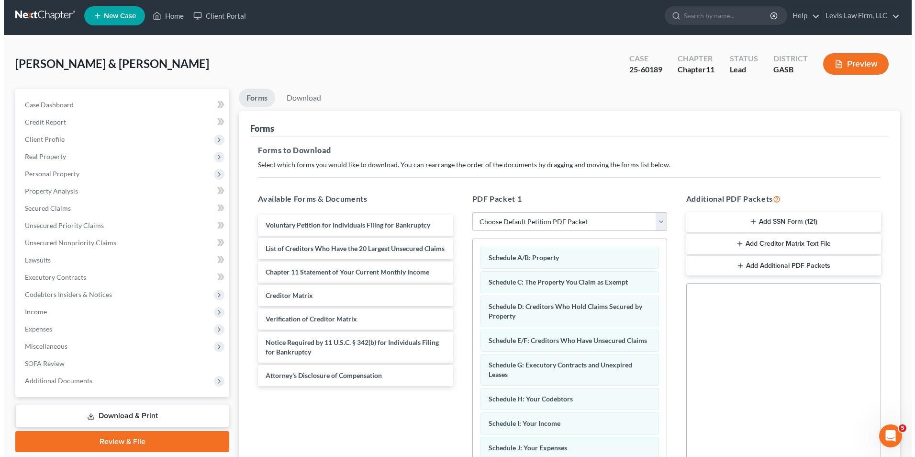
scroll to position [0, 0]
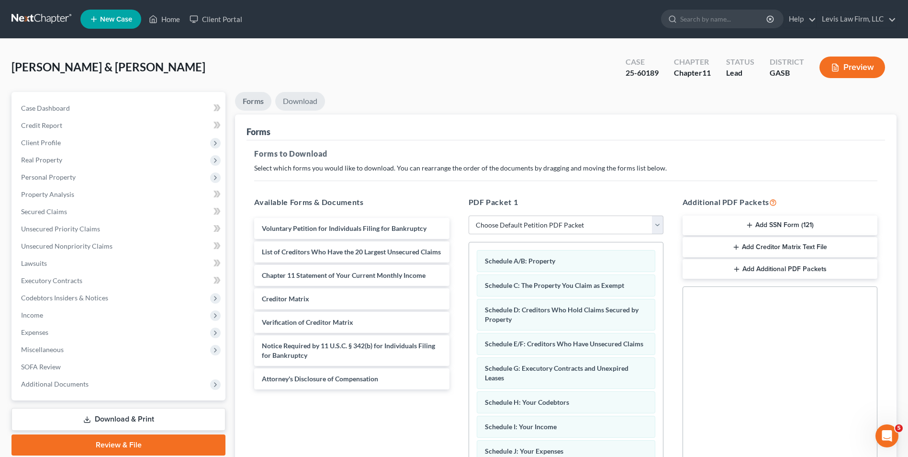
click at [297, 102] on link "Download" at bounding box center [300, 101] width 50 height 19
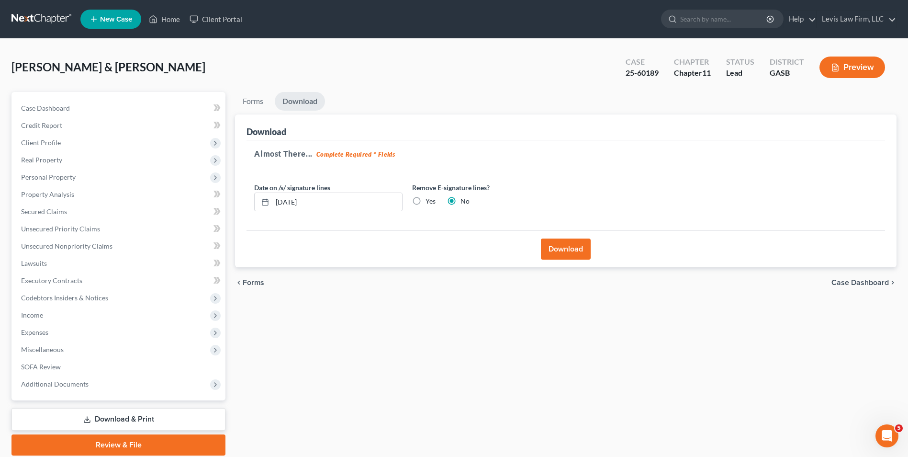
click at [559, 254] on button "Download" at bounding box center [566, 248] width 50 height 21
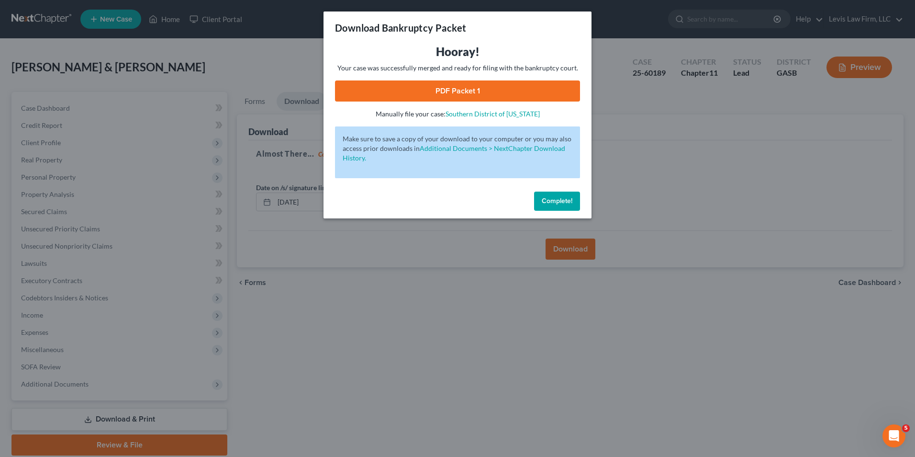
click at [443, 85] on link "PDF Packet 1" at bounding box center [457, 90] width 245 height 21
click at [558, 202] on span "Complete!" at bounding box center [557, 201] width 31 height 8
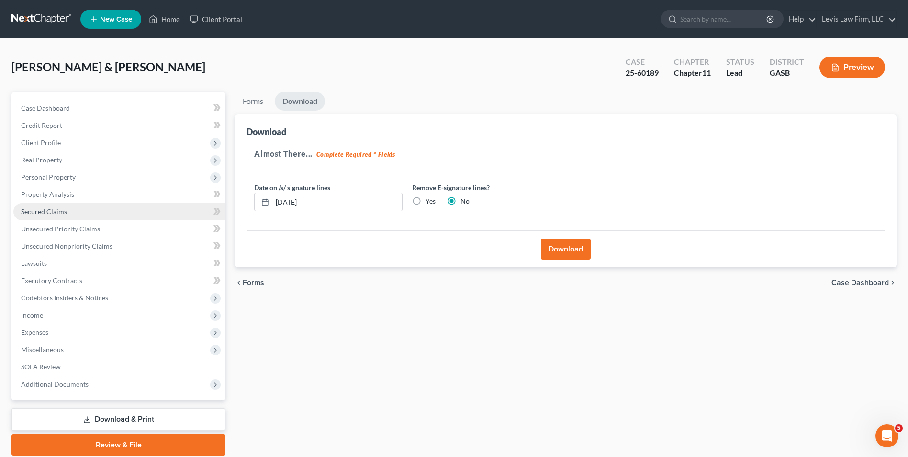
click at [40, 206] on link "Secured Claims" at bounding box center [119, 211] width 212 height 17
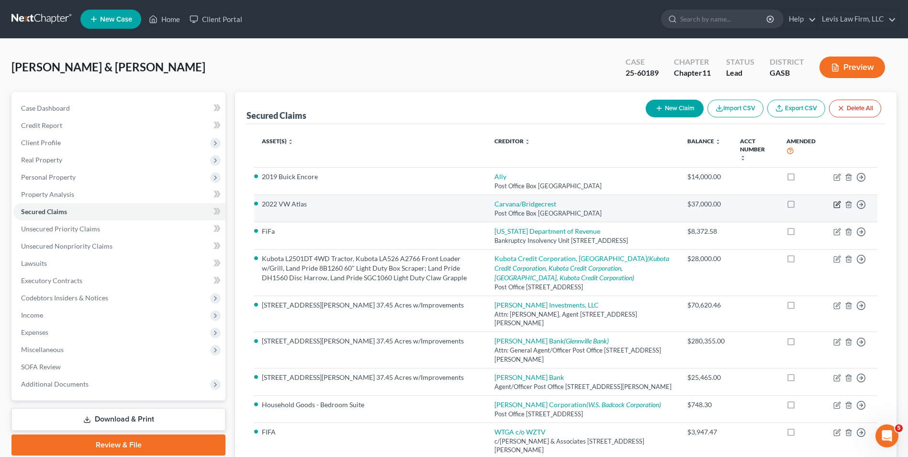
click at [837, 201] on icon "button" at bounding box center [838, 205] width 8 height 8
select select "4"
select select "1"
select select "0"
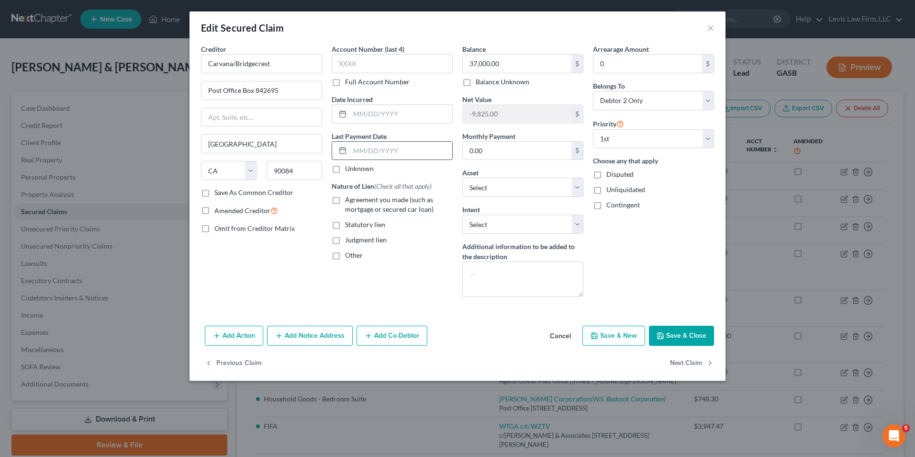
click at [350, 150] on input "text" at bounding box center [401, 151] width 102 height 18
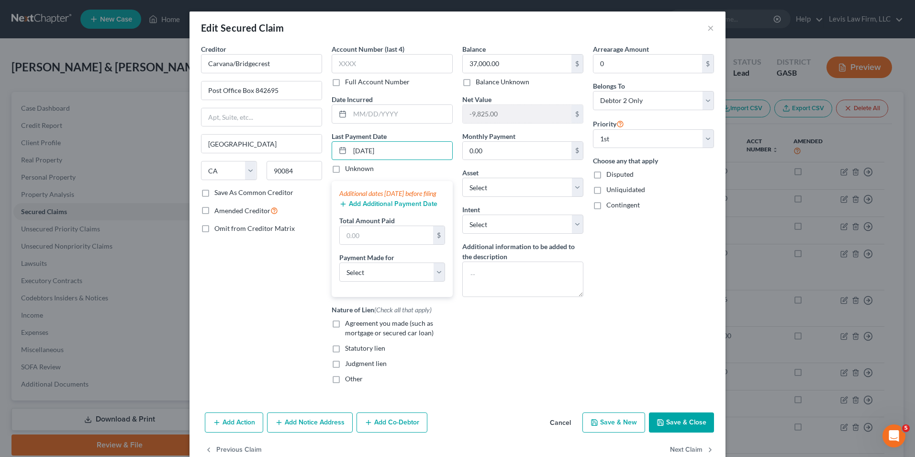
type input "06/01/2025"
click at [384, 208] on button "Add Additional Payment Date" at bounding box center [388, 204] width 98 height 8
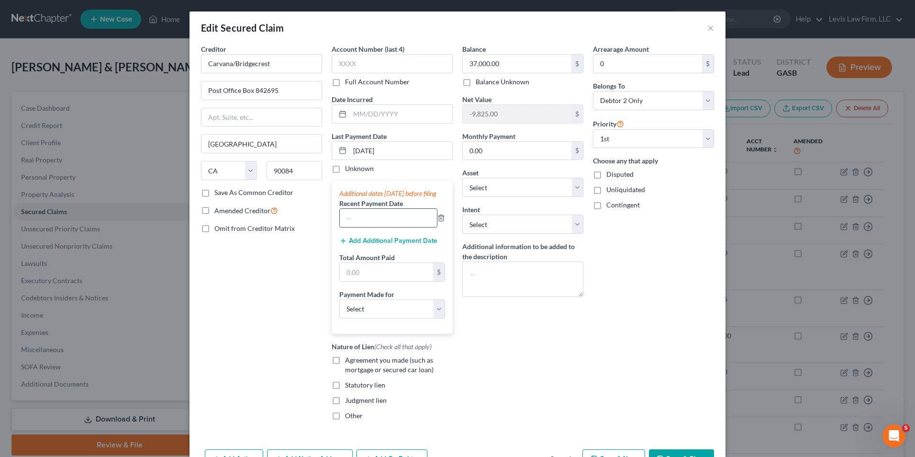
click at [344, 224] on input "text" at bounding box center [388, 218] width 97 height 18
type input "05/01/2025"
click at [404, 245] on button "Add Additional Payment Date" at bounding box center [388, 241] width 98 height 8
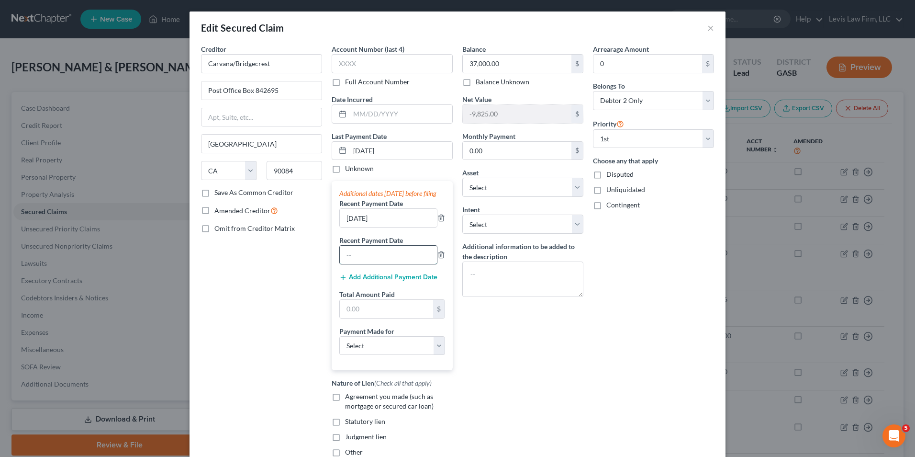
click at [363, 262] on input "text" at bounding box center [388, 255] width 97 height 18
type input "4/01/2025"
click at [352, 318] on input "text" at bounding box center [386, 309] width 93 height 18
type input "3,000.00"
click at [437, 354] on select "Select Car Credit Card Loan Repayment Mortgage Other Suppliers Or Vendors" at bounding box center [392, 345] width 106 height 19
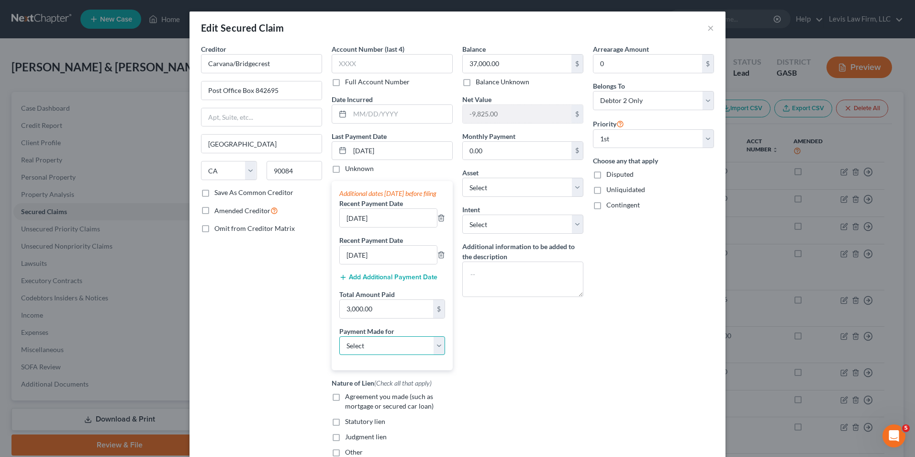
select select "0"
click at [339, 345] on select "Select Car Credit Card Loan Repayment Mortgage Other Suppliers Or Vendors" at bounding box center [392, 345] width 106 height 19
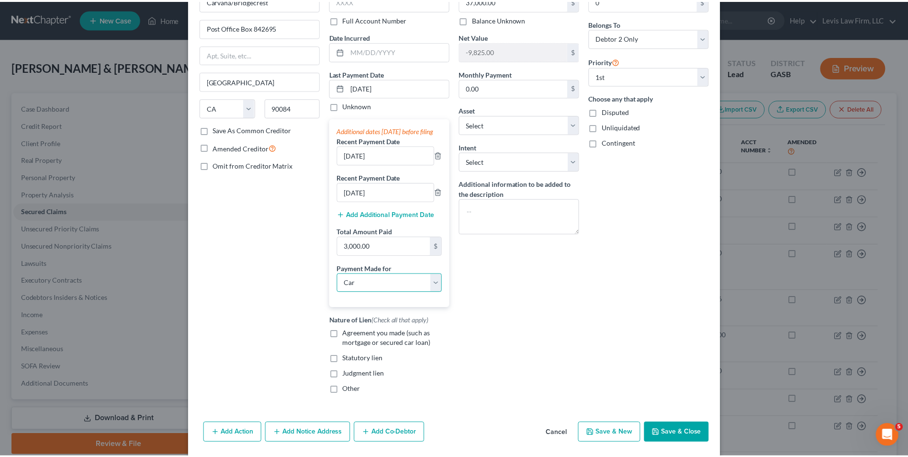
scroll to position [105, 0]
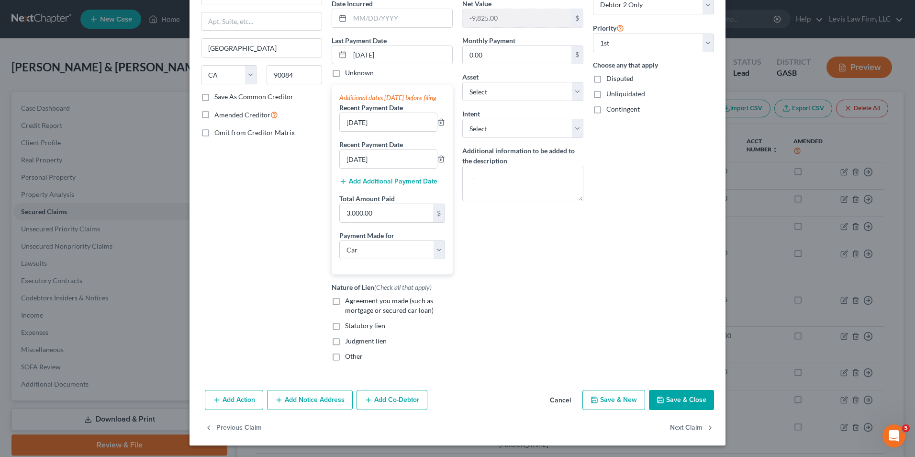
click at [675, 403] on button "Save & Close" at bounding box center [681, 400] width 65 height 20
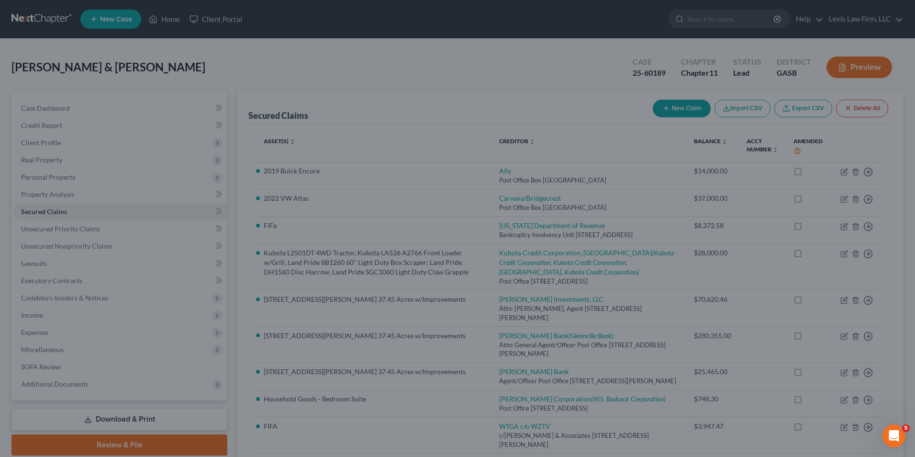
select select "6"
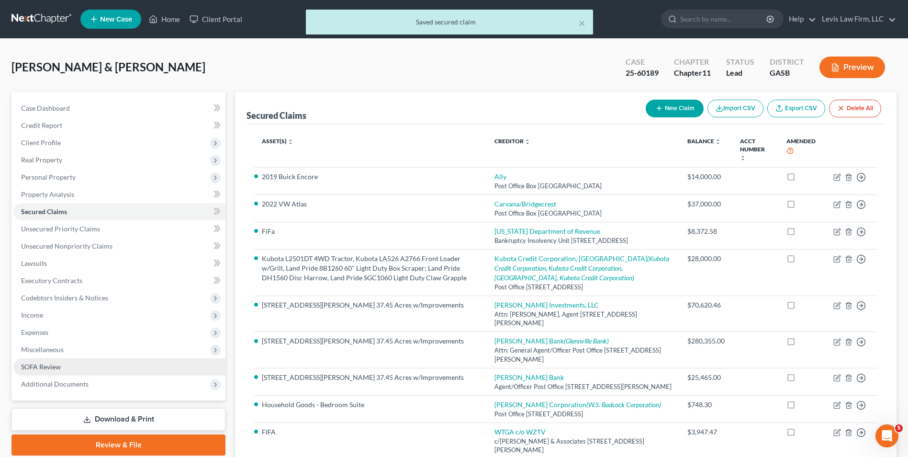
click at [56, 361] on link "SOFA Review" at bounding box center [119, 366] width 212 height 17
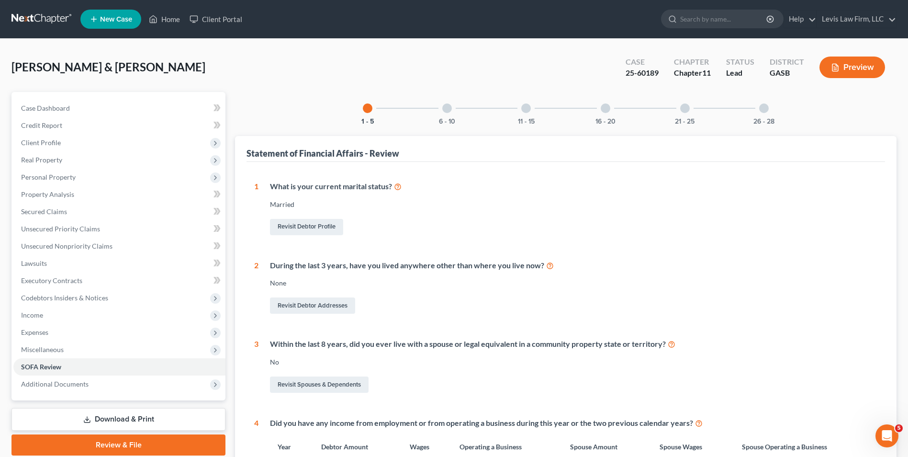
click at [450, 106] on div at bounding box center [447, 108] width 10 height 10
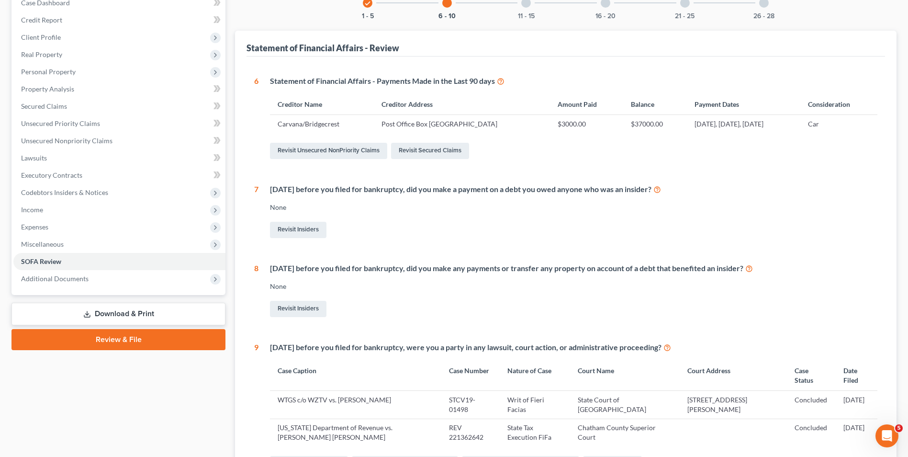
scroll to position [96, 0]
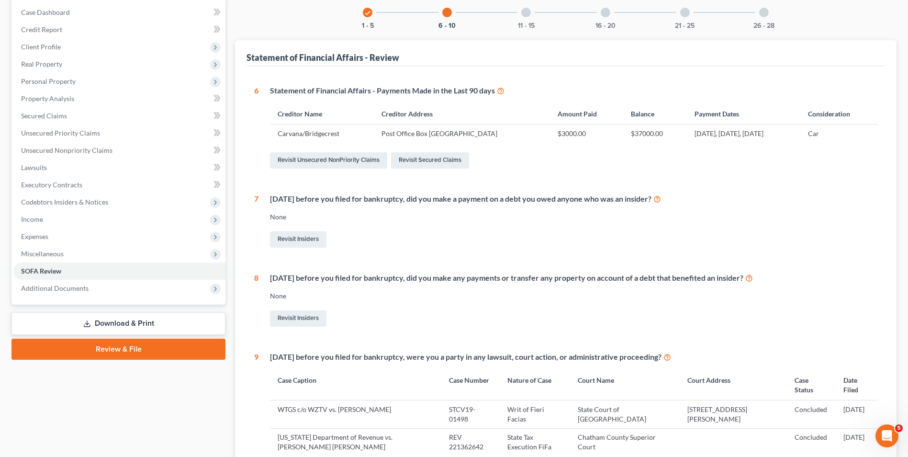
click at [528, 11] on div at bounding box center [526, 13] width 10 height 10
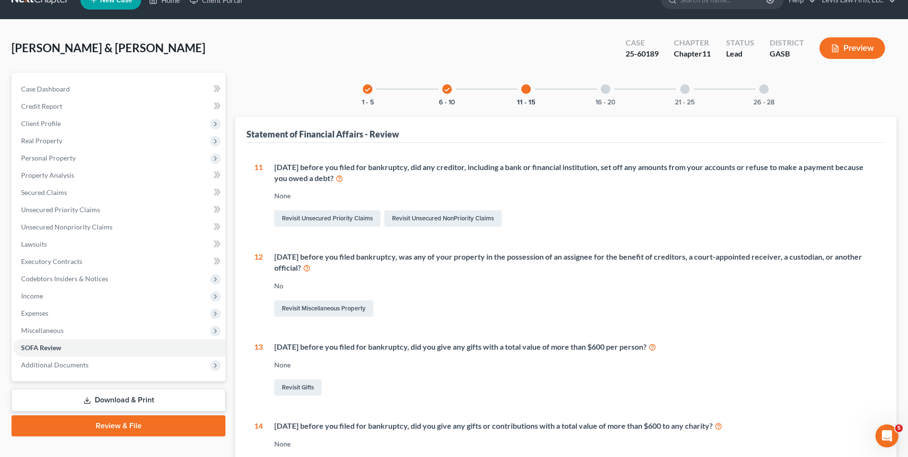
scroll to position [0, 0]
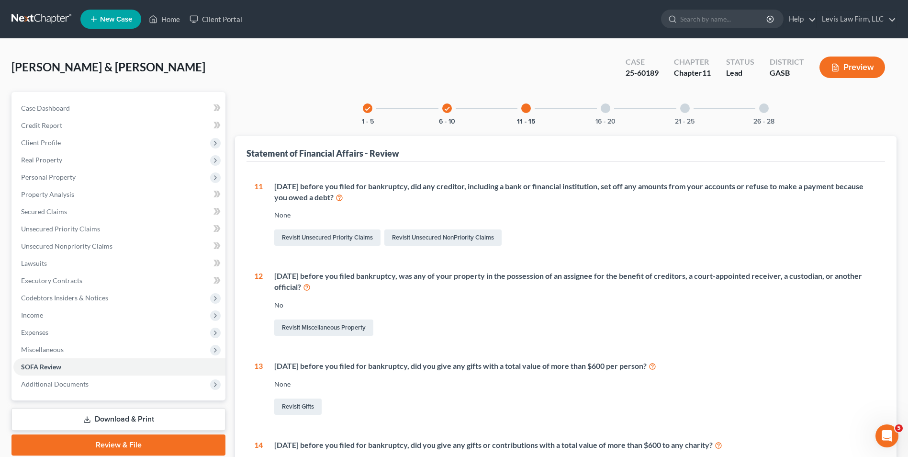
click at [606, 109] on div at bounding box center [606, 108] width 10 height 10
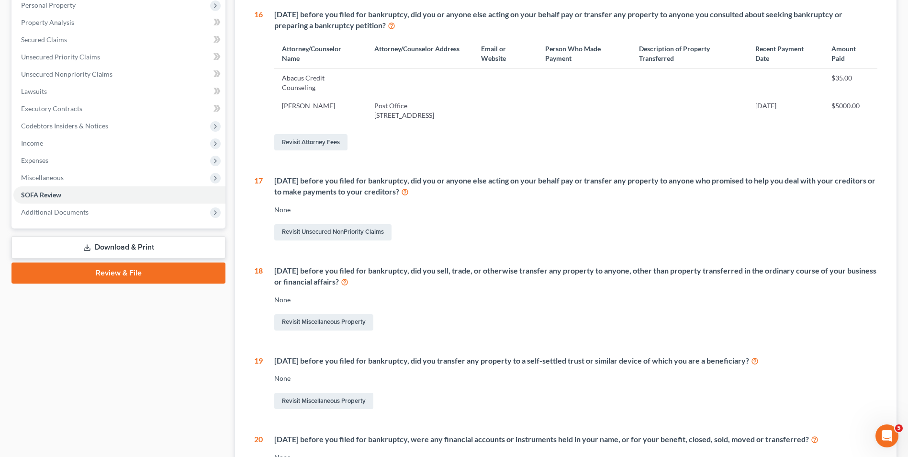
scroll to position [48, 0]
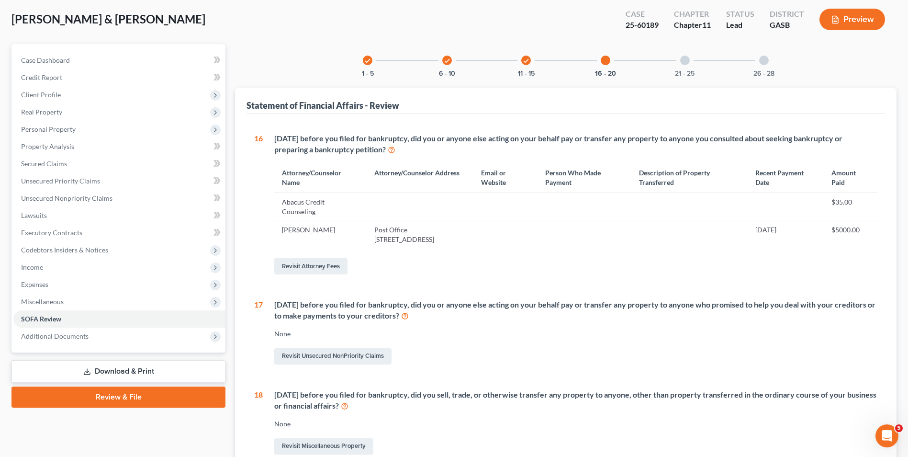
click at [684, 61] on div at bounding box center [685, 61] width 10 height 10
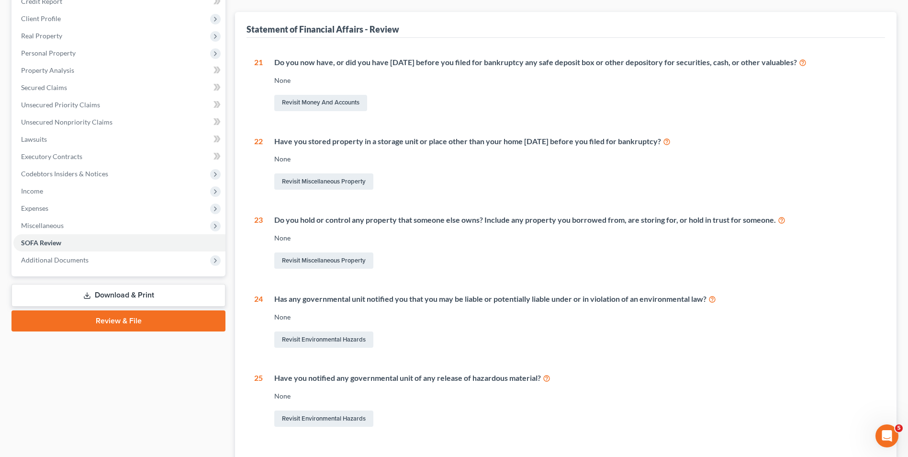
scroll to position [0, 0]
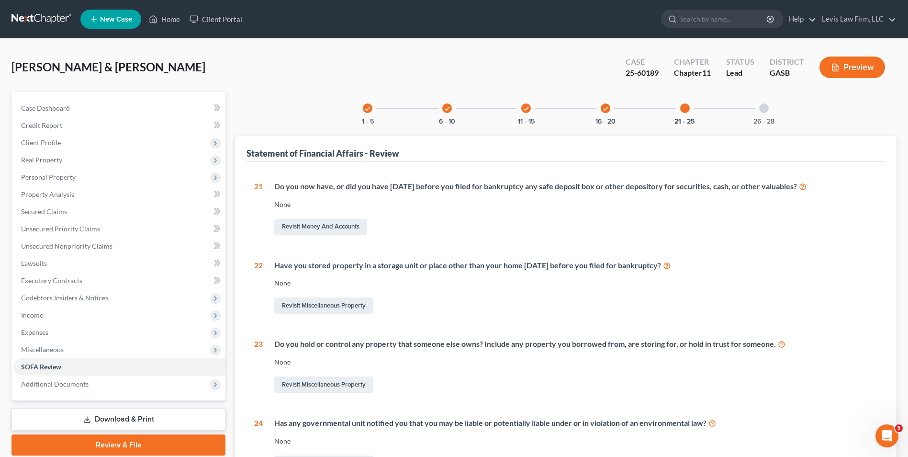
click at [766, 108] on div at bounding box center [764, 108] width 10 height 10
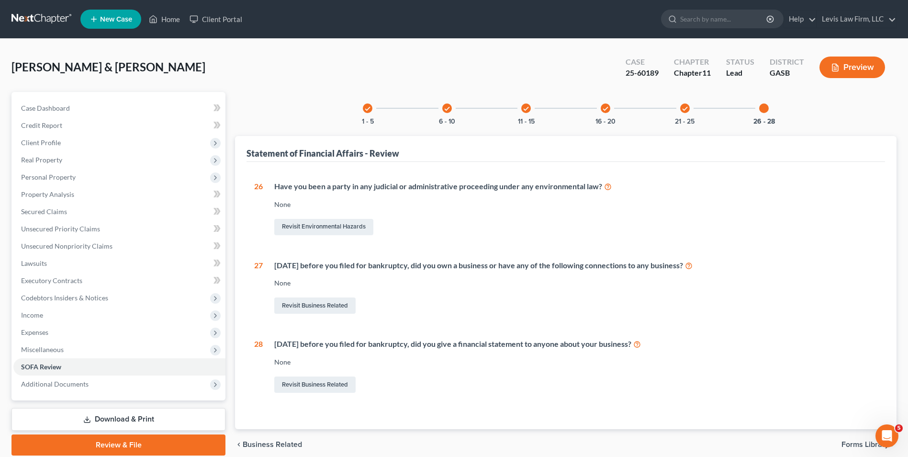
click at [527, 110] on icon "check" at bounding box center [526, 108] width 7 height 7
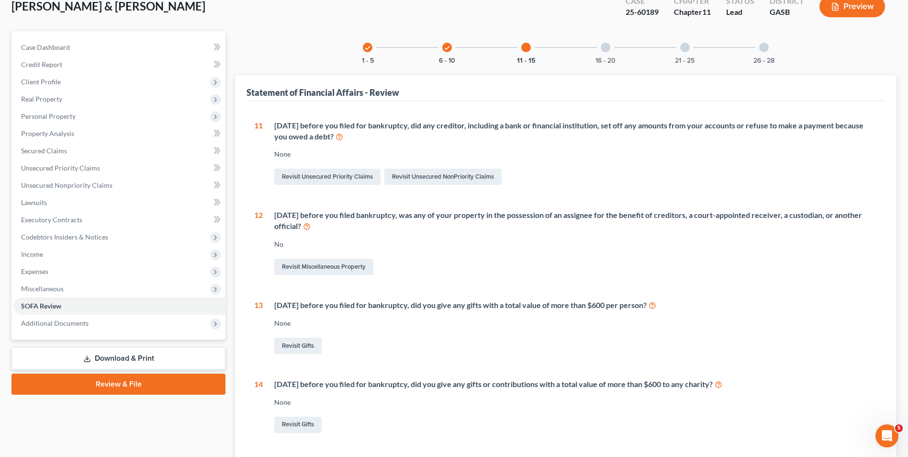
scroll to position [48, 0]
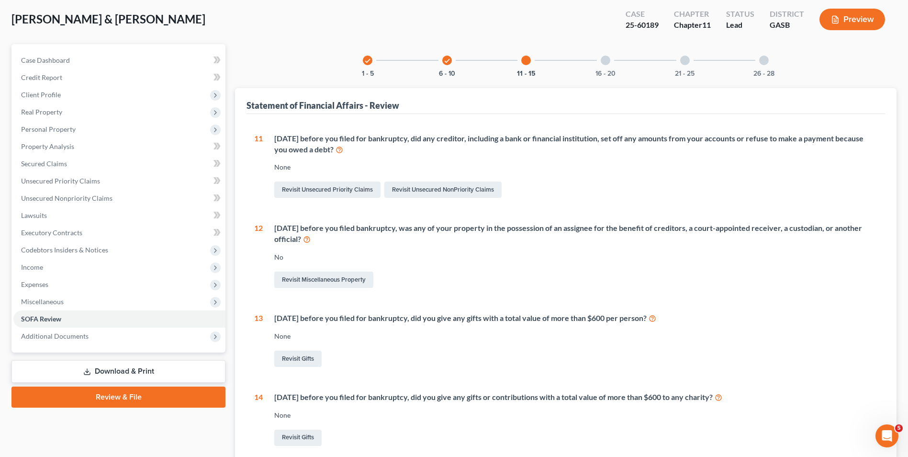
click at [528, 60] on div at bounding box center [526, 61] width 10 height 10
click at [447, 59] on icon "check" at bounding box center [447, 60] width 7 height 7
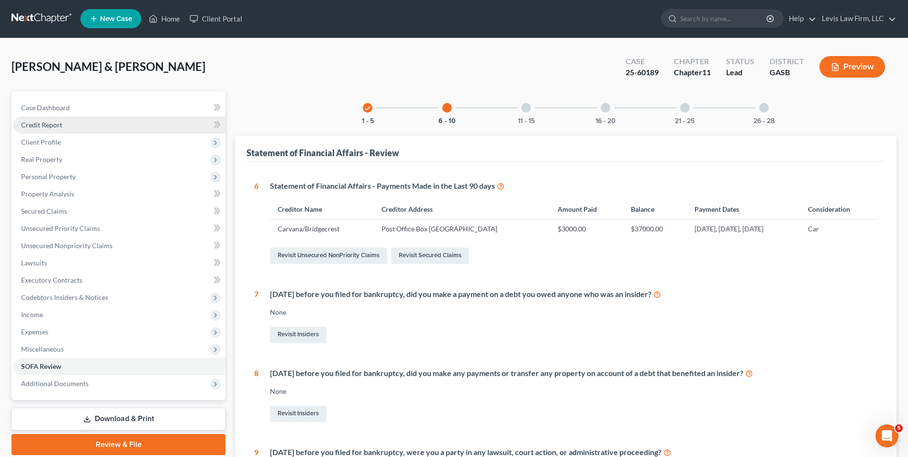
scroll to position [0, 0]
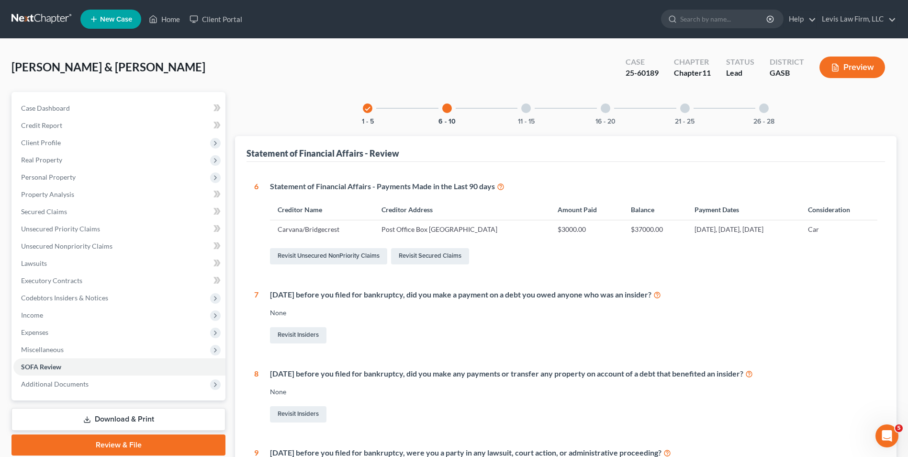
click at [142, 417] on link "Download & Print" at bounding box center [118, 419] width 214 height 23
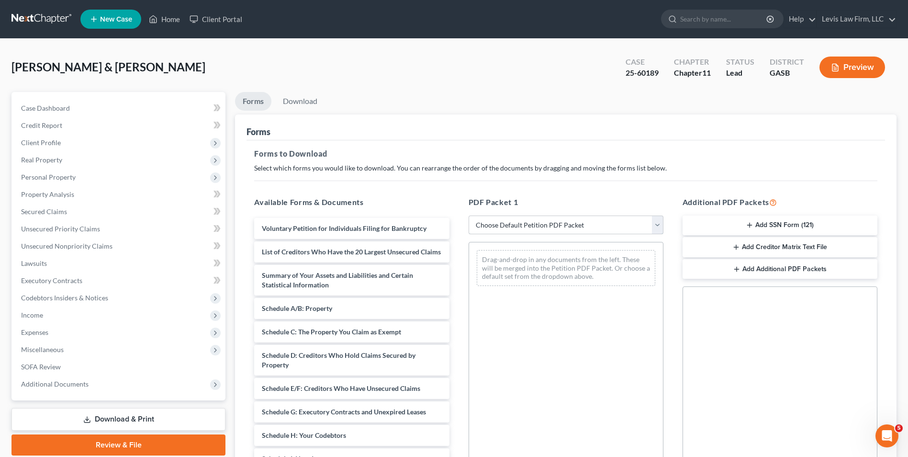
click at [655, 226] on select "Choose Default Petition PDF Packet Complete Bankruptcy Petition (all forms and …" at bounding box center [566, 224] width 195 height 19
click at [657, 226] on select "Choose Default Petition PDF Packet Complete Bankruptcy Petition (all forms and …" at bounding box center [566, 224] width 195 height 19
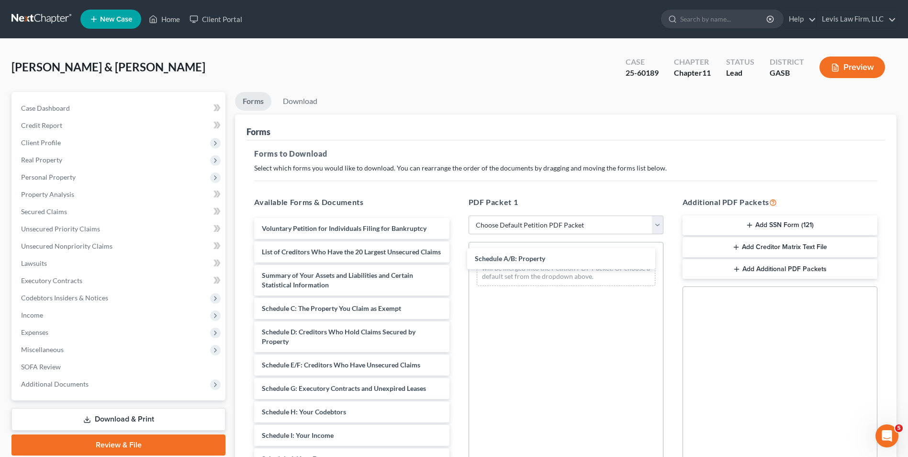
drag, startPoint x: 313, startPoint y: 318, endPoint x: 528, endPoint y: 261, distance: 222.1
click at [457, 259] on div "Schedule A/B: Property Voluntary Petition for Individuals Filing for Bankruptcy…" at bounding box center [352, 435] width 210 height 435
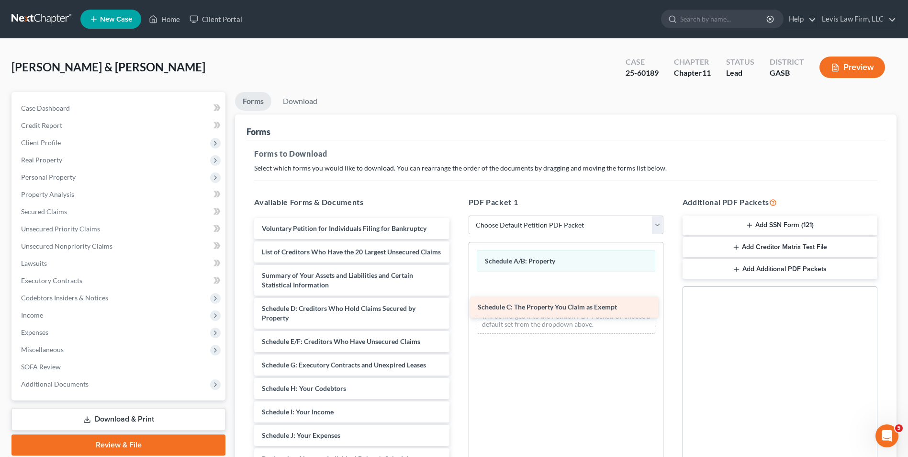
drag, startPoint x: 319, startPoint y: 318, endPoint x: 533, endPoint y: 288, distance: 215.6
click at [457, 289] on div "Schedule C: The Property You Claim as Exempt Voluntary Petition for Individuals…" at bounding box center [352, 423] width 210 height 411
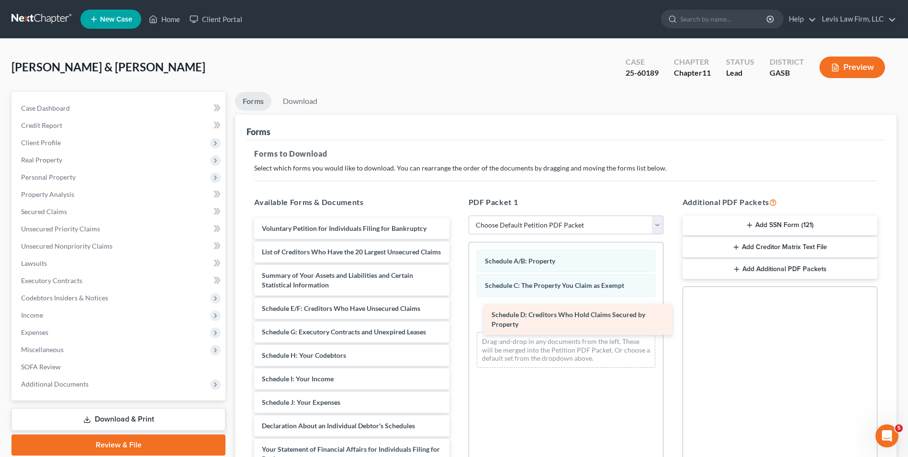
drag, startPoint x: 339, startPoint y: 323, endPoint x: 569, endPoint y: 319, distance: 229.8
click at [457, 319] on div "Schedule D: Creditors Who Hold Claims Secured by Property Voluntary Petition fo…" at bounding box center [352, 407] width 210 height 378
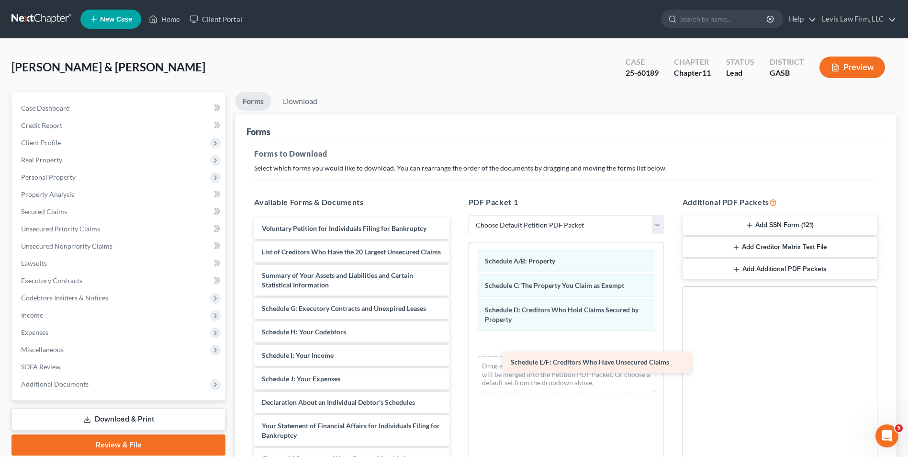
drag, startPoint x: 318, startPoint y: 318, endPoint x: 558, endPoint y: 345, distance: 241.3
click at [457, 346] on div "Schedule E/F: Creditors Who Have Unsecured Claims Voluntary Petition for Indivi…" at bounding box center [352, 395] width 210 height 355
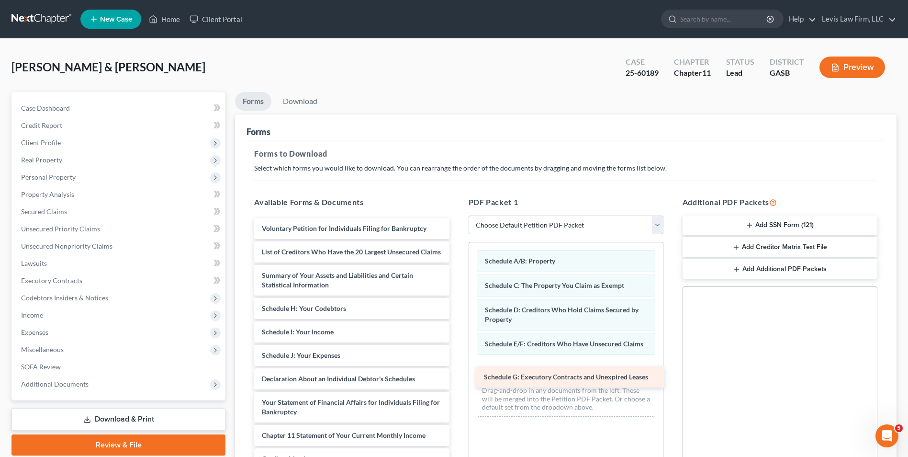
drag, startPoint x: 333, startPoint y: 316, endPoint x: 555, endPoint y: 372, distance: 229.2
click at [457, 372] on div "Schedule G: Executory Contracts and Unexpired Leases Voluntary Petition for Ind…" at bounding box center [352, 383] width 210 height 331
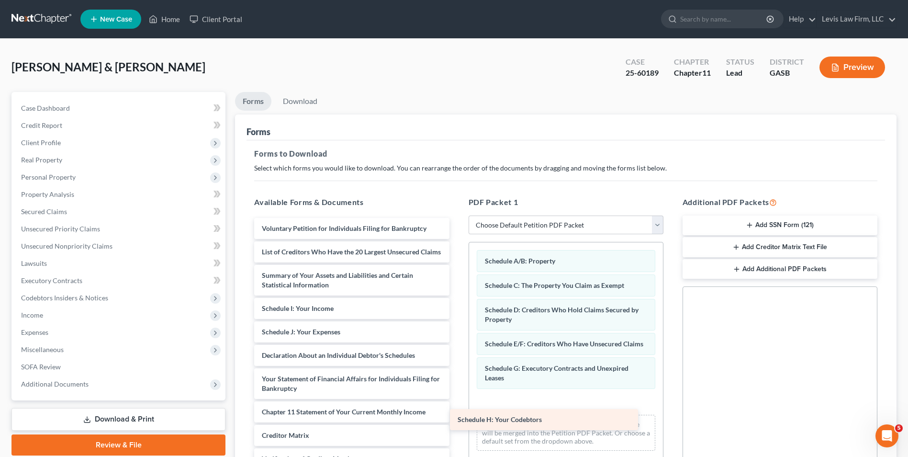
drag, startPoint x: 319, startPoint y: 319, endPoint x: 567, endPoint y: 411, distance: 264.5
click at [457, 414] on div "Schedule H: Your Codebtors Voluntary Petition for Individuals Filing for Bankru…" at bounding box center [352, 372] width 210 height 308
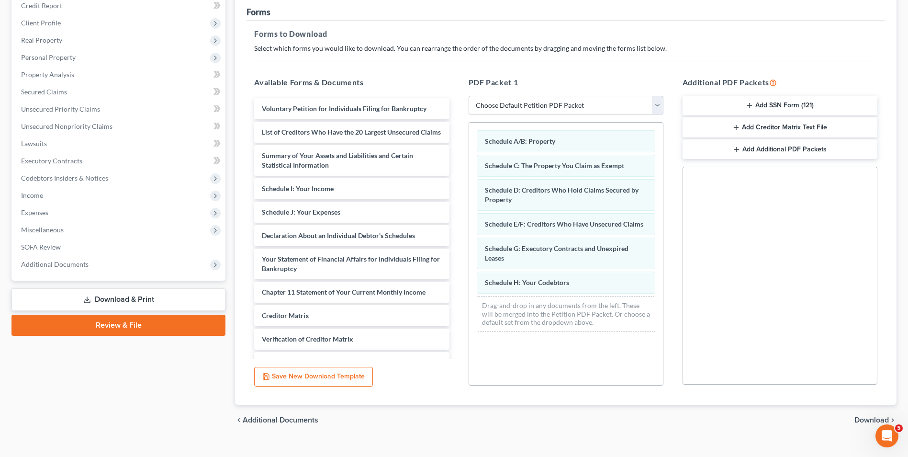
scroll to position [135, 0]
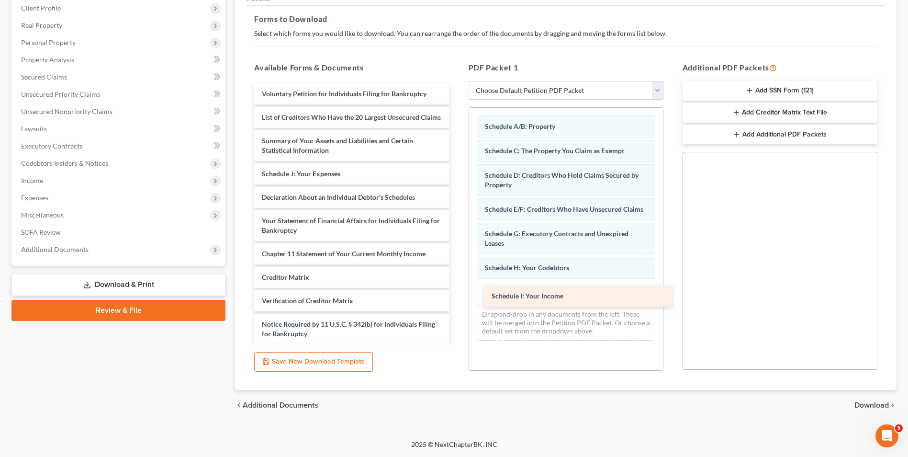
drag, startPoint x: 319, startPoint y: 185, endPoint x: 549, endPoint y: 298, distance: 255.9
click at [457, 298] on div "Schedule I: Your Income Voluntary Petition for Individuals Filing for Bankruptc…" at bounding box center [352, 225] width 210 height 284
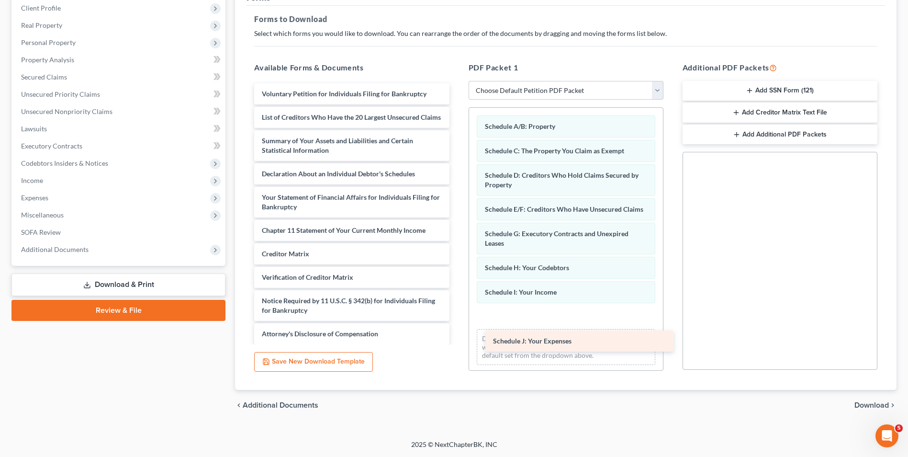
drag, startPoint x: 338, startPoint y: 179, endPoint x: 559, endPoint y: 327, distance: 266.1
click at [457, 327] on div "Schedule J: Your Expenses Voluntary Petition for Individuals Filing for Bankrup…" at bounding box center [352, 213] width 210 height 261
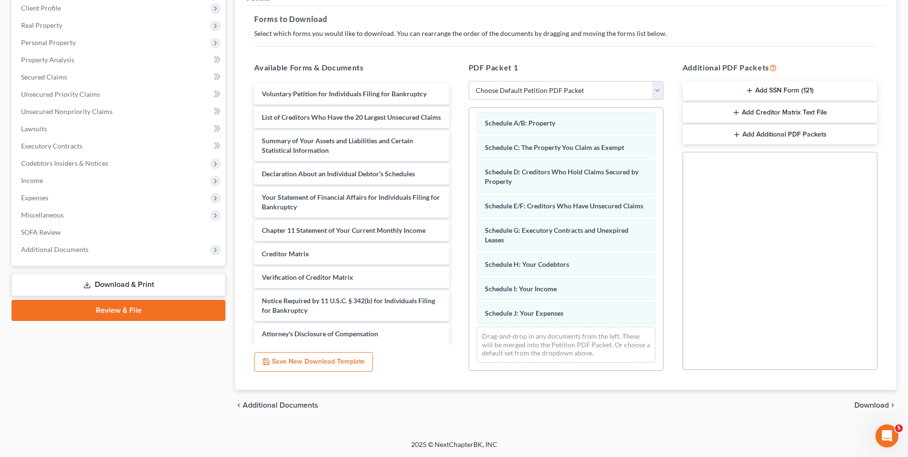
scroll to position [13, 0]
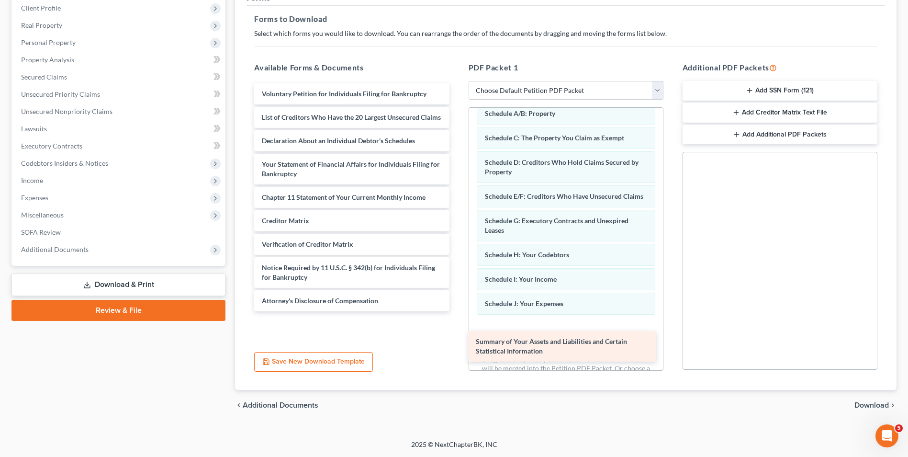
drag, startPoint x: 347, startPoint y: 151, endPoint x: 564, endPoint y: 340, distance: 287.8
click at [457, 311] on div "Summary of Your Assets and Liabilities and Certain Statistical Information Volu…" at bounding box center [352, 197] width 210 height 228
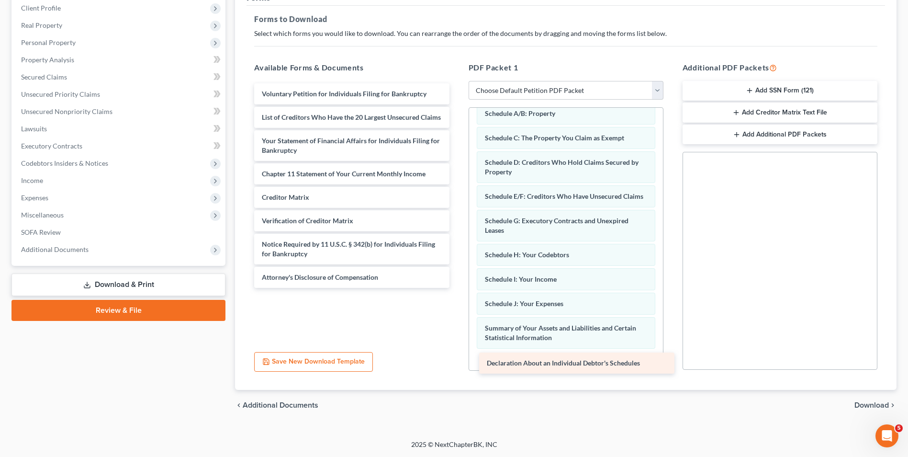
drag, startPoint x: 350, startPoint y: 145, endPoint x: 575, endPoint y: 358, distance: 309.6
click at [457, 288] on div "Declaration About an Individual Debtor's Schedules Voluntary Petition for Indiv…" at bounding box center [352, 185] width 210 height 204
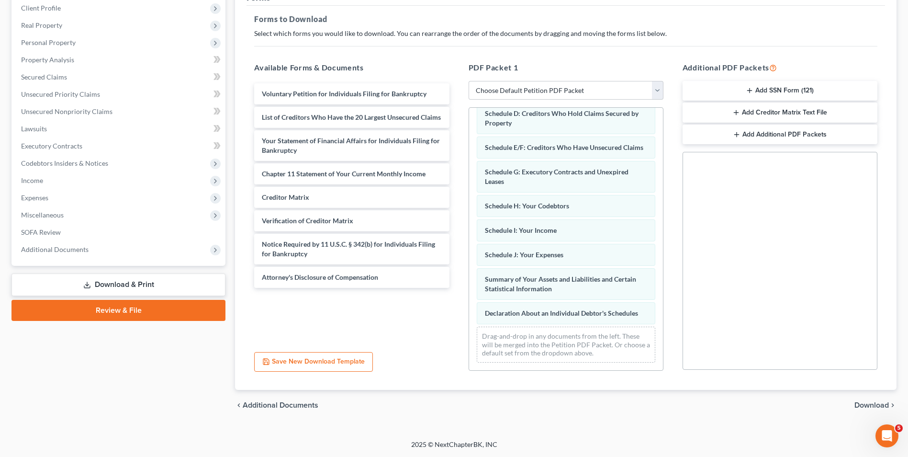
scroll to position [71, 0]
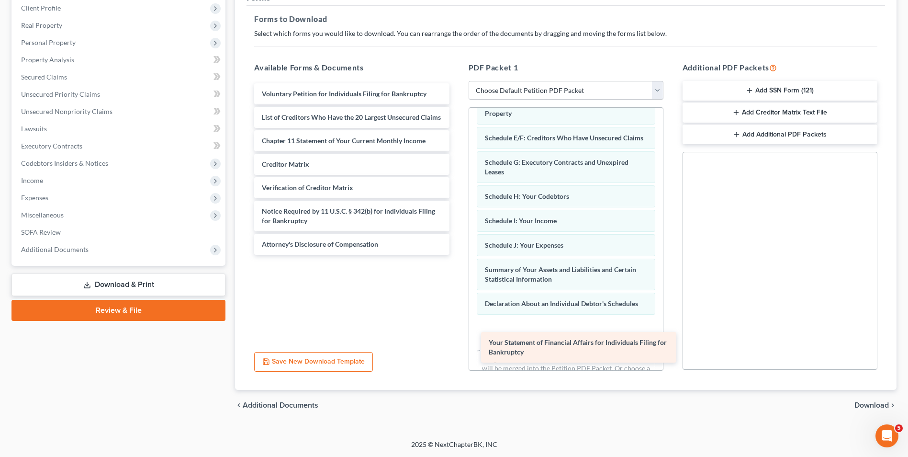
drag, startPoint x: 337, startPoint y: 152, endPoint x: 564, endPoint y: 344, distance: 297.3
click at [457, 255] on div "Your Statement of Financial Affairs for Individuals Filing for Bankruptcy Volun…" at bounding box center [352, 168] width 210 height 171
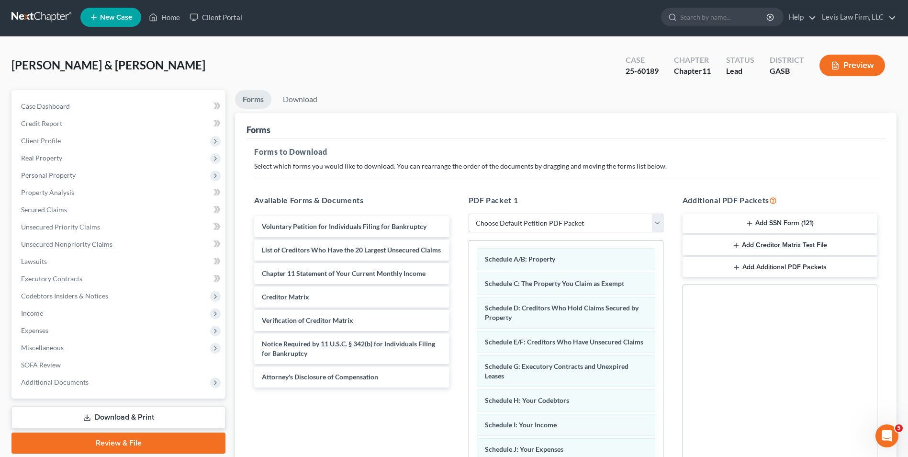
scroll to position [0, 0]
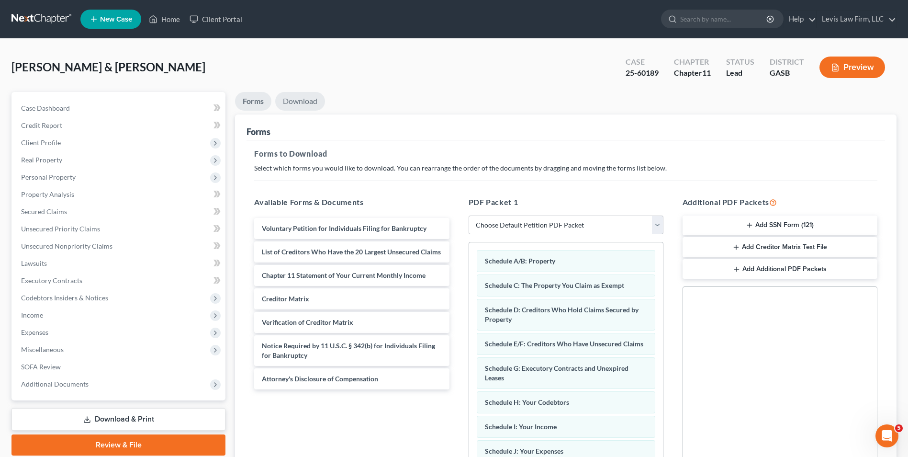
click at [298, 102] on link "Download" at bounding box center [300, 101] width 50 height 19
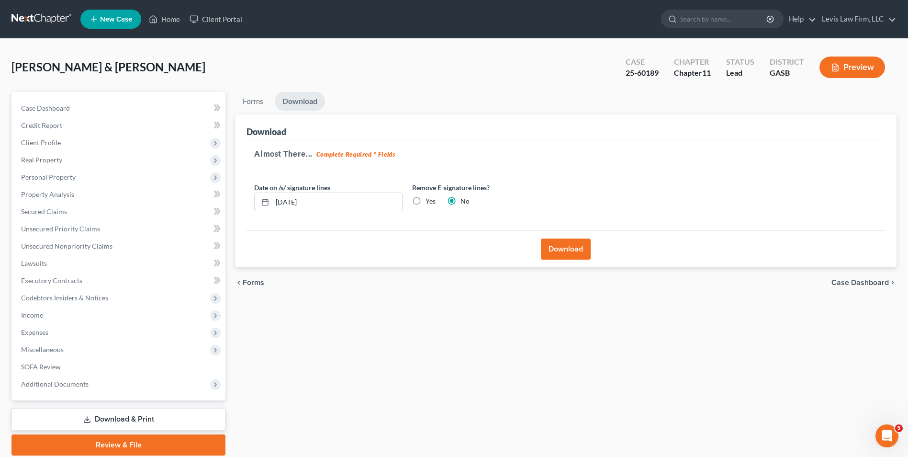
click at [569, 252] on button "Download" at bounding box center [566, 248] width 50 height 21
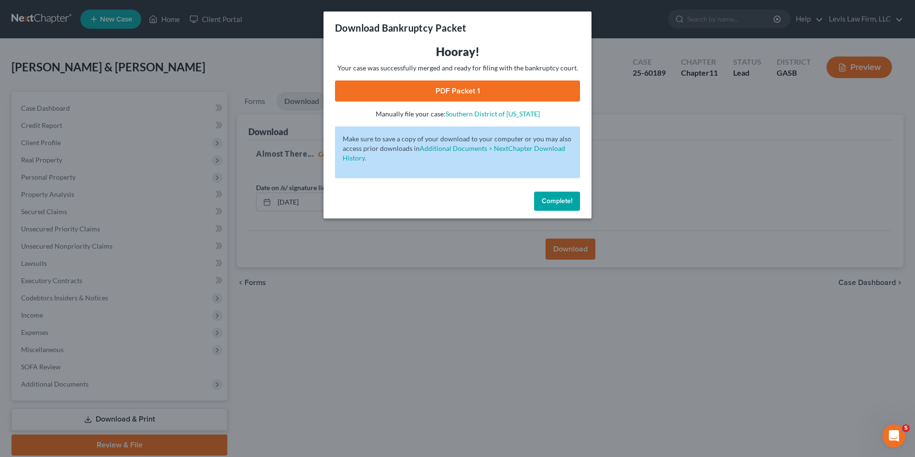
click at [452, 90] on link "PDF Packet 1" at bounding box center [457, 90] width 245 height 21
click at [562, 201] on span "Complete!" at bounding box center [557, 201] width 31 height 8
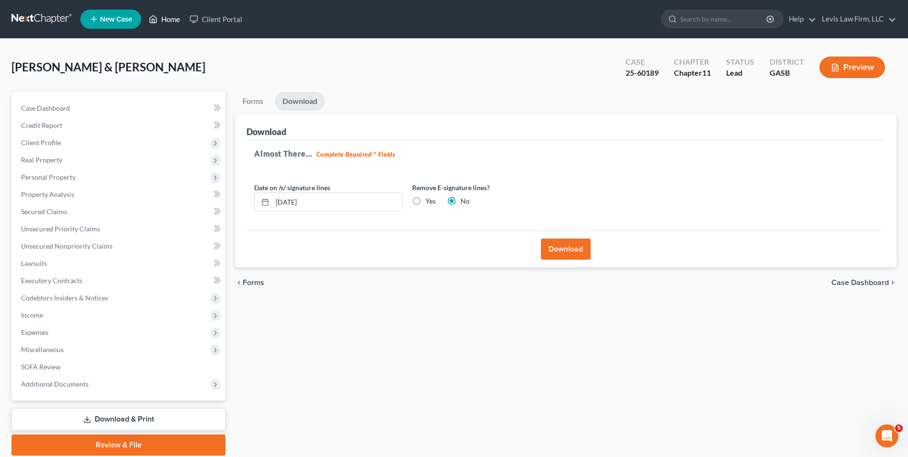
drag, startPoint x: 169, startPoint y: 20, endPoint x: 172, endPoint y: 25, distance: 6.1
click at [169, 20] on link "Home" at bounding box center [164, 19] width 41 height 17
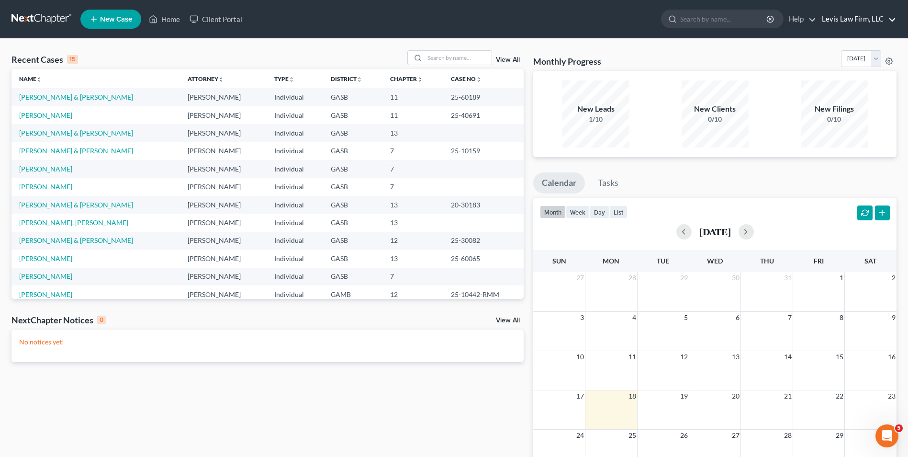
click at [838, 19] on link "Levis Law Firm, LLC" at bounding box center [856, 19] width 79 height 17
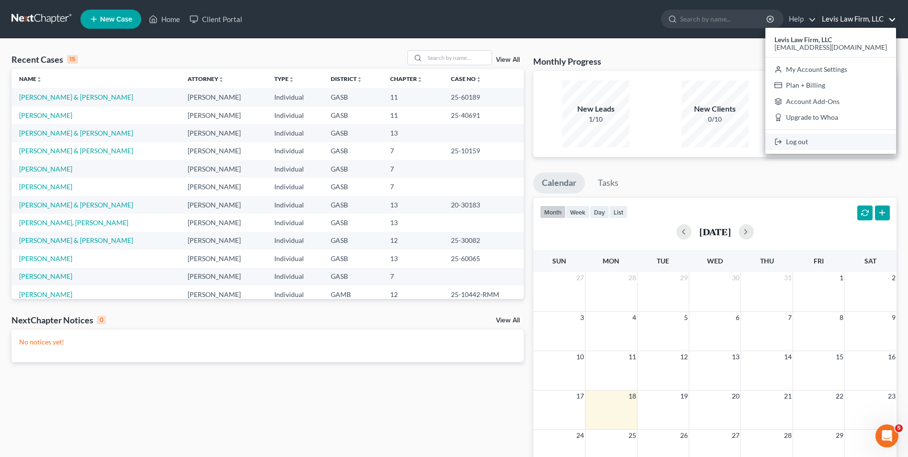
click at [797, 141] on link "Log out" at bounding box center [831, 142] width 131 height 16
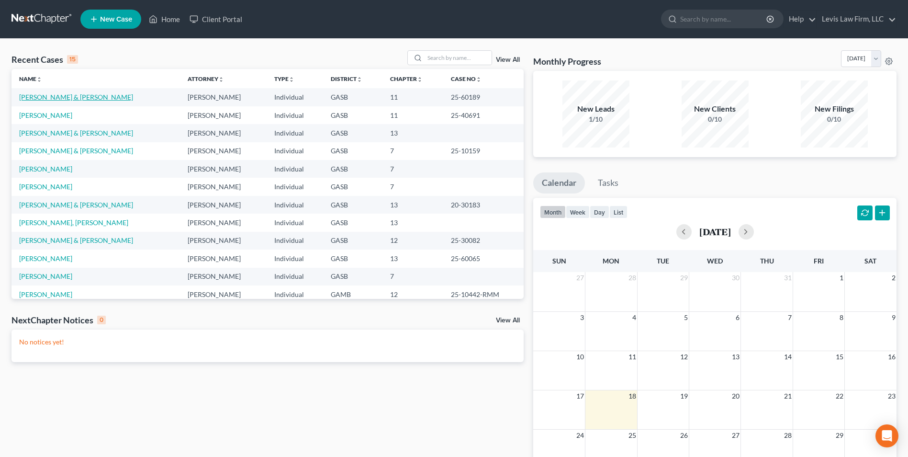
click at [67, 99] on link "[PERSON_NAME] & [PERSON_NAME]" at bounding box center [76, 97] width 114 height 8
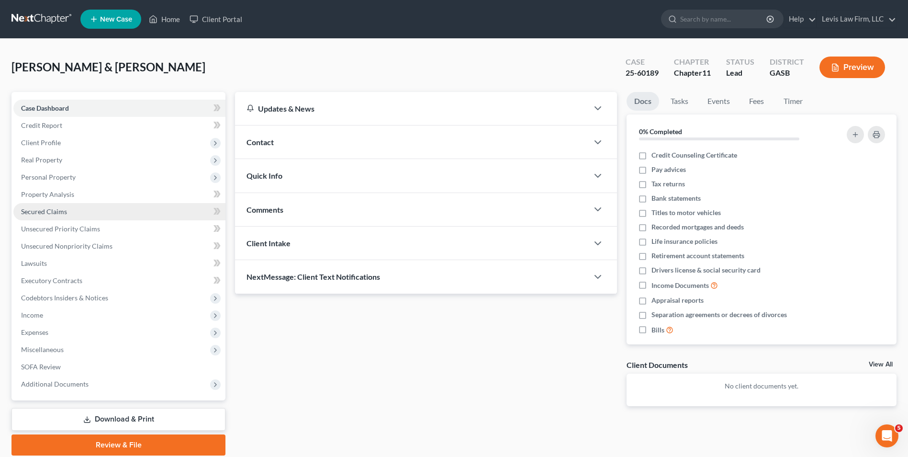
click at [60, 214] on span "Secured Claims" at bounding box center [44, 211] width 46 height 8
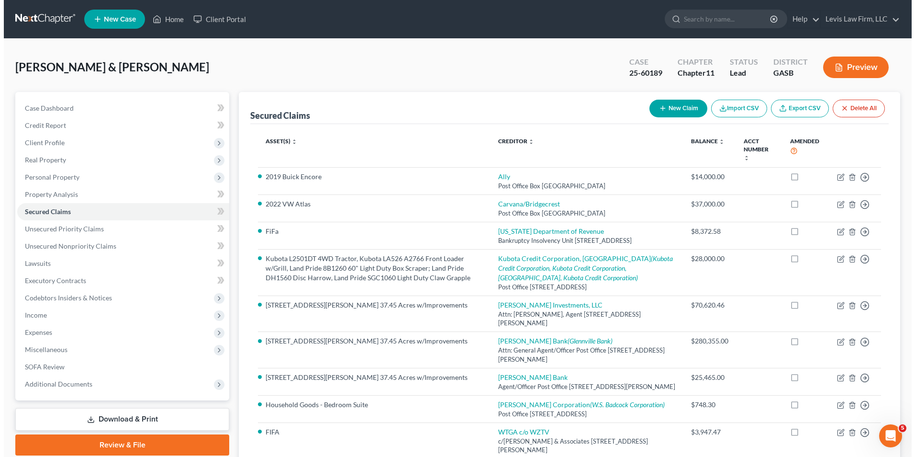
scroll to position [109, 0]
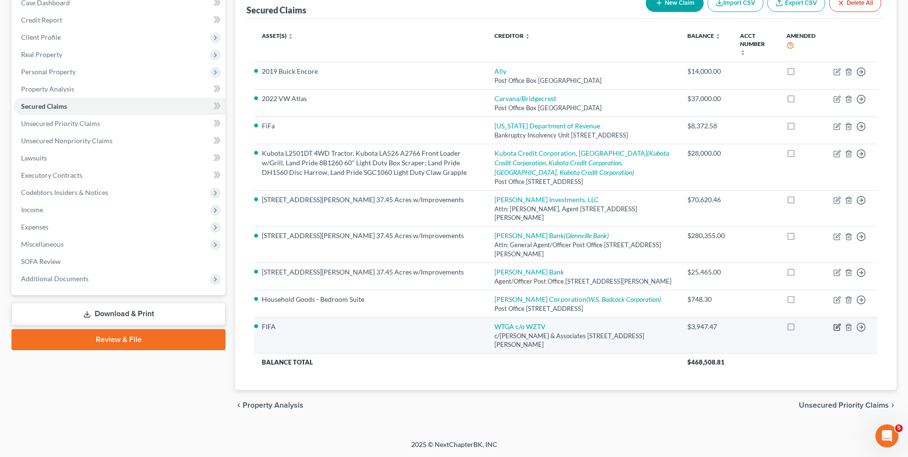
click at [835, 327] on icon "button" at bounding box center [838, 327] width 8 height 8
select select "10"
select select "0"
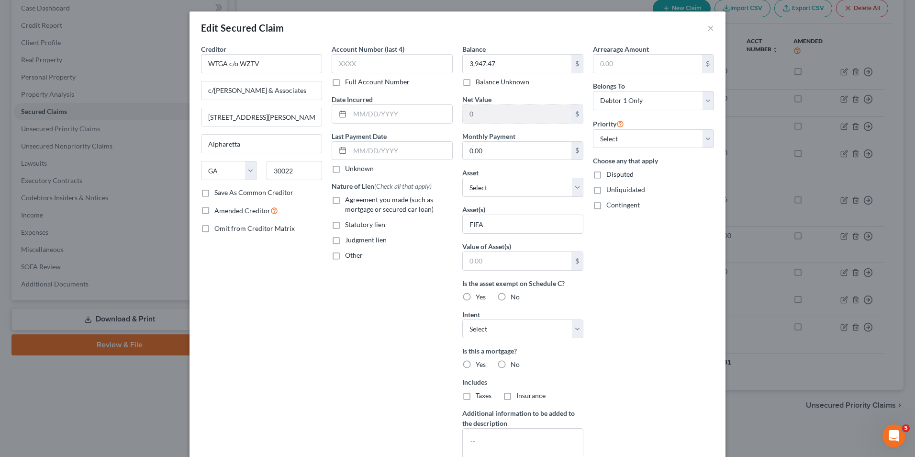
click at [607, 174] on label "Disputed" at bounding box center [620, 174] width 27 height 10
click at [610, 174] on input "Disputed" at bounding box center [613, 172] width 6 height 6
checkbox input "true"
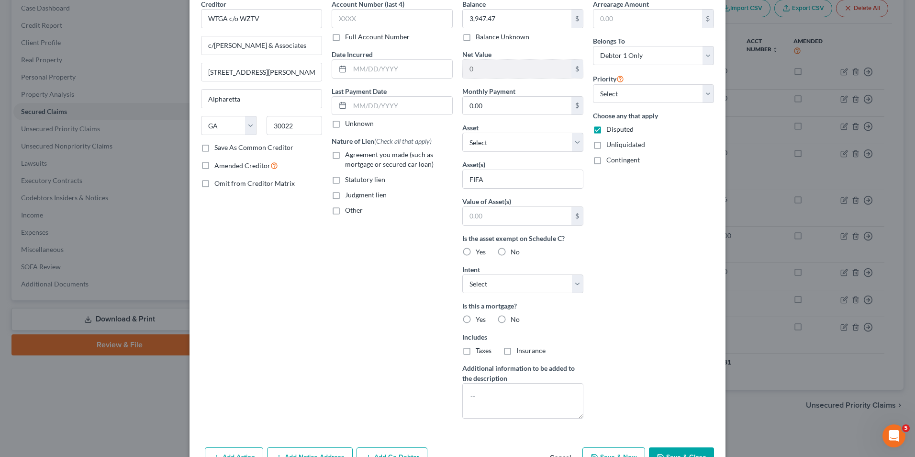
scroll to position [102, 0]
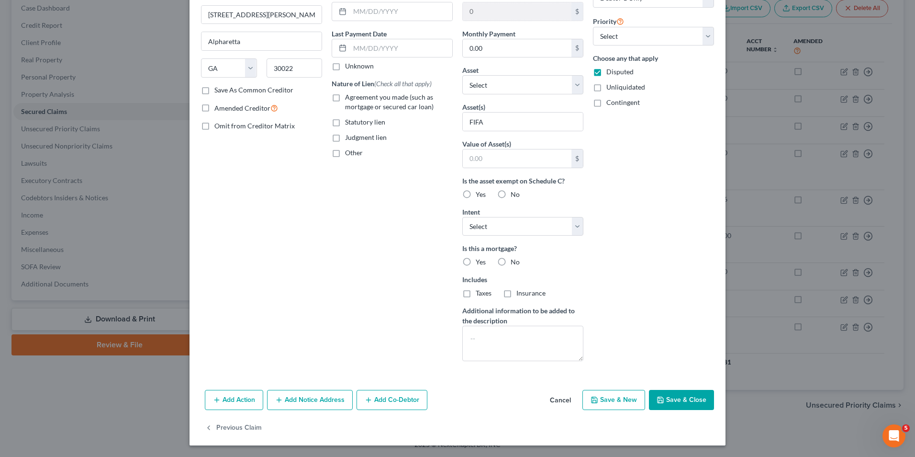
click at [676, 401] on button "Save & Close" at bounding box center [681, 400] width 65 height 20
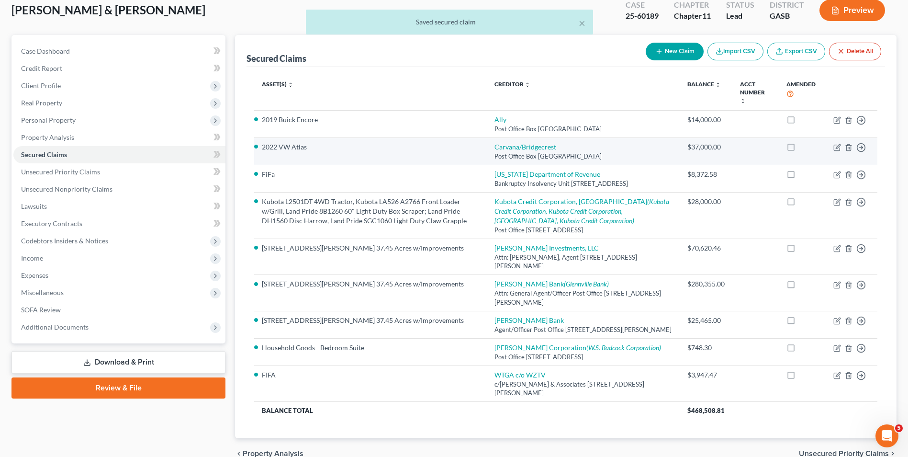
scroll to position [0, 0]
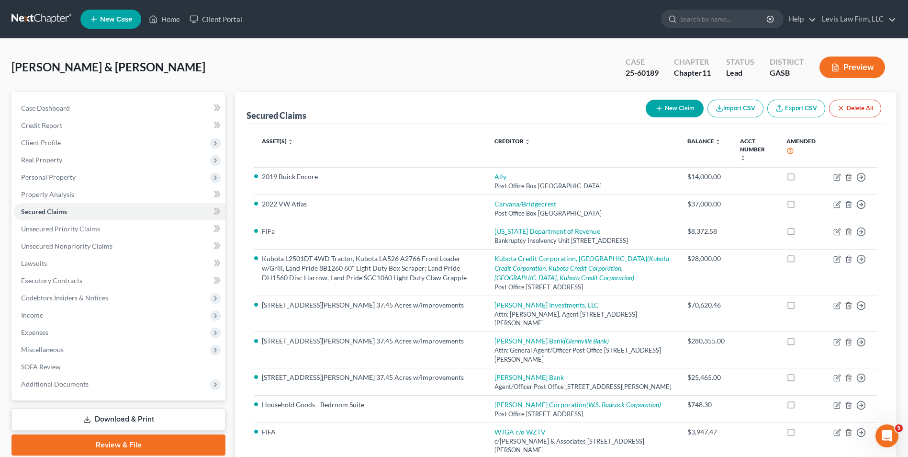
drag, startPoint x: 135, startPoint y: 413, endPoint x: 147, endPoint y: 405, distance: 14.4
click at [135, 413] on link "Download & Print" at bounding box center [118, 419] width 214 height 23
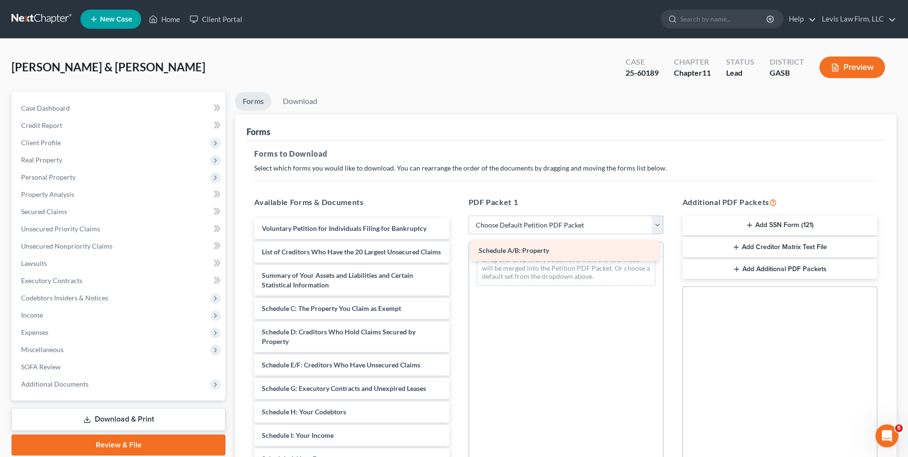
drag, startPoint x: 333, startPoint y: 316, endPoint x: 550, endPoint y: 249, distance: 227.2
click at [457, 249] on div "Schedule A/B: Property Voluntary Petition for Individuals Filing for Bankruptcy…" at bounding box center [352, 435] width 210 height 435
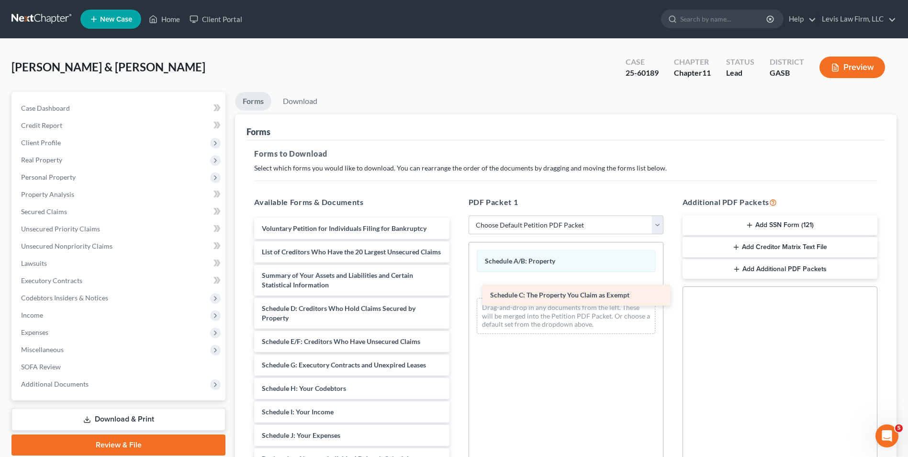
drag, startPoint x: 322, startPoint y: 318, endPoint x: 538, endPoint y: 287, distance: 218.2
click at [457, 287] on div "Schedule C: The Property You Claim as Exempt Voluntary Petition for Individuals…" at bounding box center [352, 423] width 210 height 411
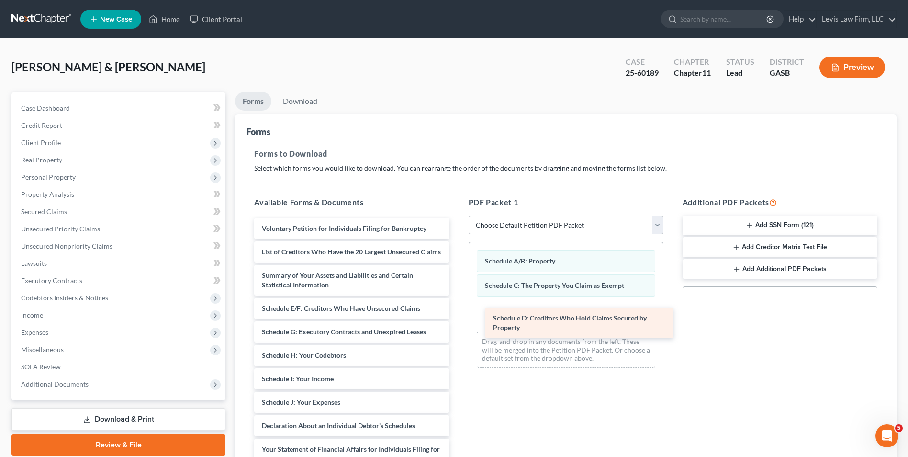
drag, startPoint x: 323, startPoint y: 326, endPoint x: 545, endPoint y: 323, distance: 221.7
click at [457, 323] on div "Schedule D: Creditors Who Hold Claims Secured by Property Voluntary Petition fo…" at bounding box center [352, 407] width 210 height 378
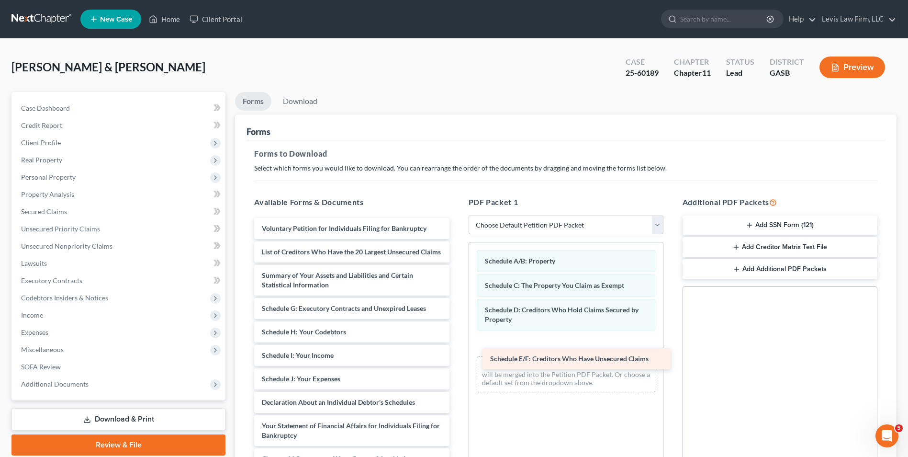
drag, startPoint x: 304, startPoint y: 313, endPoint x: 529, endPoint y: 338, distance: 226.8
click at [457, 338] on div "Schedule E/F: Creditors Who Have Unsecured Claims Voluntary Petition for Indivi…" at bounding box center [352, 395] width 210 height 355
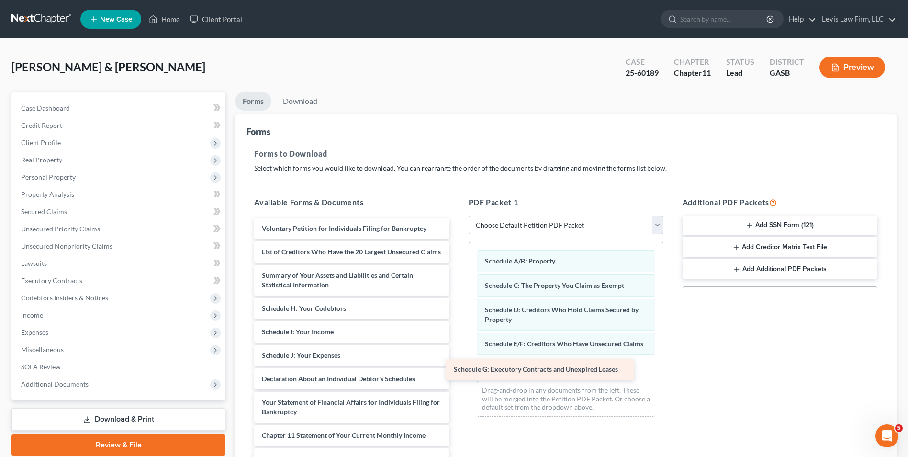
drag, startPoint x: 323, startPoint y: 316, endPoint x: 521, endPoint y: 367, distance: 204.5
click at [457, 367] on div "Schedule G: Executory Contracts and Unexpired Leases Voluntary Petition for Ind…" at bounding box center [352, 383] width 210 height 331
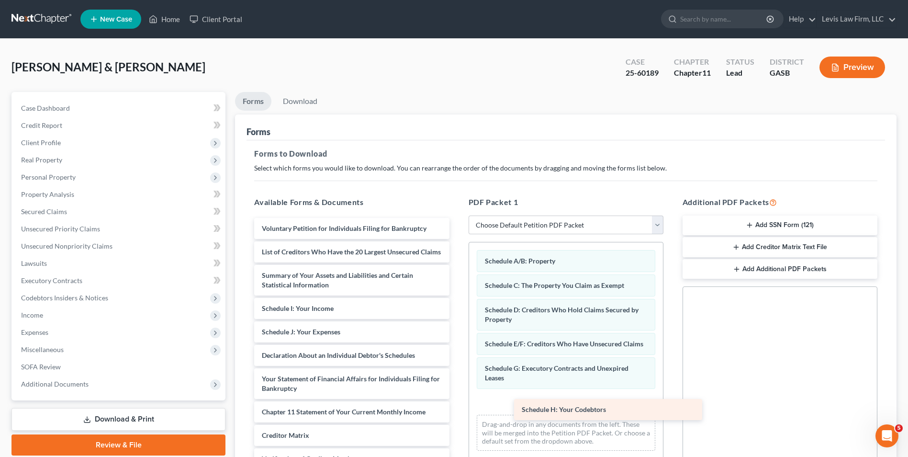
drag, startPoint x: 327, startPoint y: 320, endPoint x: 582, endPoint y: 406, distance: 269.2
click at [457, 407] on div "Schedule H: Your Codebtors Voluntary Petition for Individuals Filing for Bankru…" at bounding box center [352, 372] width 210 height 308
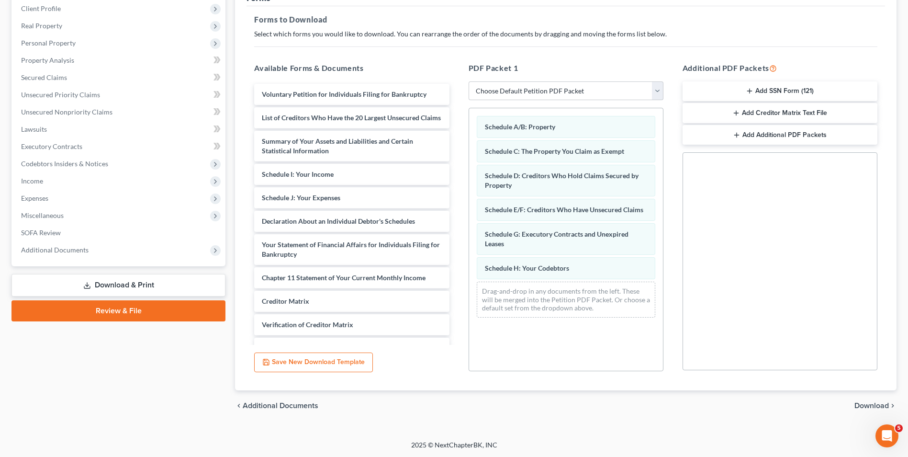
scroll to position [135, 0]
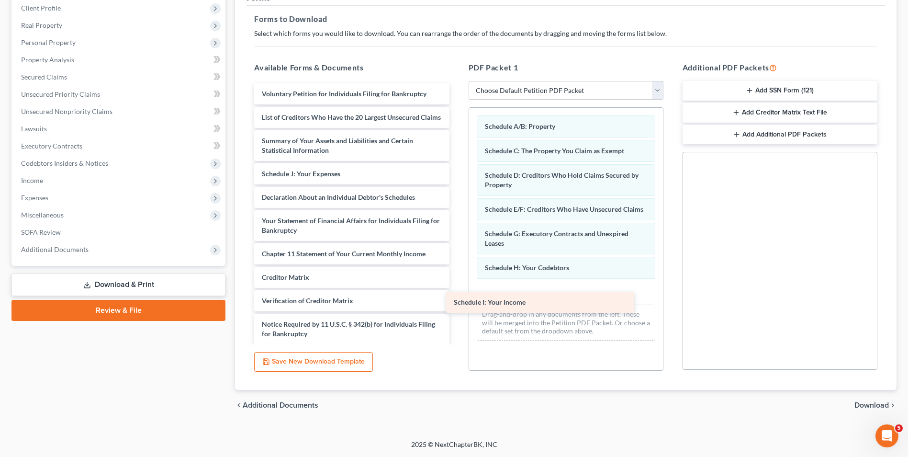
drag, startPoint x: 316, startPoint y: 182, endPoint x: 508, endPoint y: 296, distance: 223.3
click at [457, 296] on div "Schedule I: Your Income Voluntary Petition for Individuals Filing for Bankruptc…" at bounding box center [352, 225] width 210 height 284
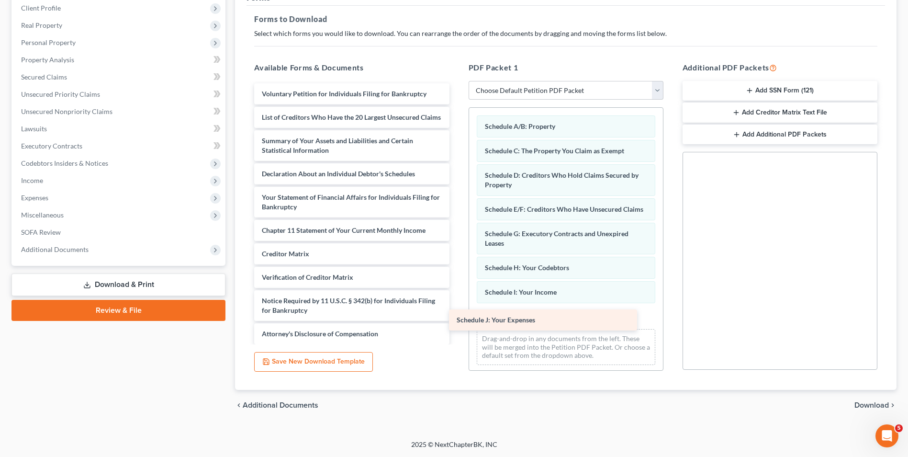
drag, startPoint x: 331, startPoint y: 181, endPoint x: 534, endPoint y: 320, distance: 245.6
click at [457, 319] on div "Schedule J: Your Expenses Voluntary Petition for Individuals Filing for Bankrup…" at bounding box center [352, 213] width 210 height 261
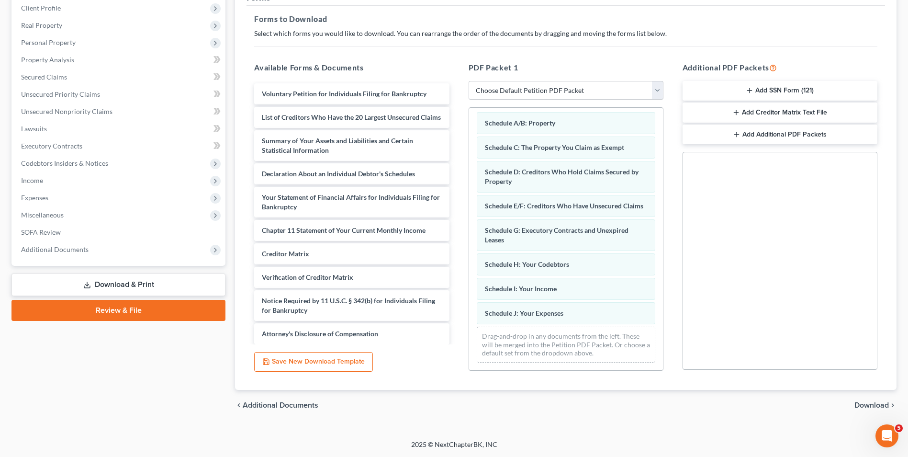
scroll to position [13, 0]
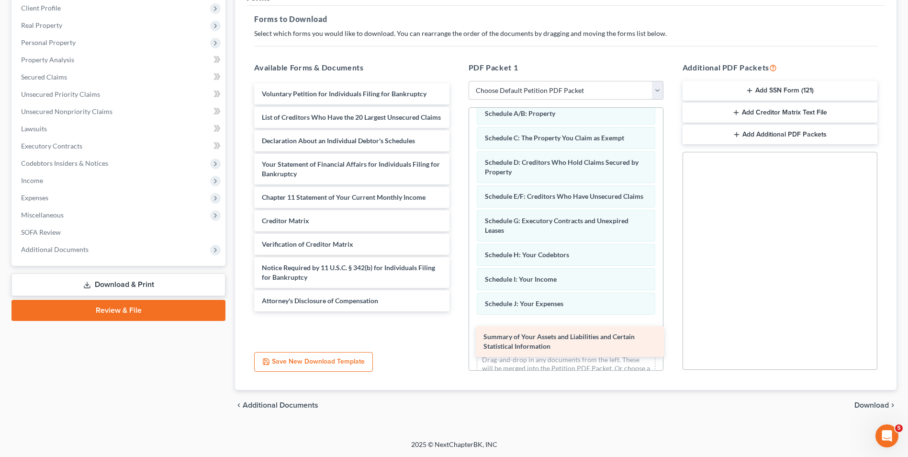
drag, startPoint x: 339, startPoint y: 154, endPoint x: 561, endPoint y: 339, distance: 288.9
click at [457, 311] on div "Summary of Your Assets and Liabilities and Certain Statistical Information Volu…" at bounding box center [352, 197] width 210 height 228
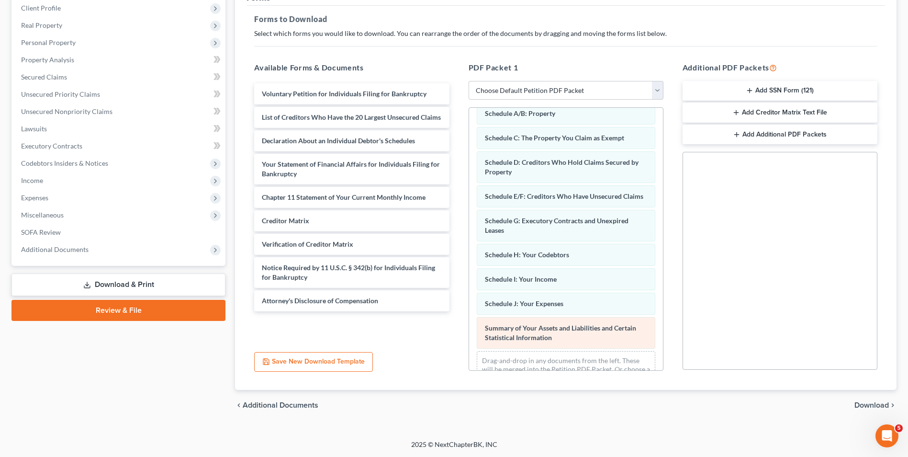
scroll to position [47, 0]
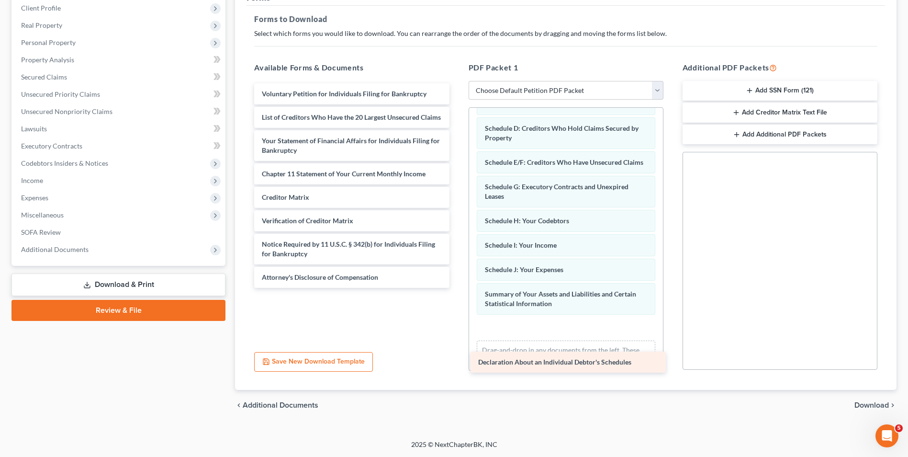
drag, startPoint x: 365, startPoint y: 149, endPoint x: 587, endPoint y: 360, distance: 306.1
click at [457, 288] on div "Declaration About an Individual Debtor's Schedules Voluntary Petition for Indiv…" at bounding box center [352, 185] width 210 height 204
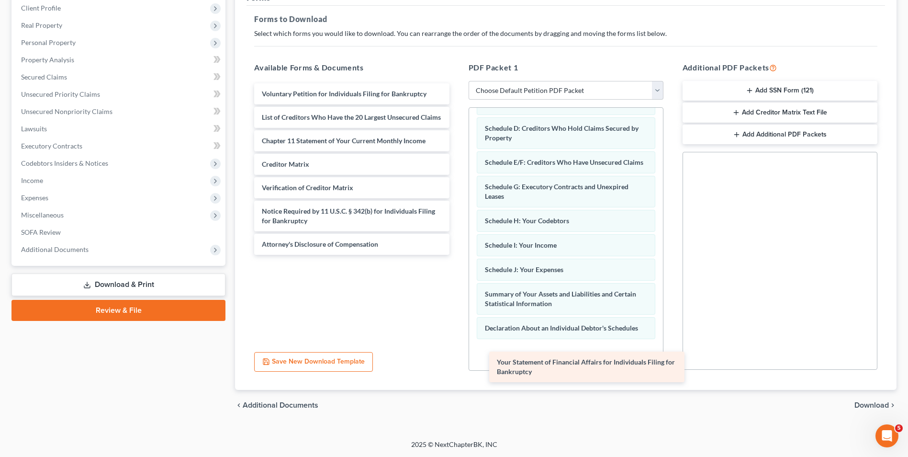
drag, startPoint x: 353, startPoint y: 155, endPoint x: 580, endPoint y: 361, distance: 306.4
click at [457, 255] on div "Your Statement of Financial Affairs for Individuals Filing for Bankruptcy Volun…" at bounding box center [352, 168] width 210 height 171
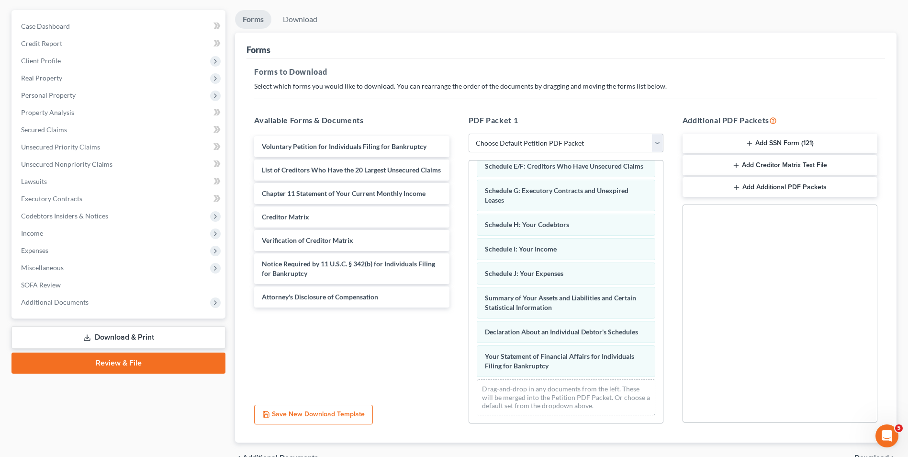
scroll to position [0, 0]
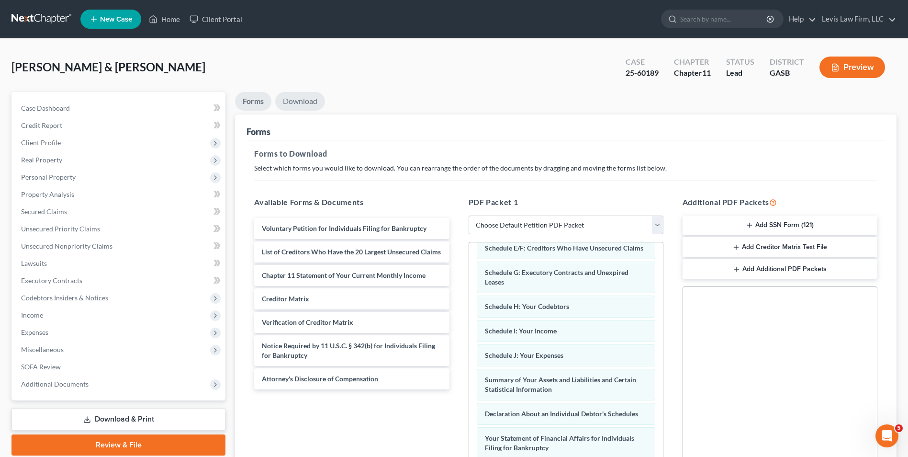
click at [303, 97] on link "Download" at bounding box center [300, 101] width 50 height 19
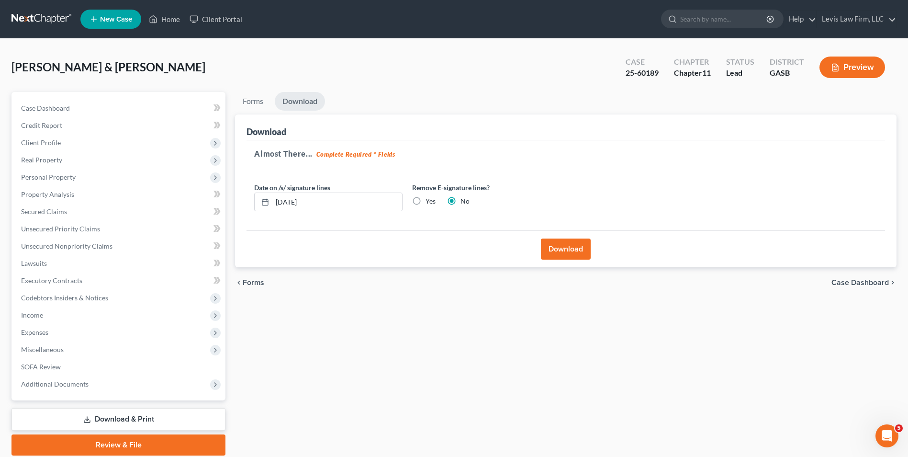
click at [564, 250] on button "Download" at bounding box center [566, 248] width 50 height 21
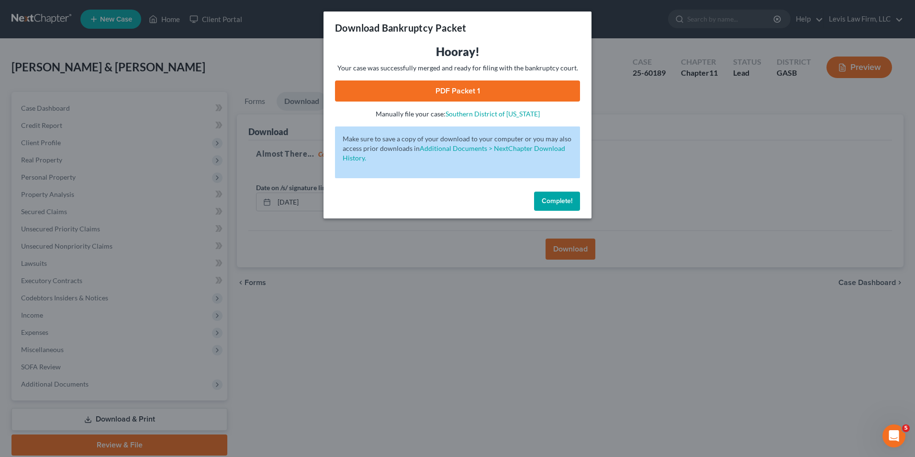
click at [444, 90] on link "PDF Packet 1" at bounding box center [457, 90] width 245 height 21
click at [565, 199] on span "Complete!" at bounding box center [557, 201] width 31 height 8
